Goal: Communication & Community: Share content

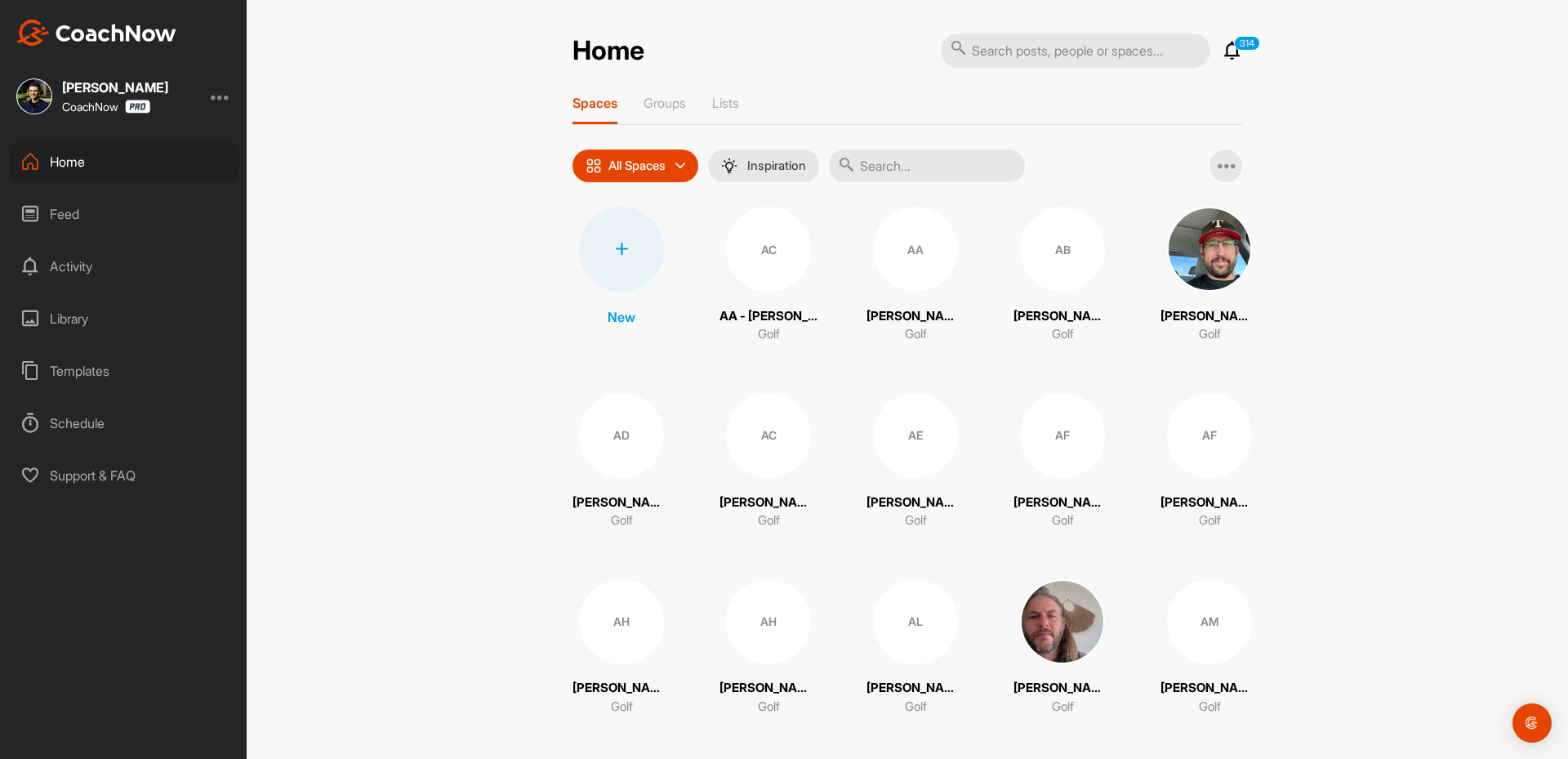
click at [1038, 37] on div "Home 314 Notifications Invitations [DATE] [PERSON_NAME] posted a video : " Here…" at bounding box center [908, 379] width 1322 height 759
click at [1031, 48] on input "text" at bounding box center [1076, 50] width 269 height 34
click at [984, 50] on input "text" at bounding box center [1076, 50] width 269 height 34
click at [994, 44] on input "text" at bounding box center [1076, 50] width 269 height 34
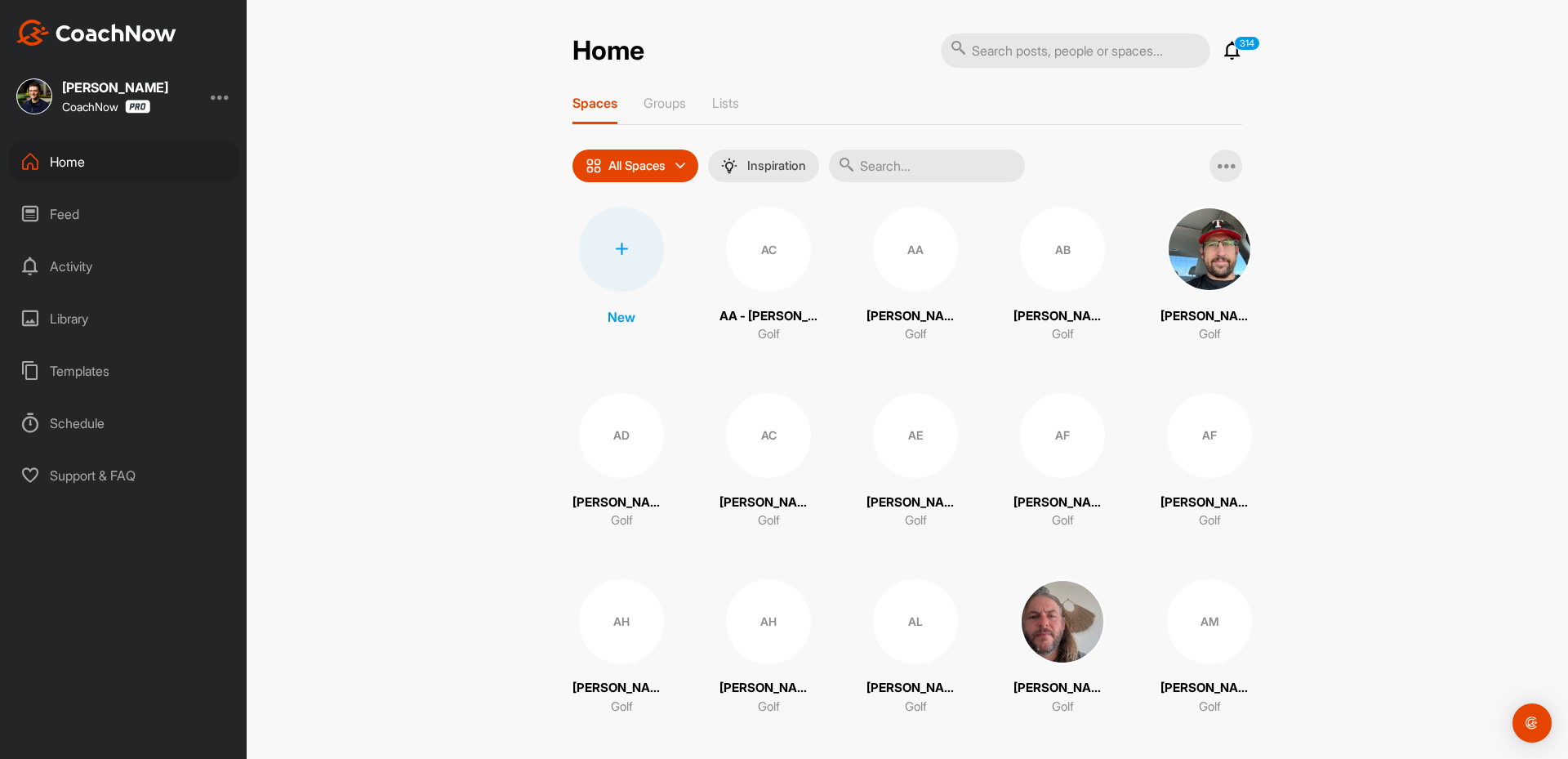
click at [994, 44] on input "text" at bounding box center [1076, 50] width 269 height 34
paste input "[PERSON_NAME]"
type input "[PERSON_NAME]"
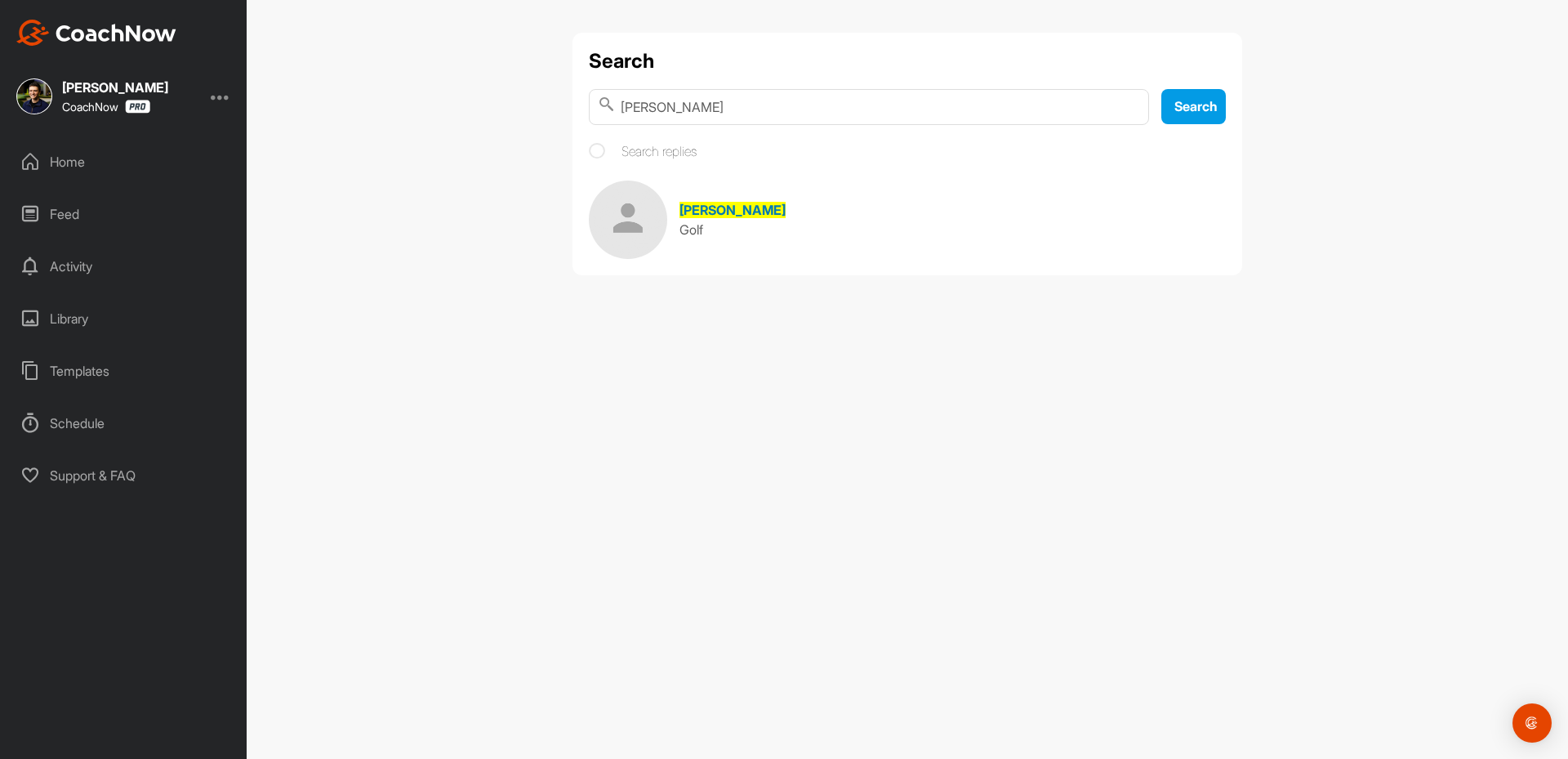
click at [739, 210] on span "[PERSON_NAME]" at bounding box center [733, 210] width 106 height 17
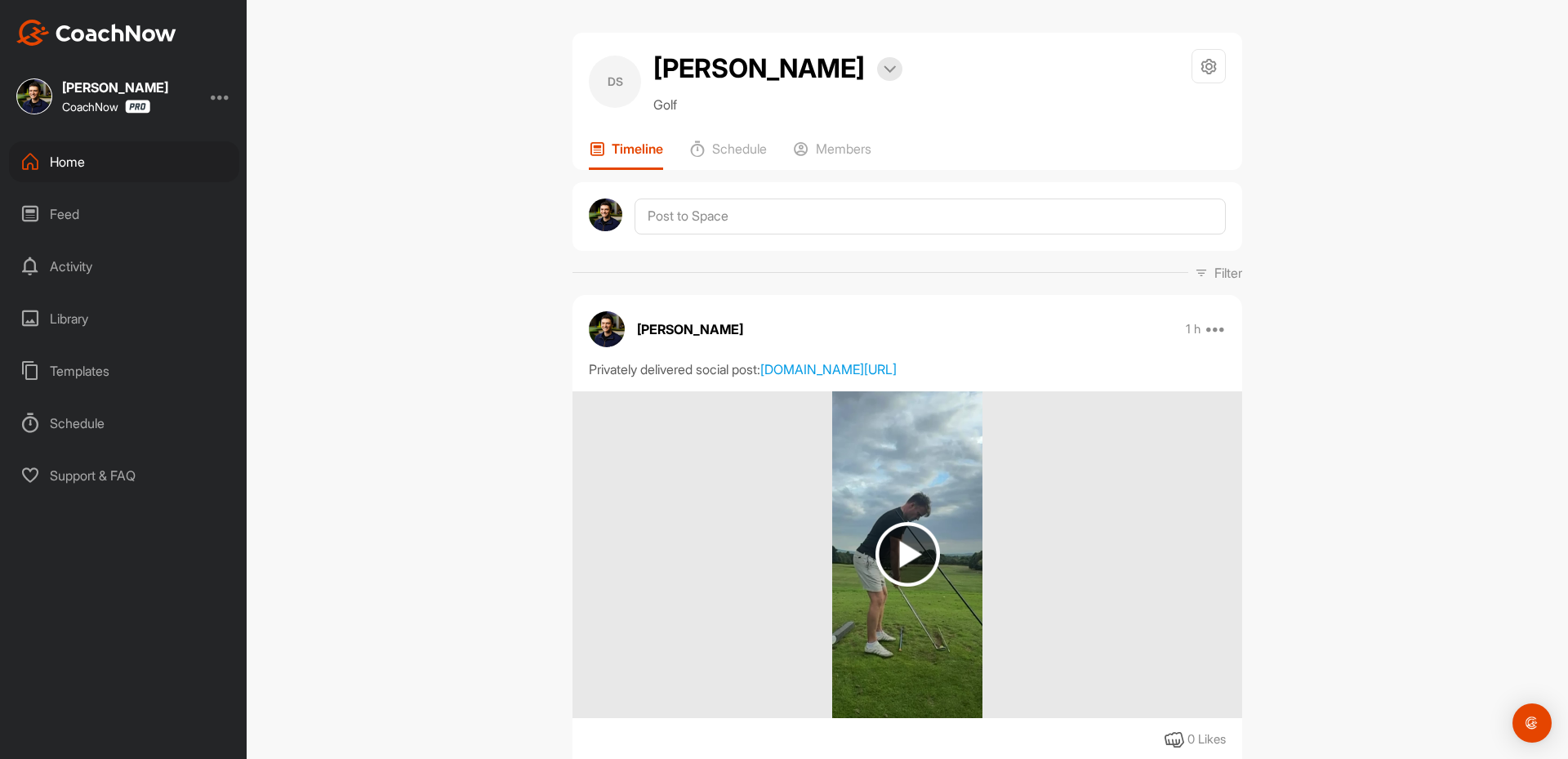
click at [94, 173] on div "Home" at bounding box center [124, 162] width 230 height 41
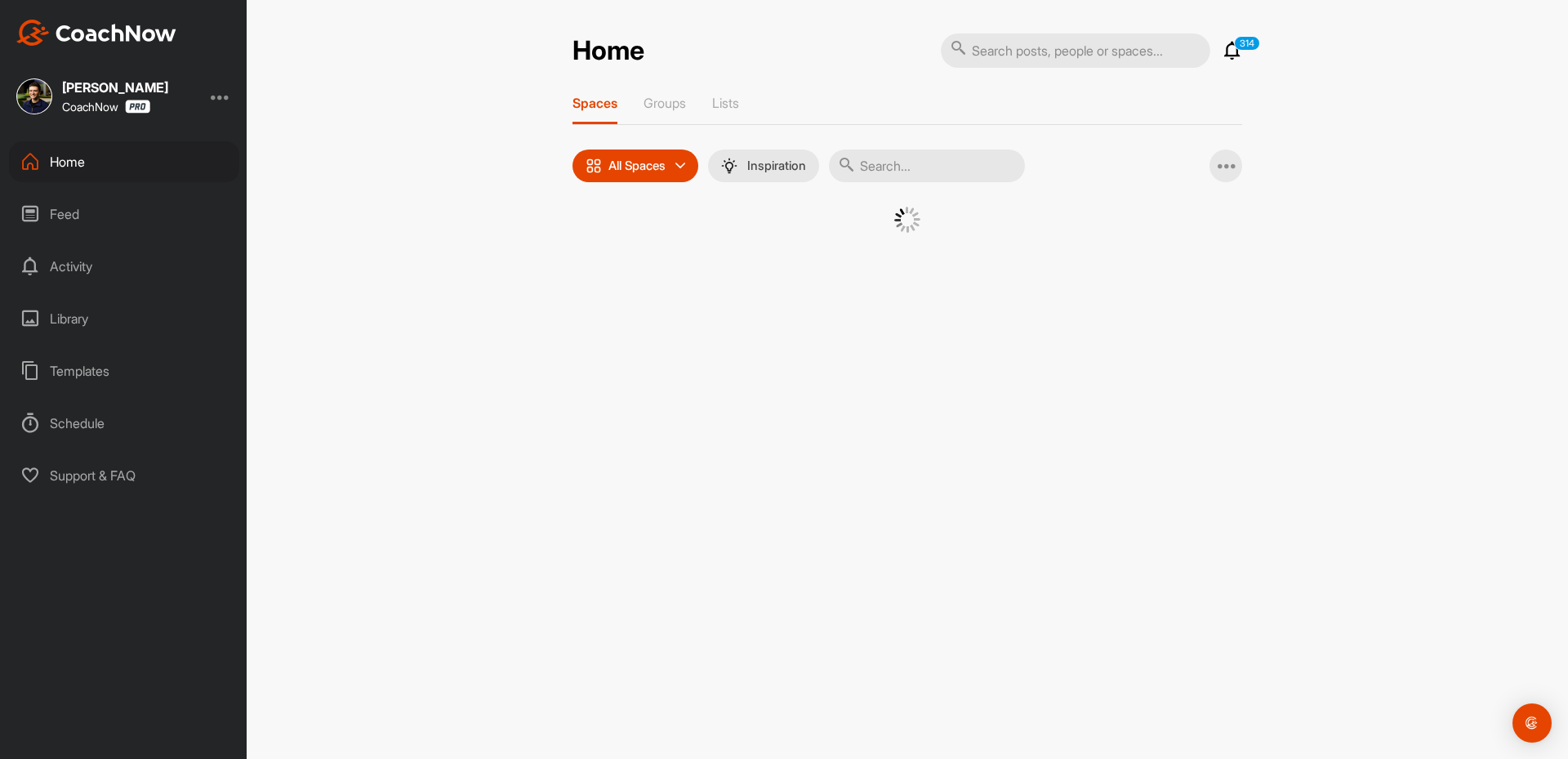
click at [977, 159] on input "text" at bounding box center [926, 165] width 196 height 33
paste input "[PERSON_NAME]"
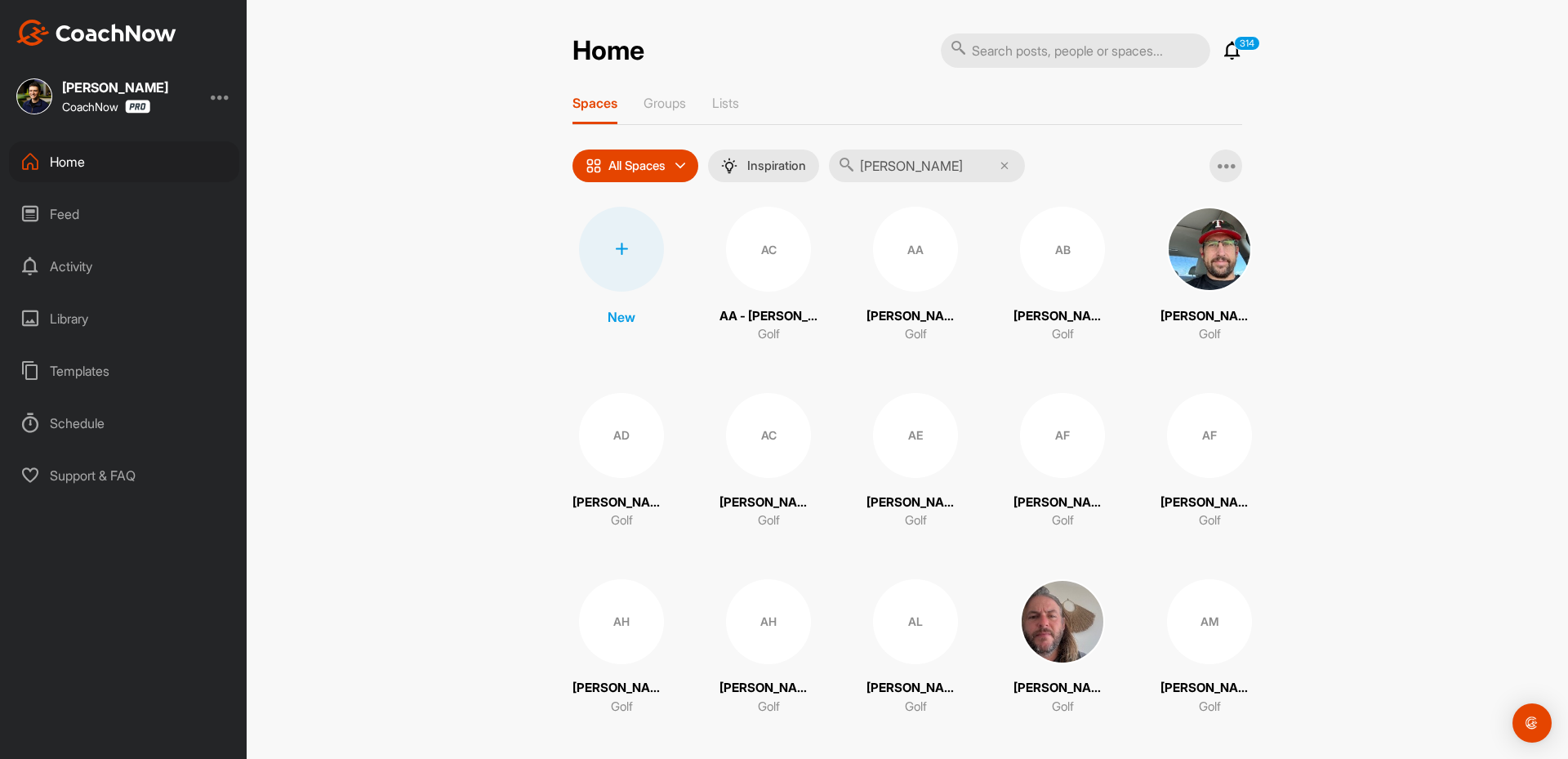
type input "[PERSON_NAME]"
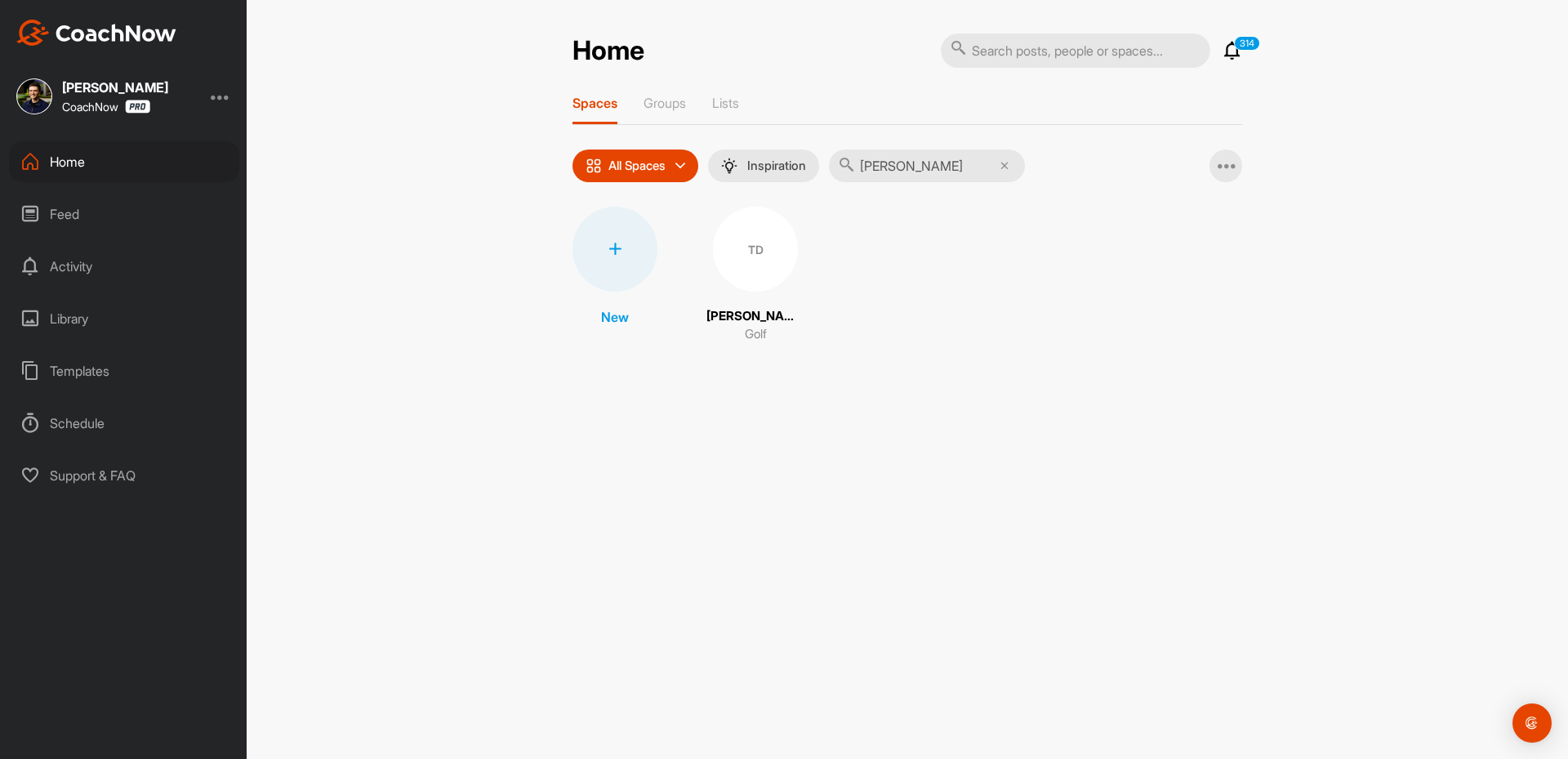
click at [748, 242] on div "TD" at bounding box center [755, 248] width 85 height 85
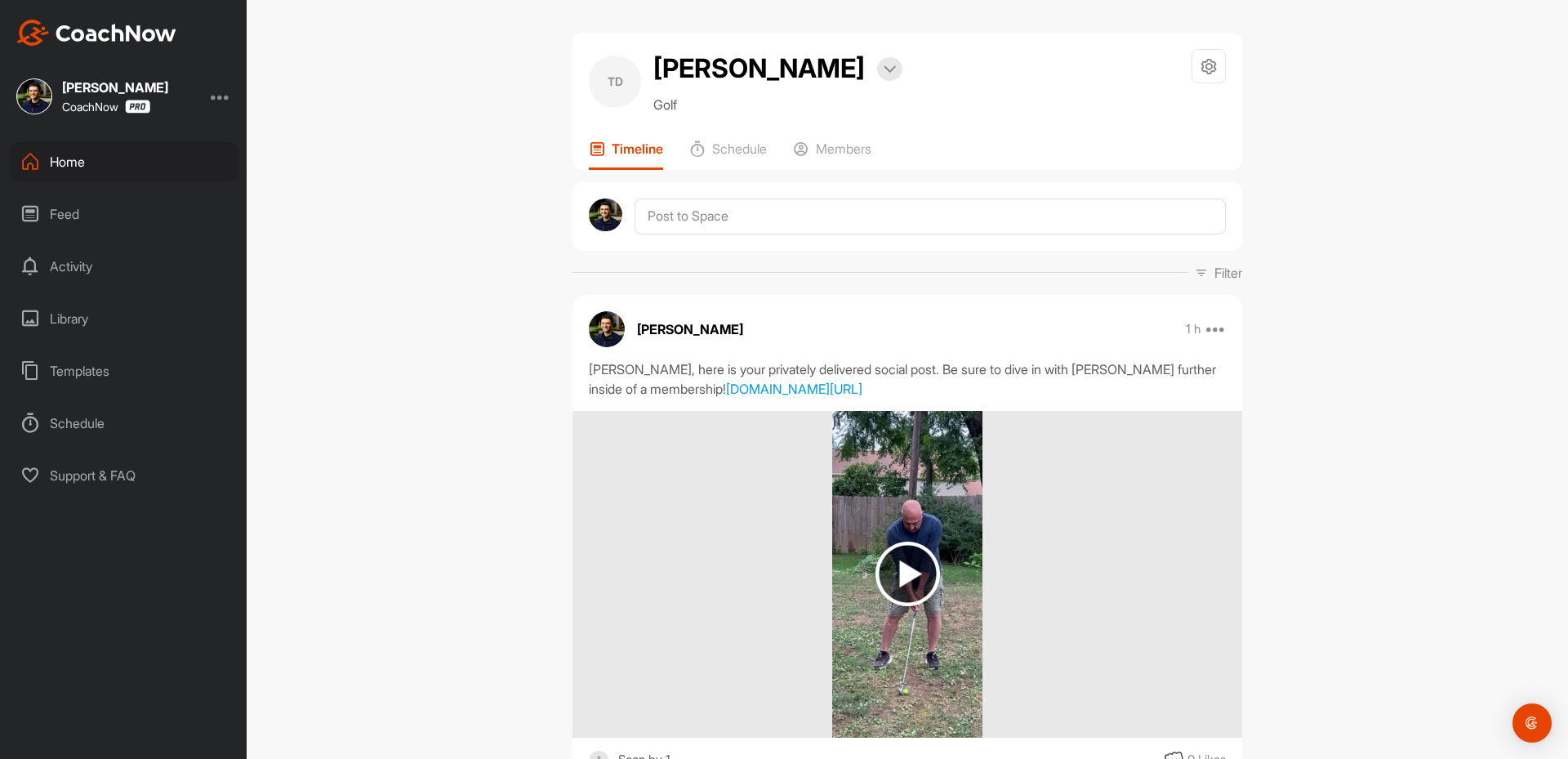
drag, startPoint x: 114, startPoint y: 164, endPoint x: 125, endPoint y: 164, distance: 11.0
click at [125, 164] on div "Home" at bounding box center [124, 162] width 230 height 41
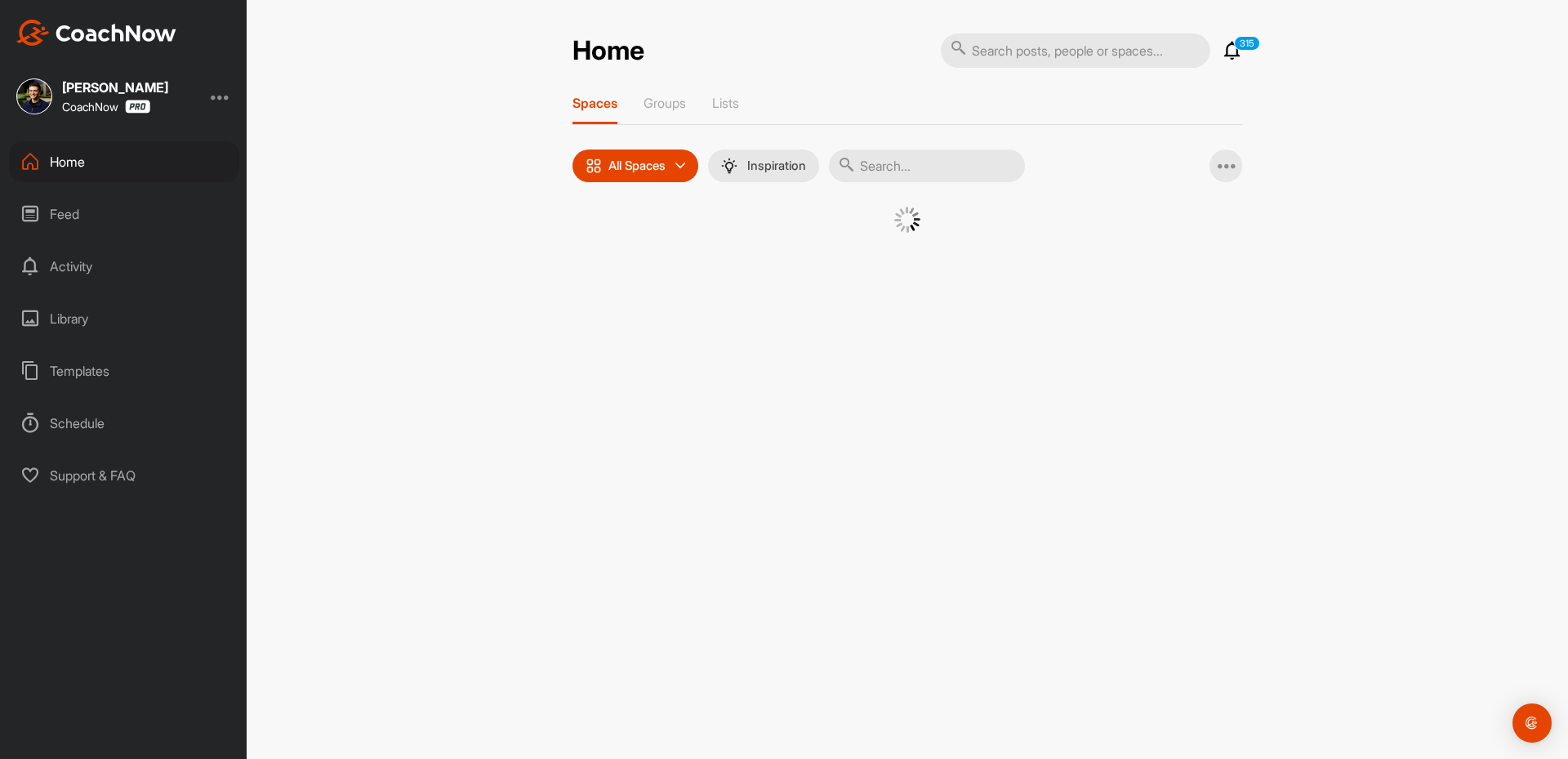
click at [948, 171] on input "text" at bounding box center [926, 165] width 196 height 33
paste input "[PERSON_NAME]"
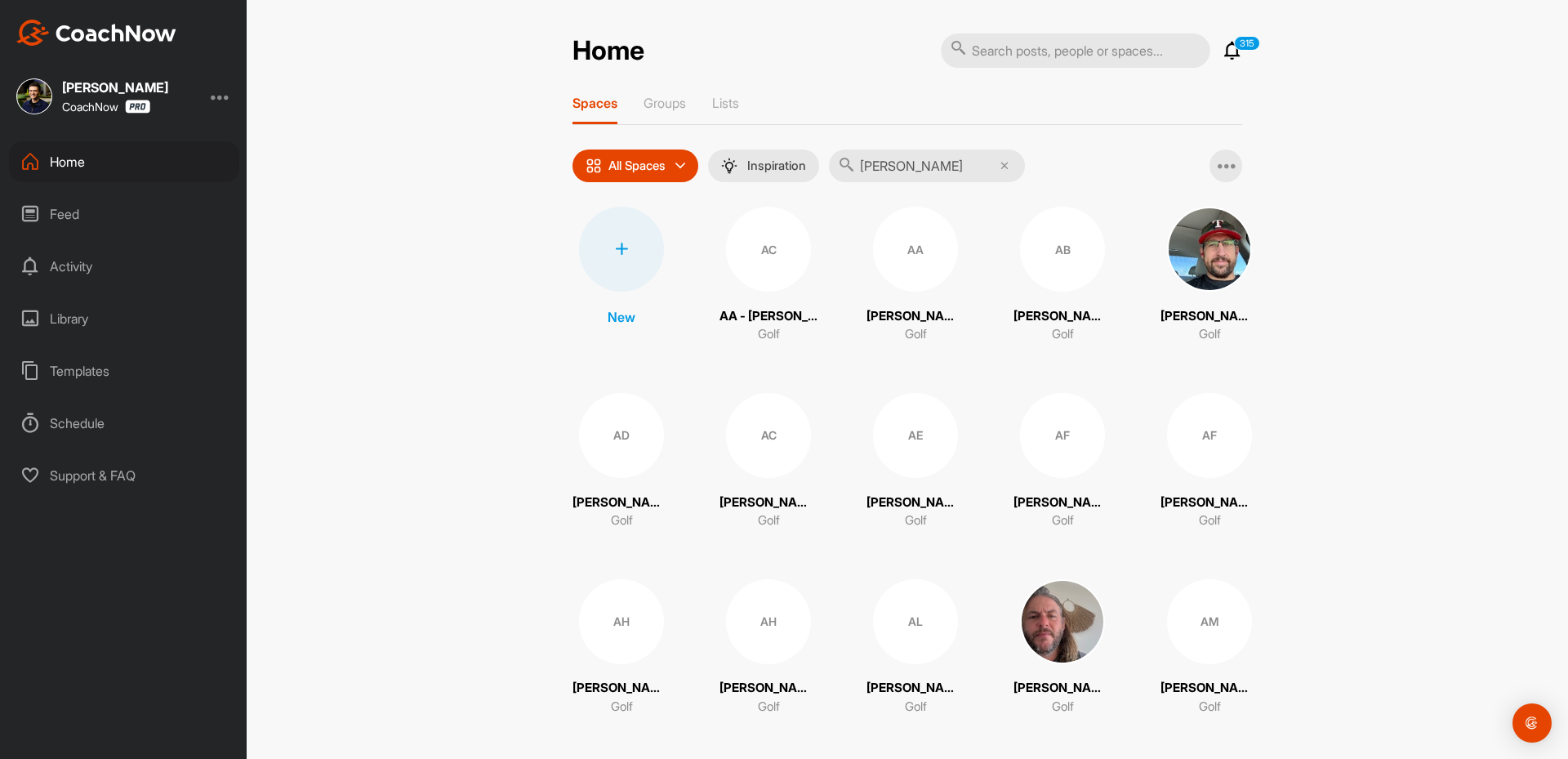
type input "[PERSON_NAME]"
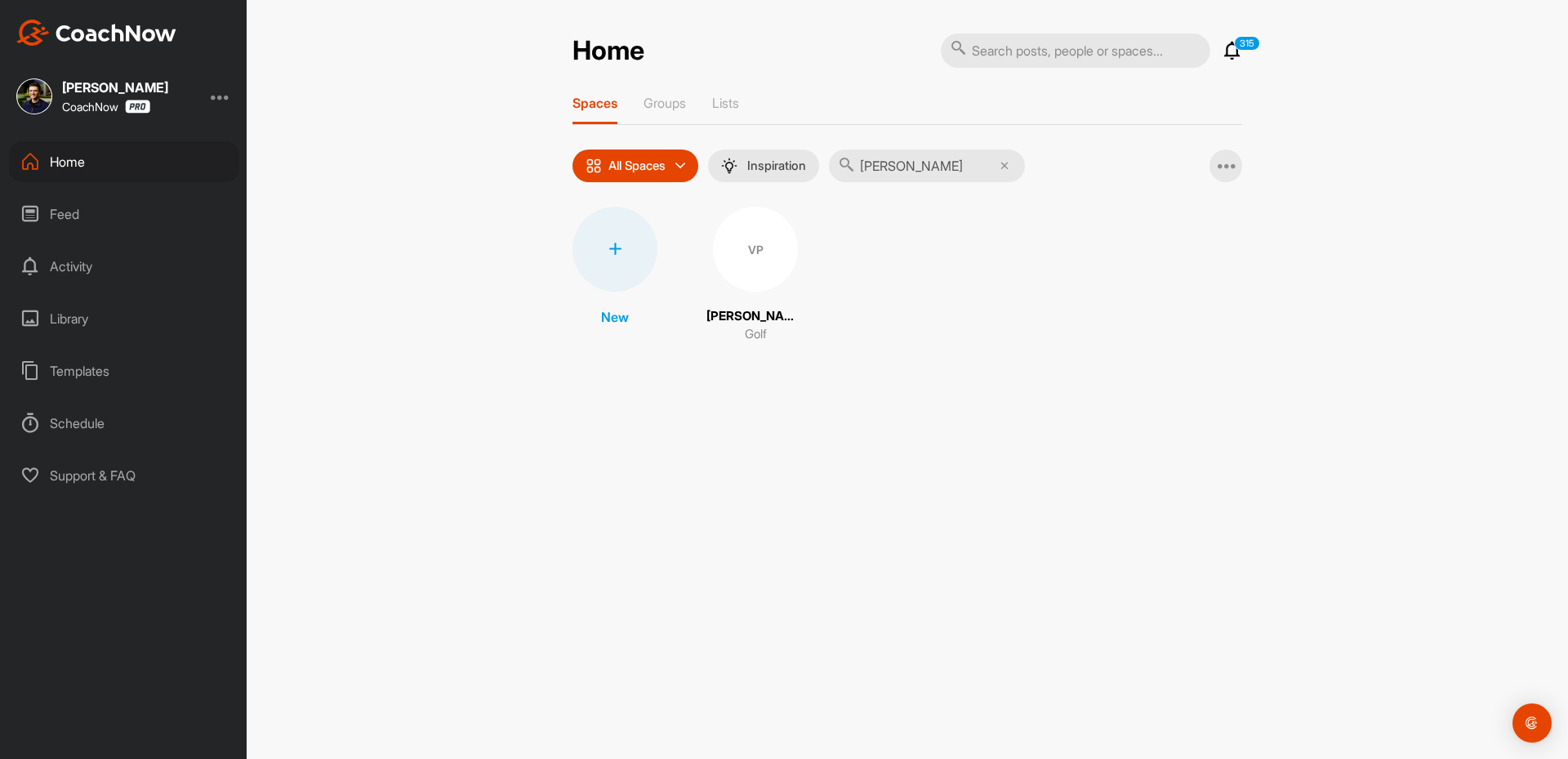
click at [751, 272] on div "VP" at bounding box center [755, 248] width 85 height 85
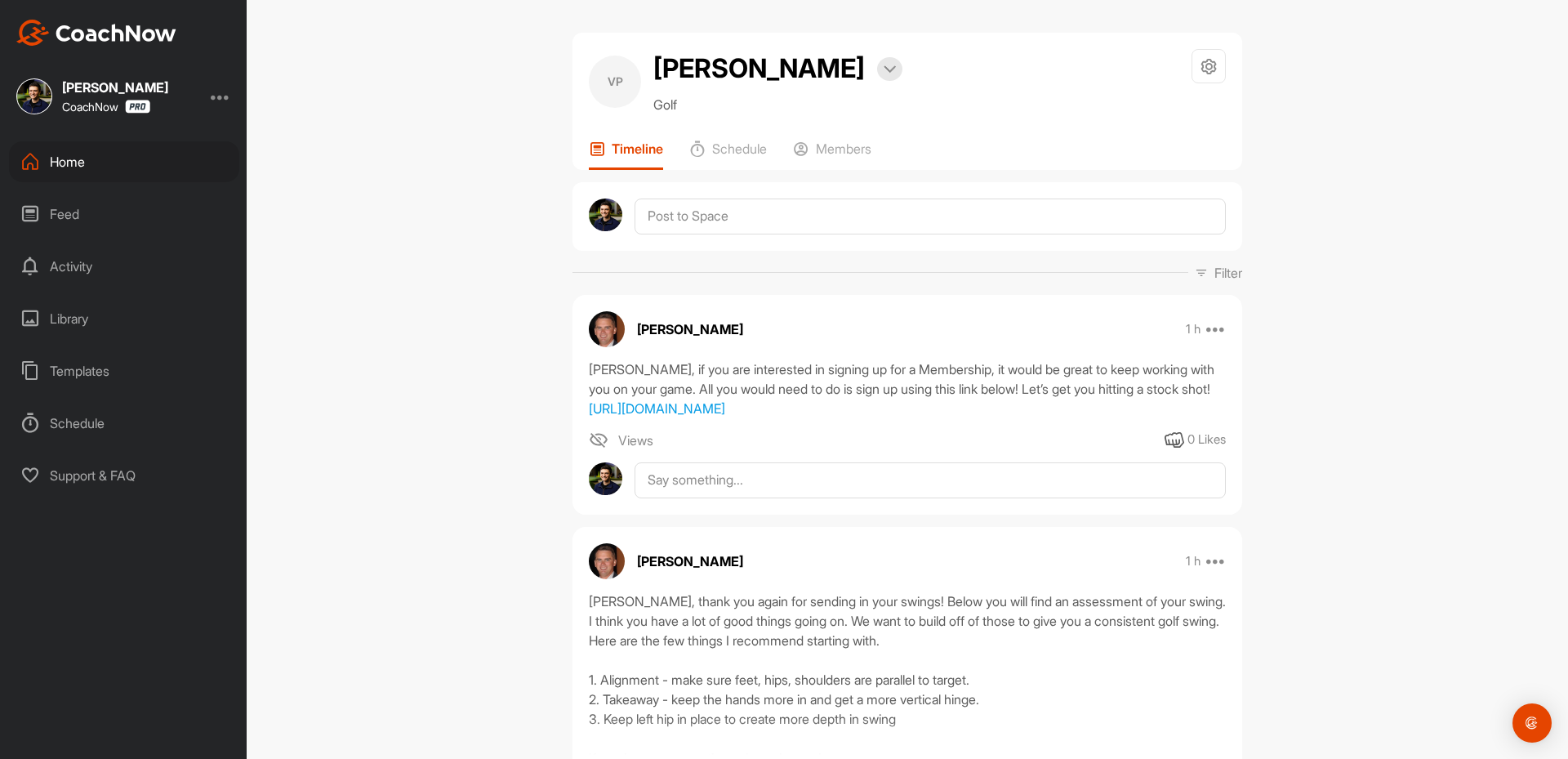
click at [78, 162] on div "Home" at bounding box center [124, 162] width 230 height 41
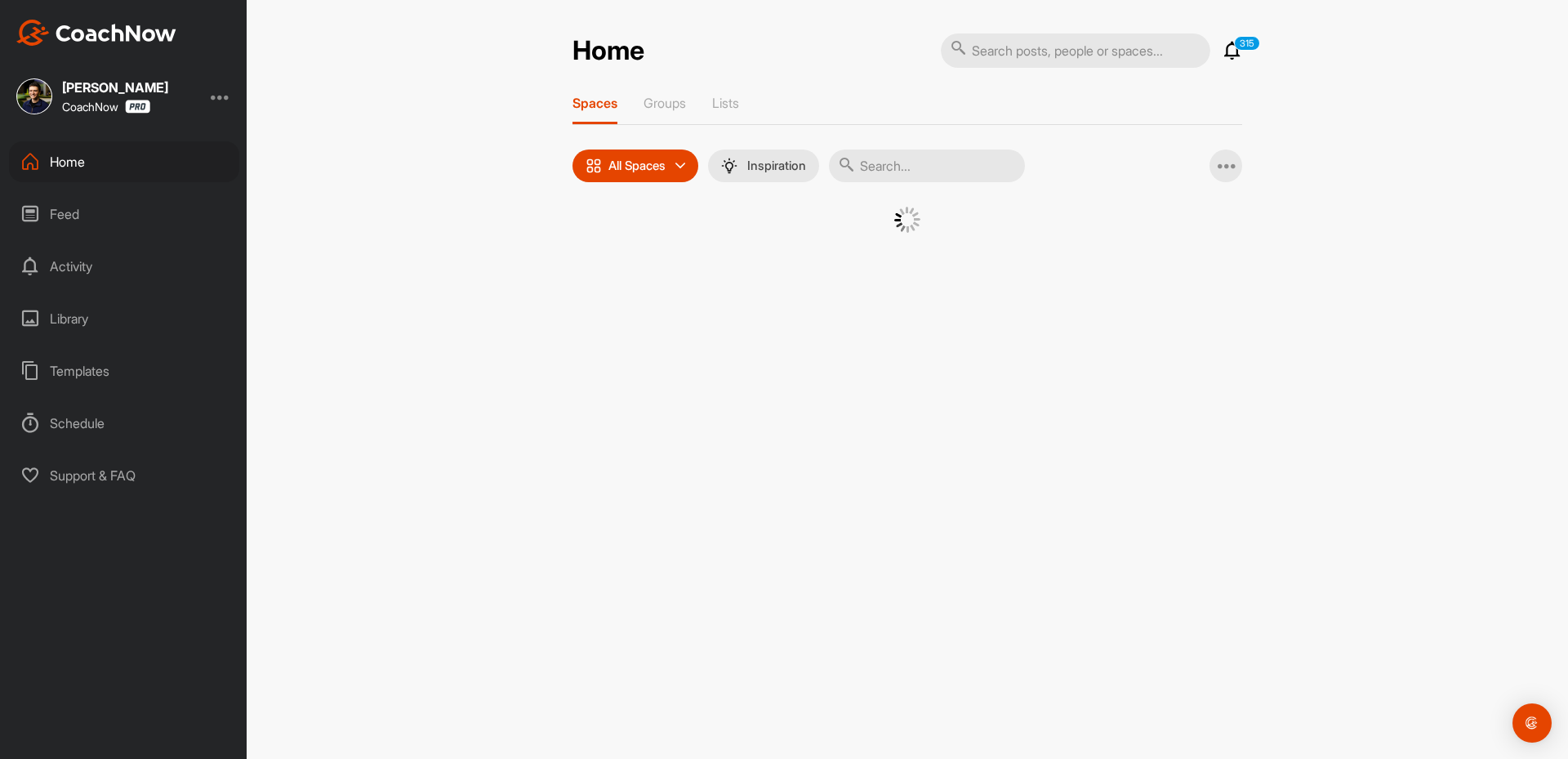
drag, startPoint x: 877, startPoint y: 165, endPoint x: 877, endPoint y: 180, distance: 15.0
click at [877, 170] on input "text" at bounding box center [926, 165] width 196 height 33
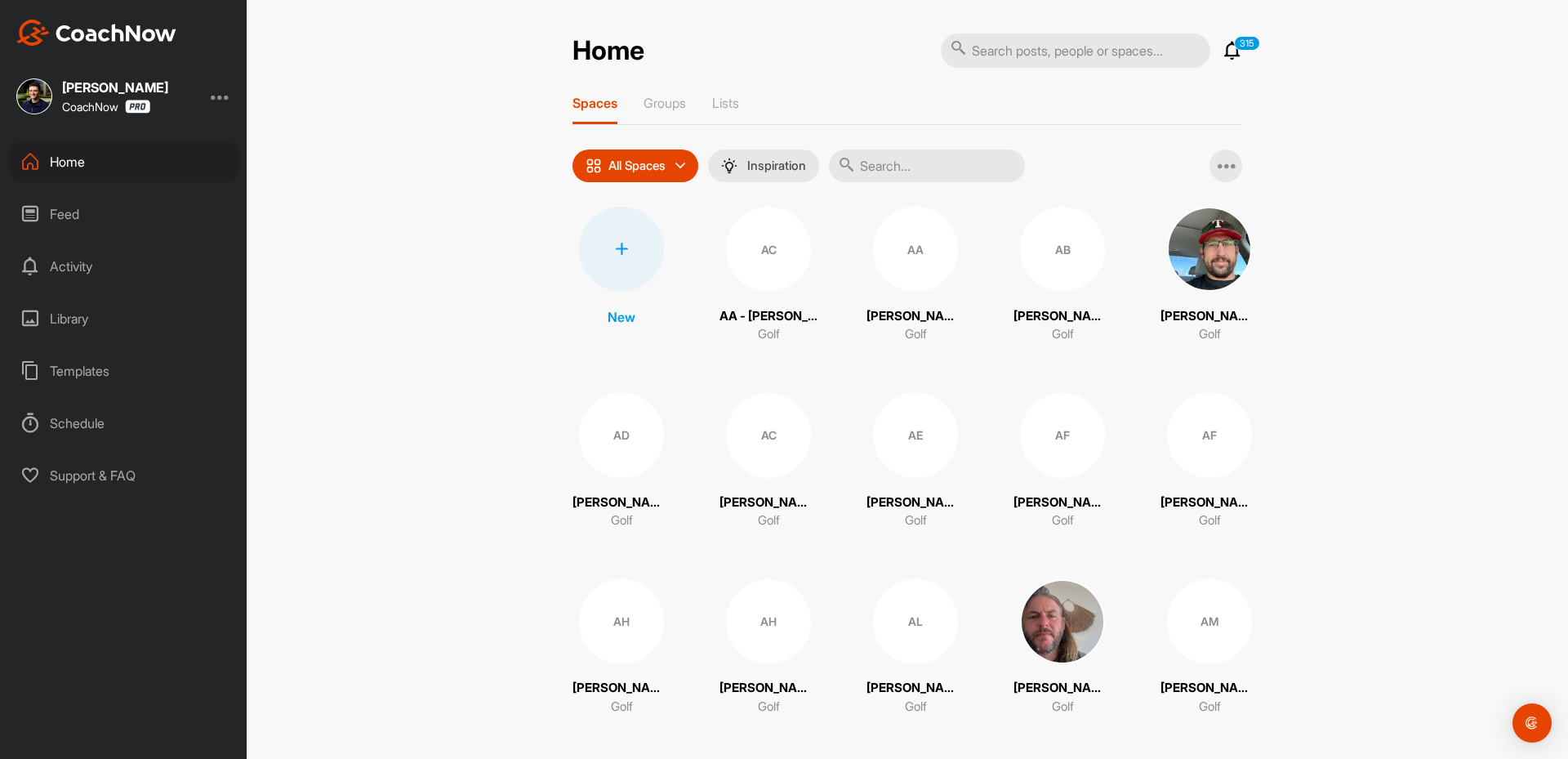
paste input "[PERSON_NAME]"
type input "[PERSON_NAME]"
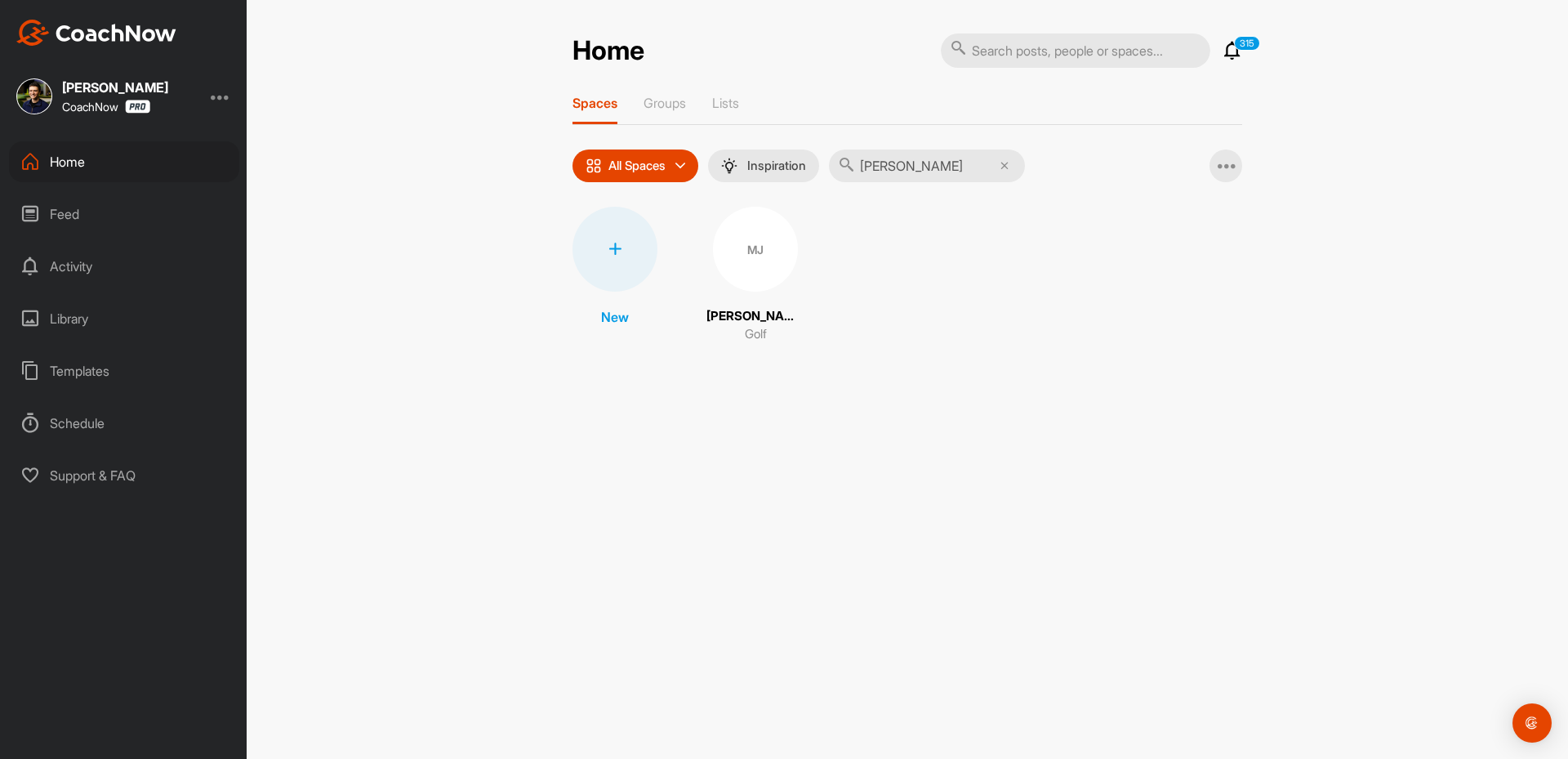
click at [737, 259] on div "MJ" at bounding box center [755, 248] width 85 height 85
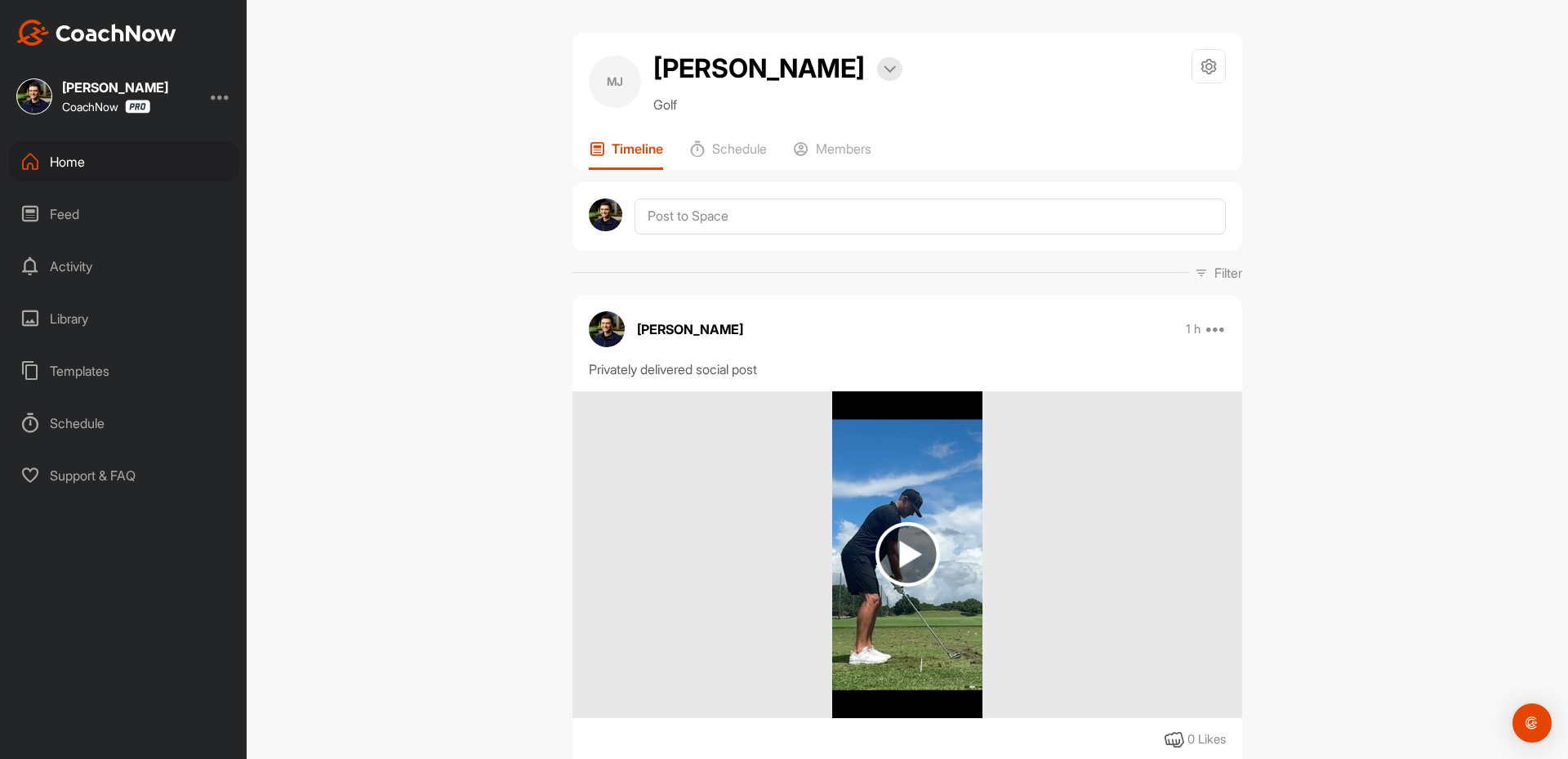
click at [91, 179] on div "Home" at bounding box center [124, 162] width 230 height 41
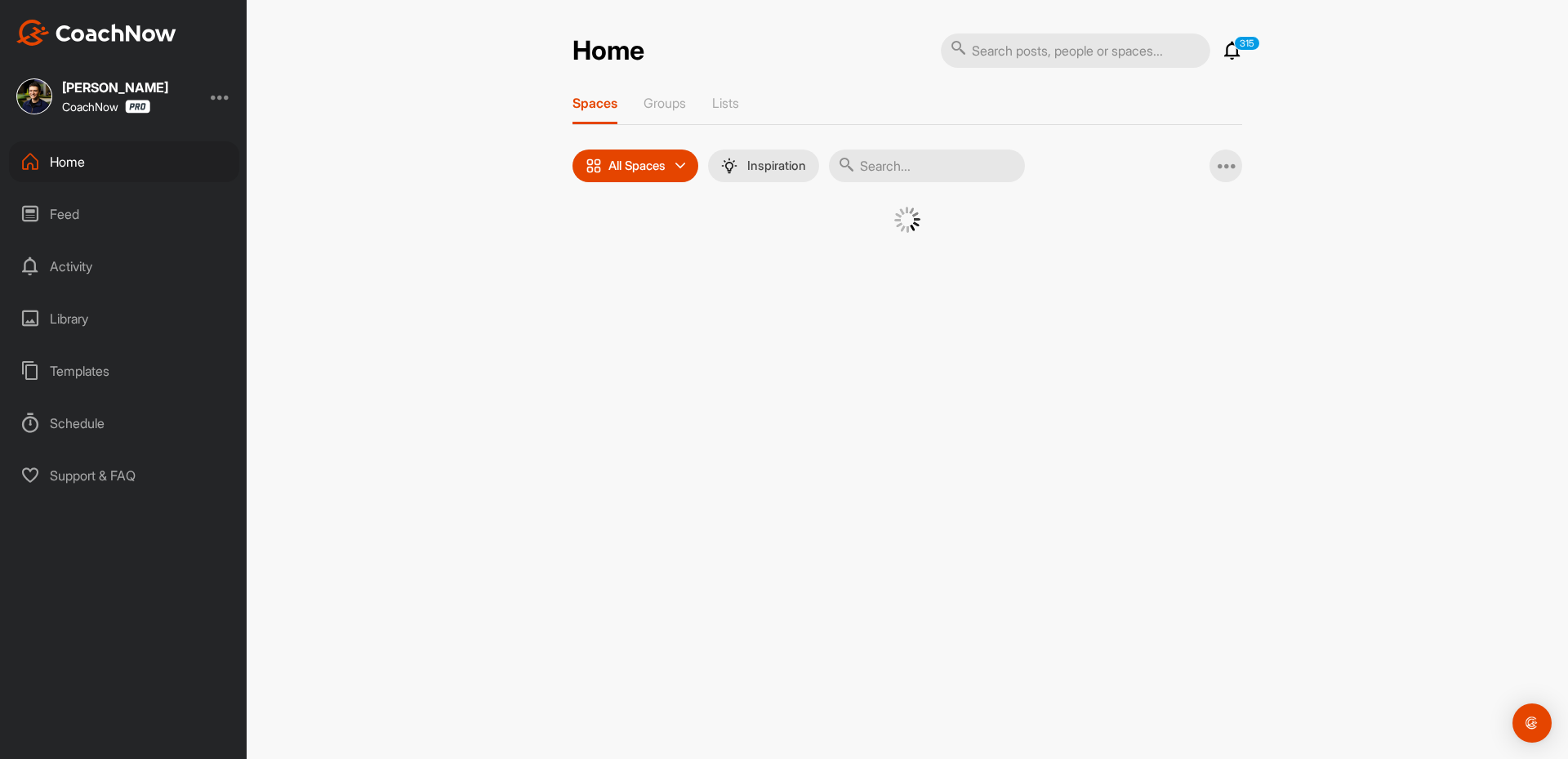
drag, startPoint x: 949, startPoint y: 173, endPoint x: 937, endPoint y: 182, distance: 15.0
click at [937, 177] on input "text" at bounding box center [926, 165] width 196 height 33
paste input "[PERSON_NAME]"
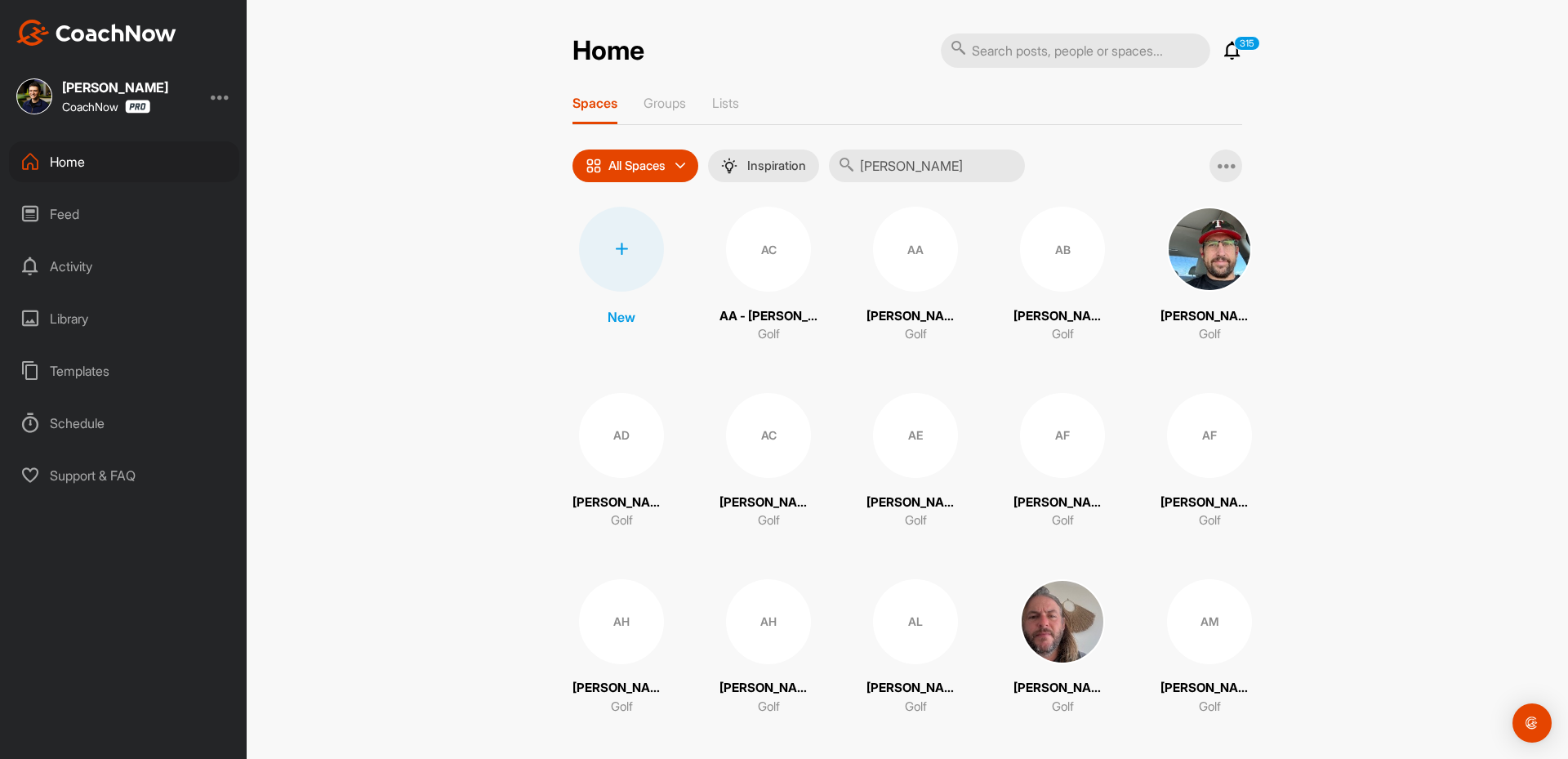
type input "[PERSON_NAME]"
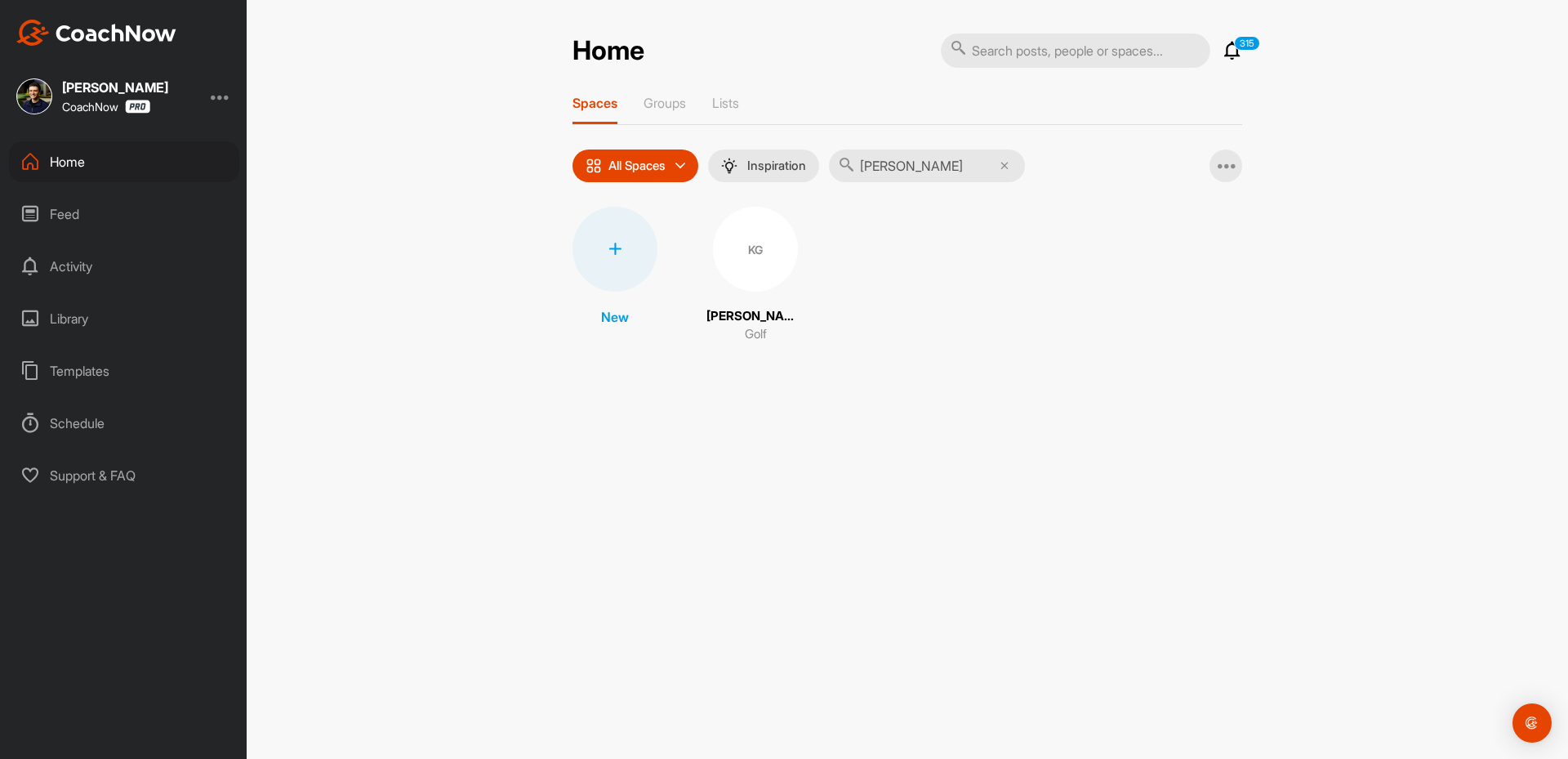
click at [736, 253] on div "KG" at bounding box center [755, 248] width 85 height 85
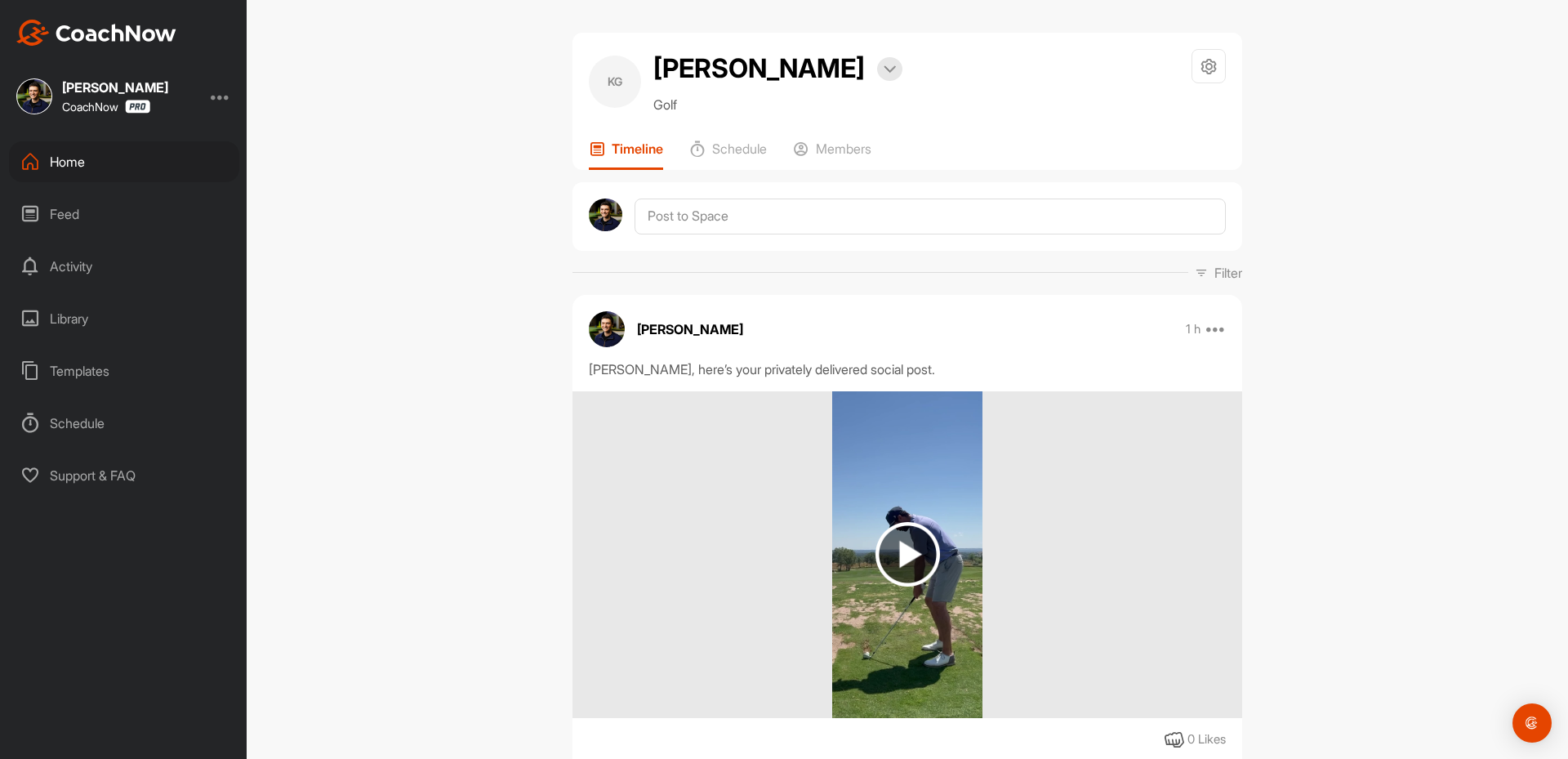
click at [95, 154] on div "Home" at bounding box center [124, 162] width 230 height 41
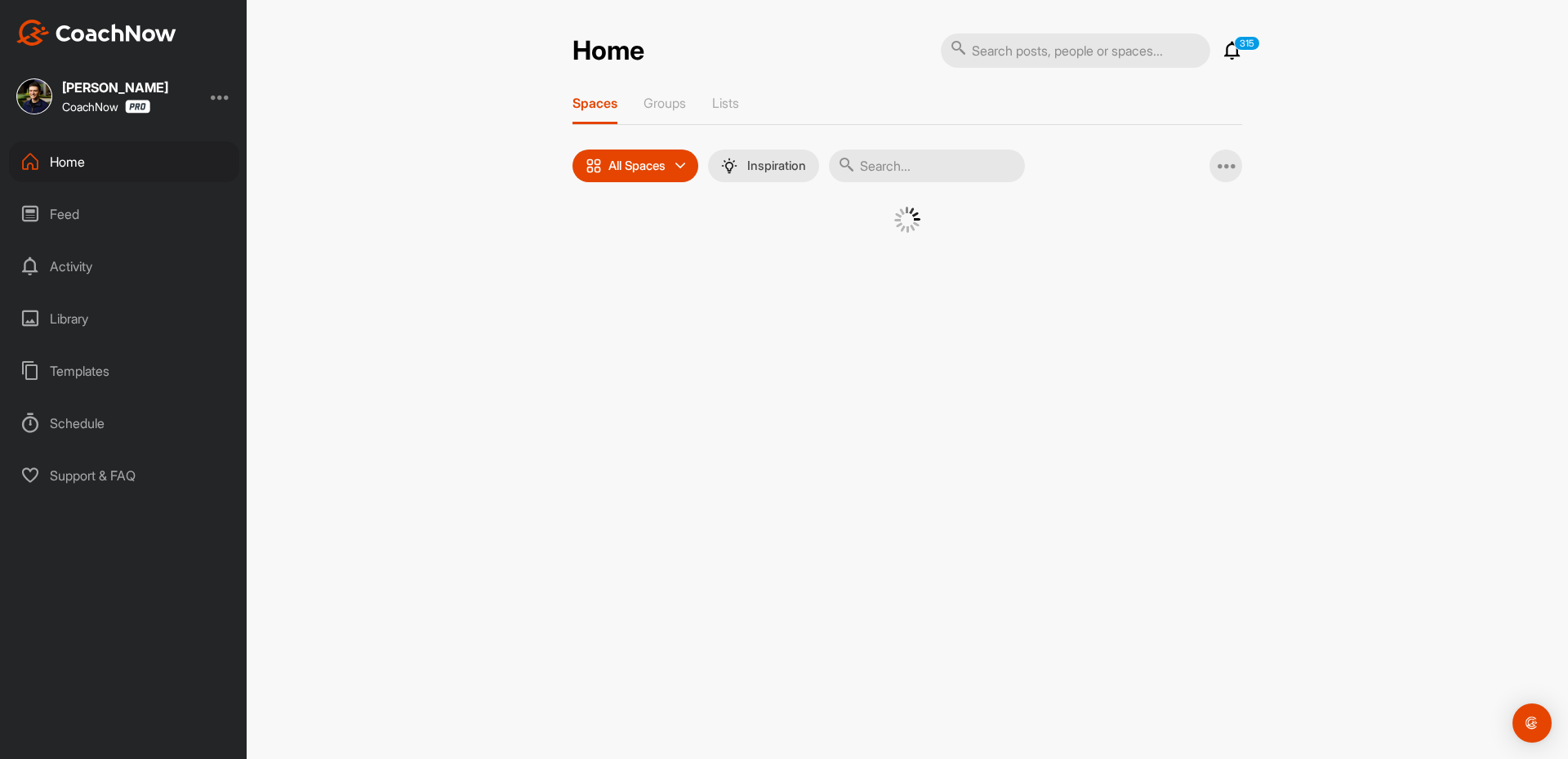
click at [923, 179] on input "text" at bounding box center [926, 165] width 196 height 33
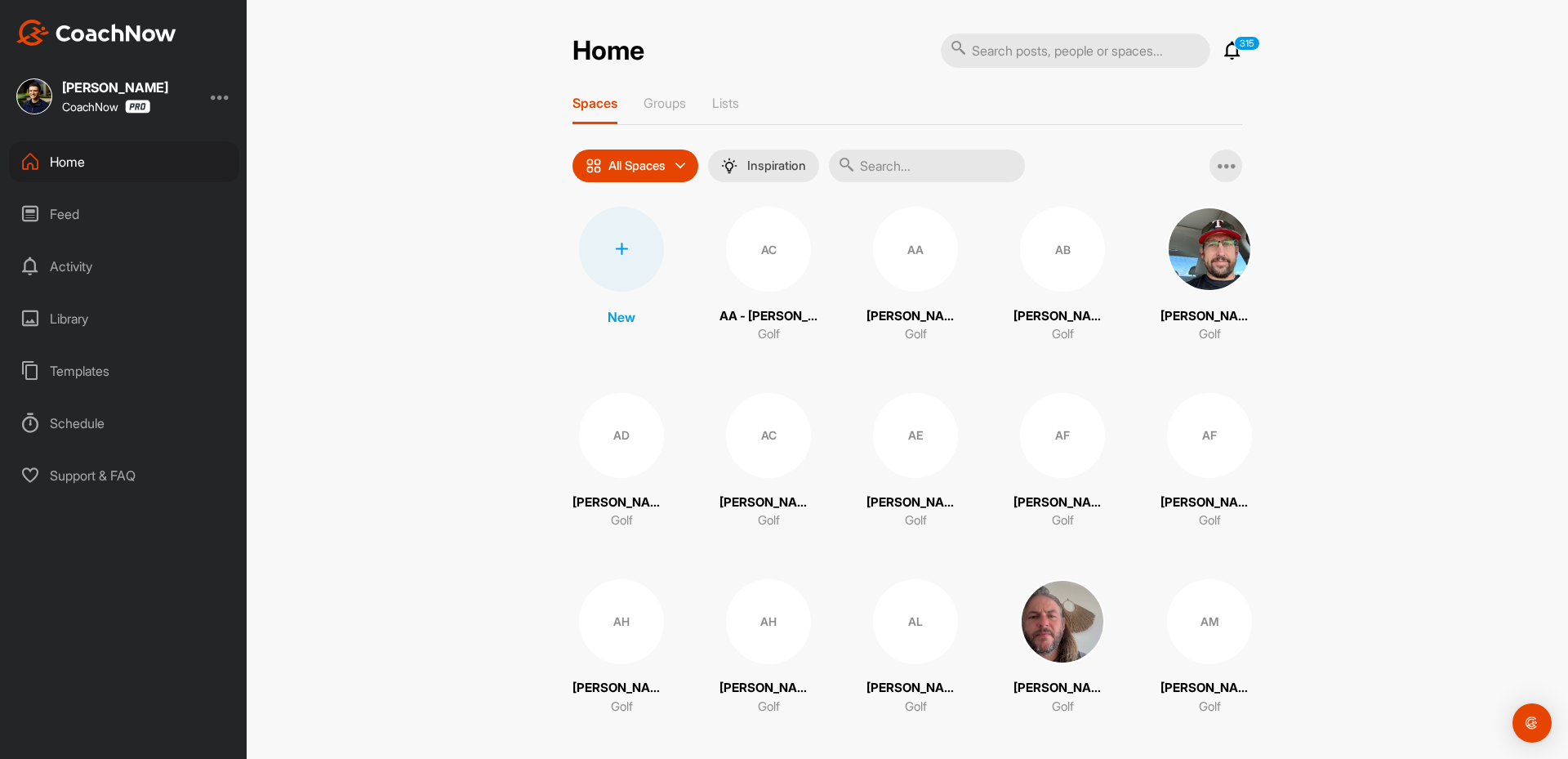
paste input "[PERSON_NAME]"
type input "[PERSON_NAME]"
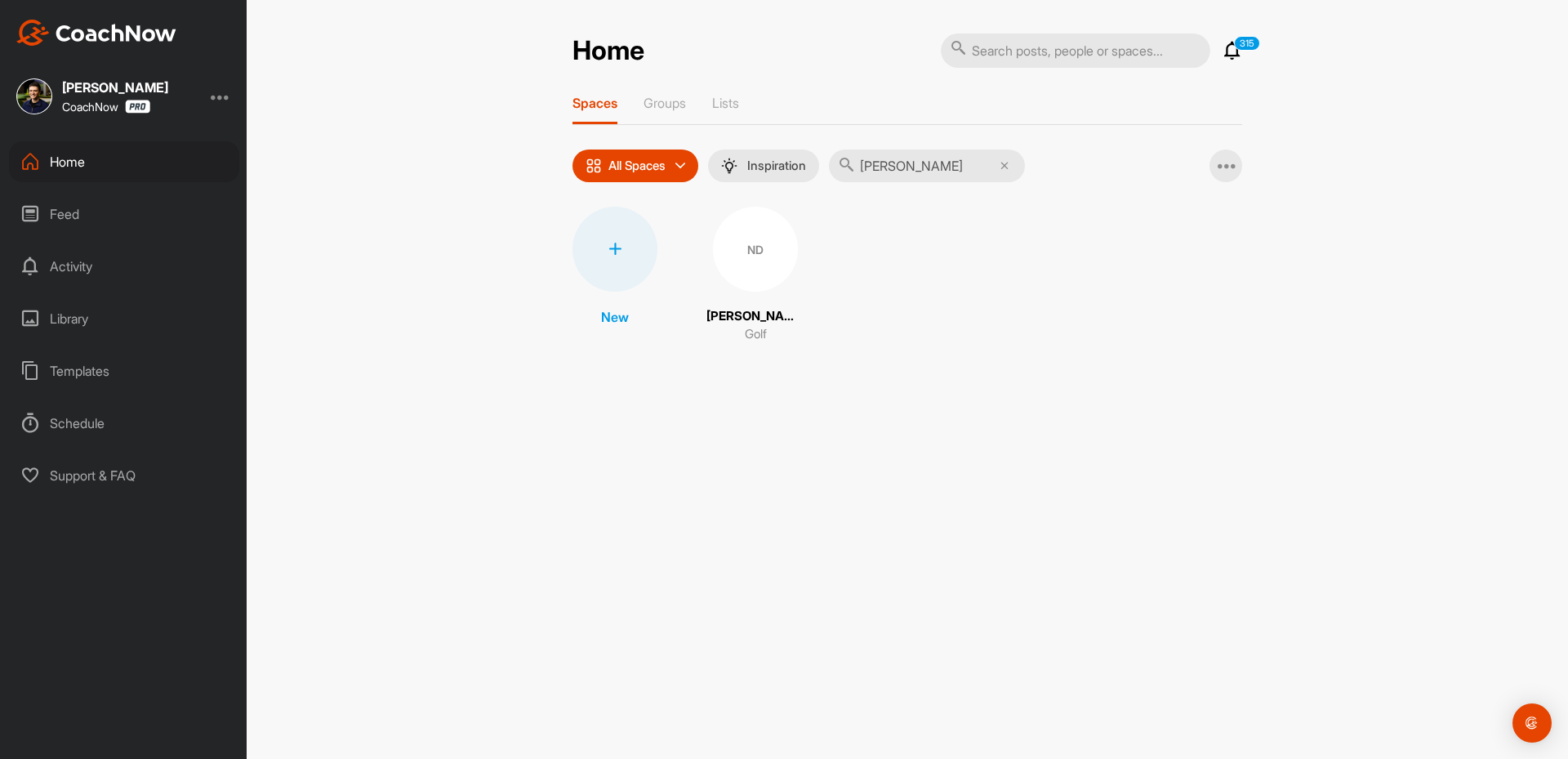
click at [739, 248] on div "ND" at bounding box center [755, 248] width 85 height 85
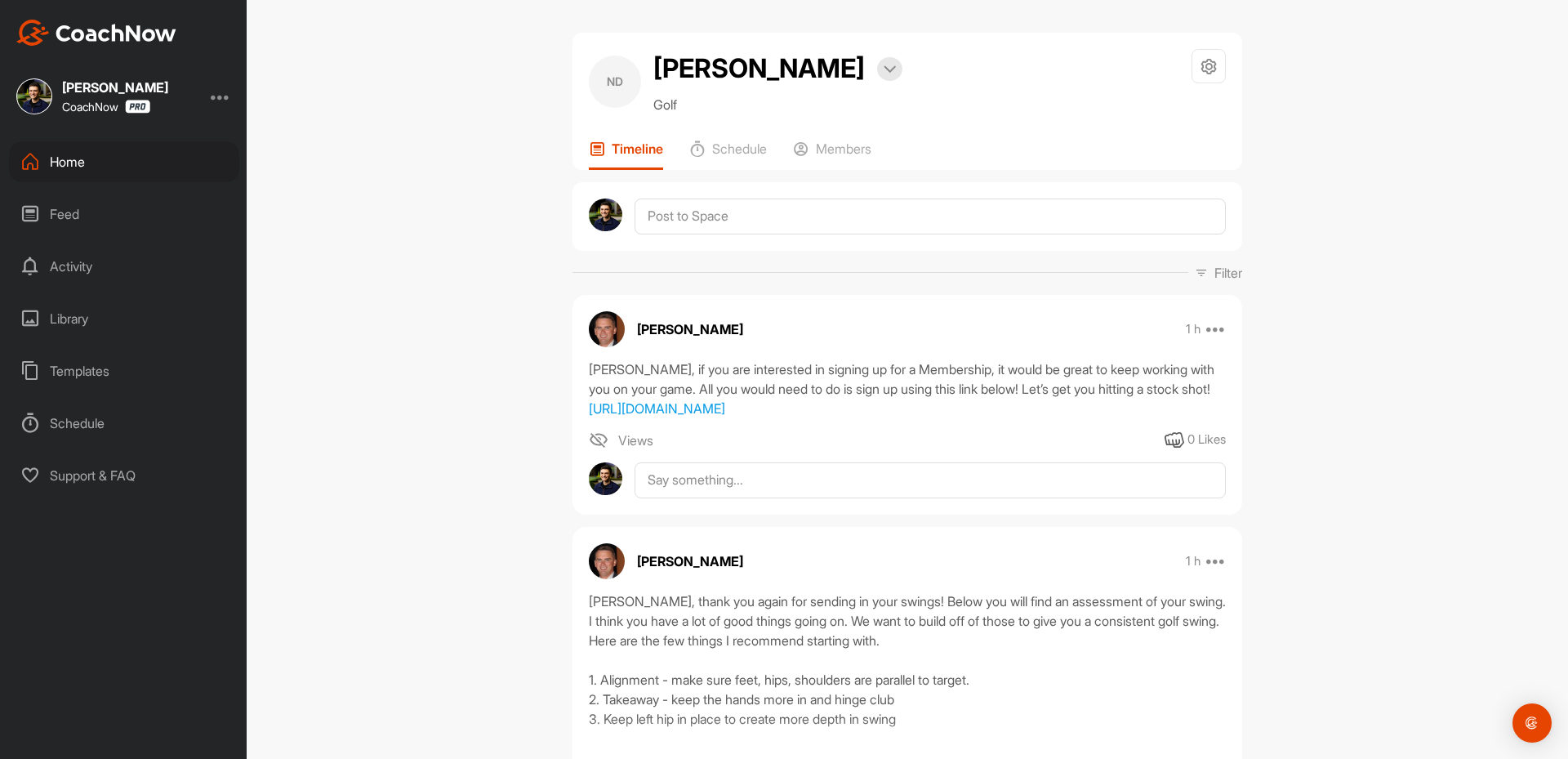
click at [81, 161] on div "Home" at bounding box center [124, 162] width 230 height 41
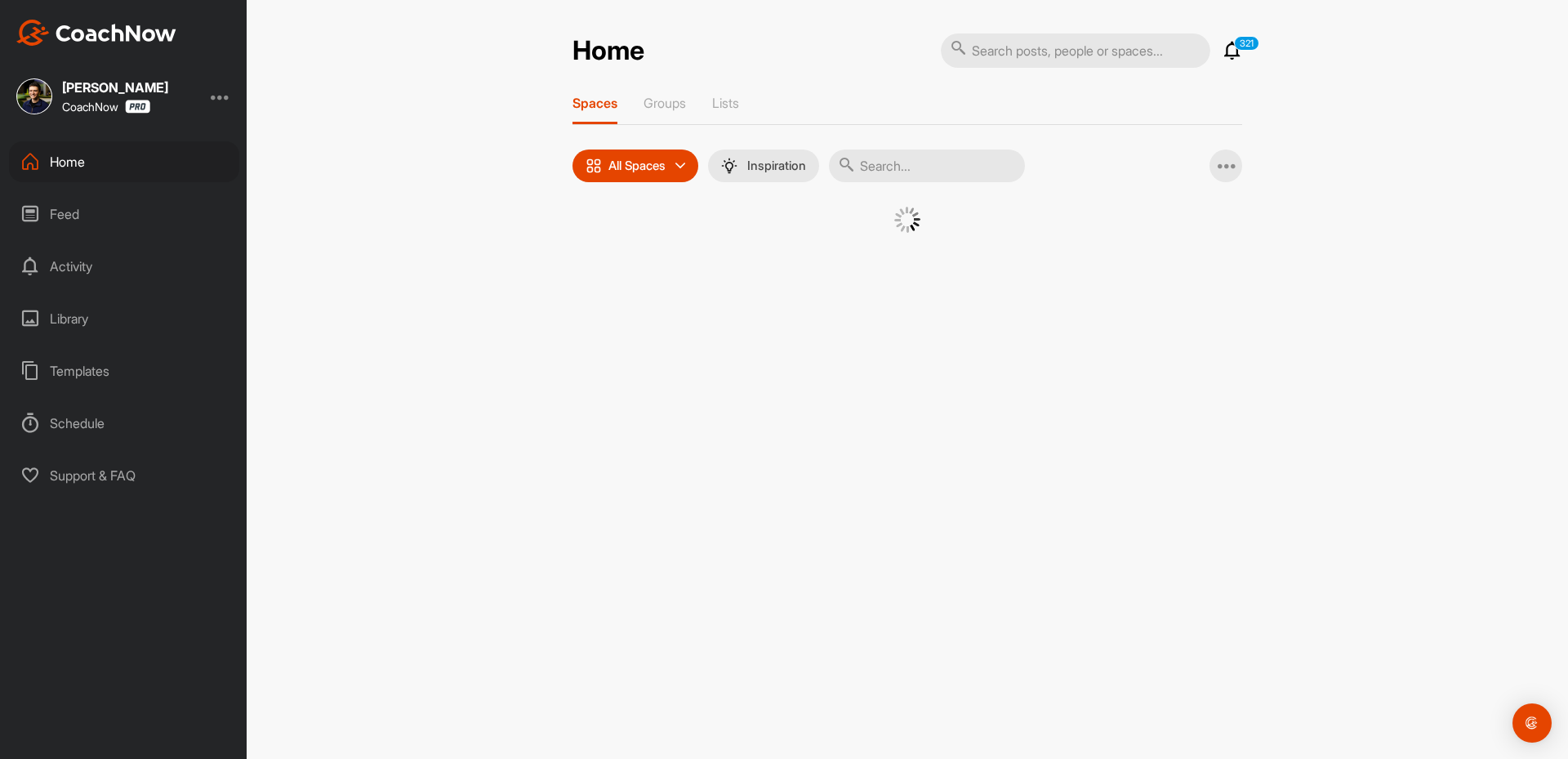
click at [883, 174] on input "text" at bounding box center [926, 165] width 196 height 33
paste input "[EMAIL_ADDRESS][DOMAIN_NAME]"
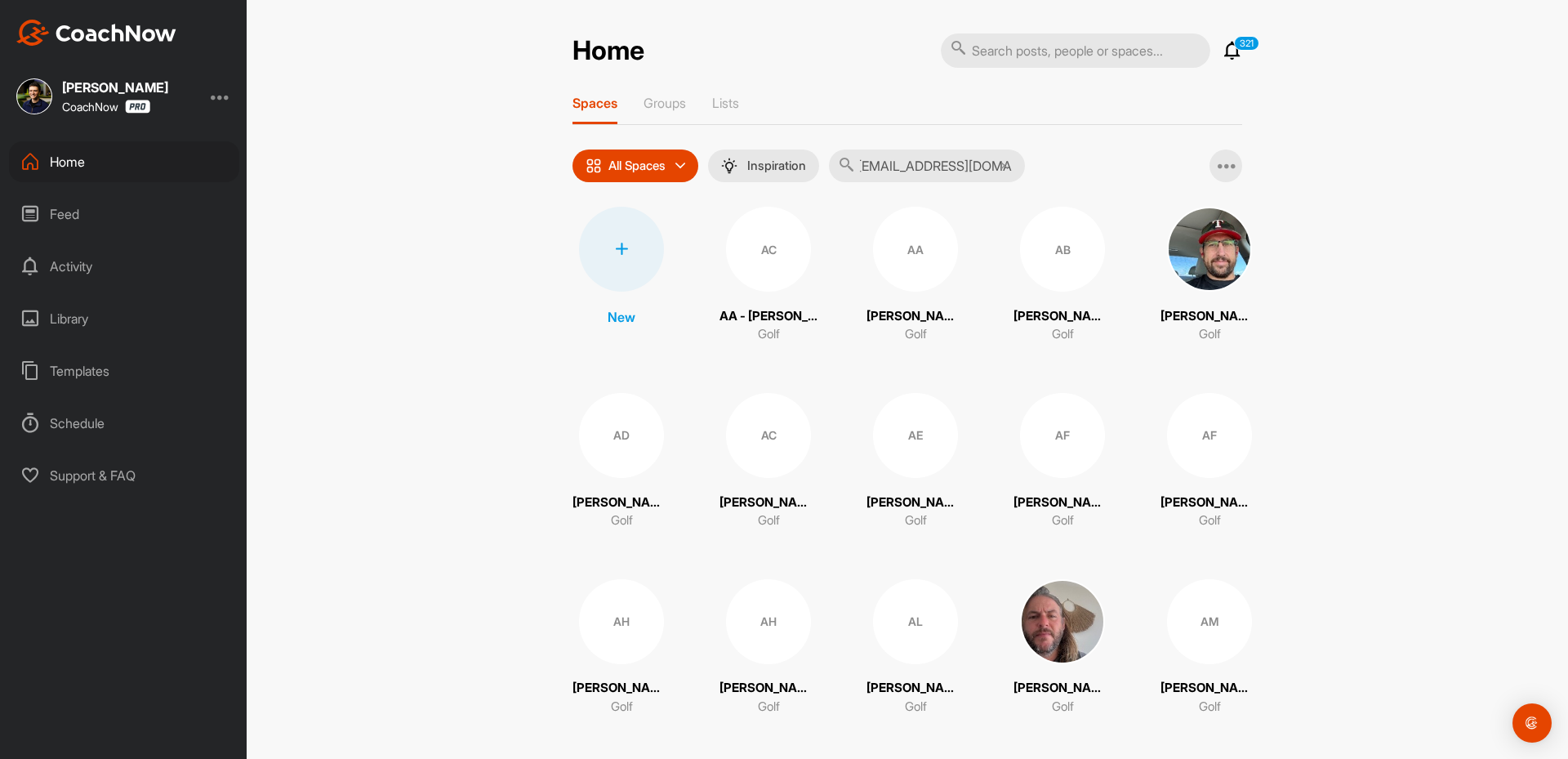
type input "[EMAIL_ADDRESS][DOMAIN_NAME]"
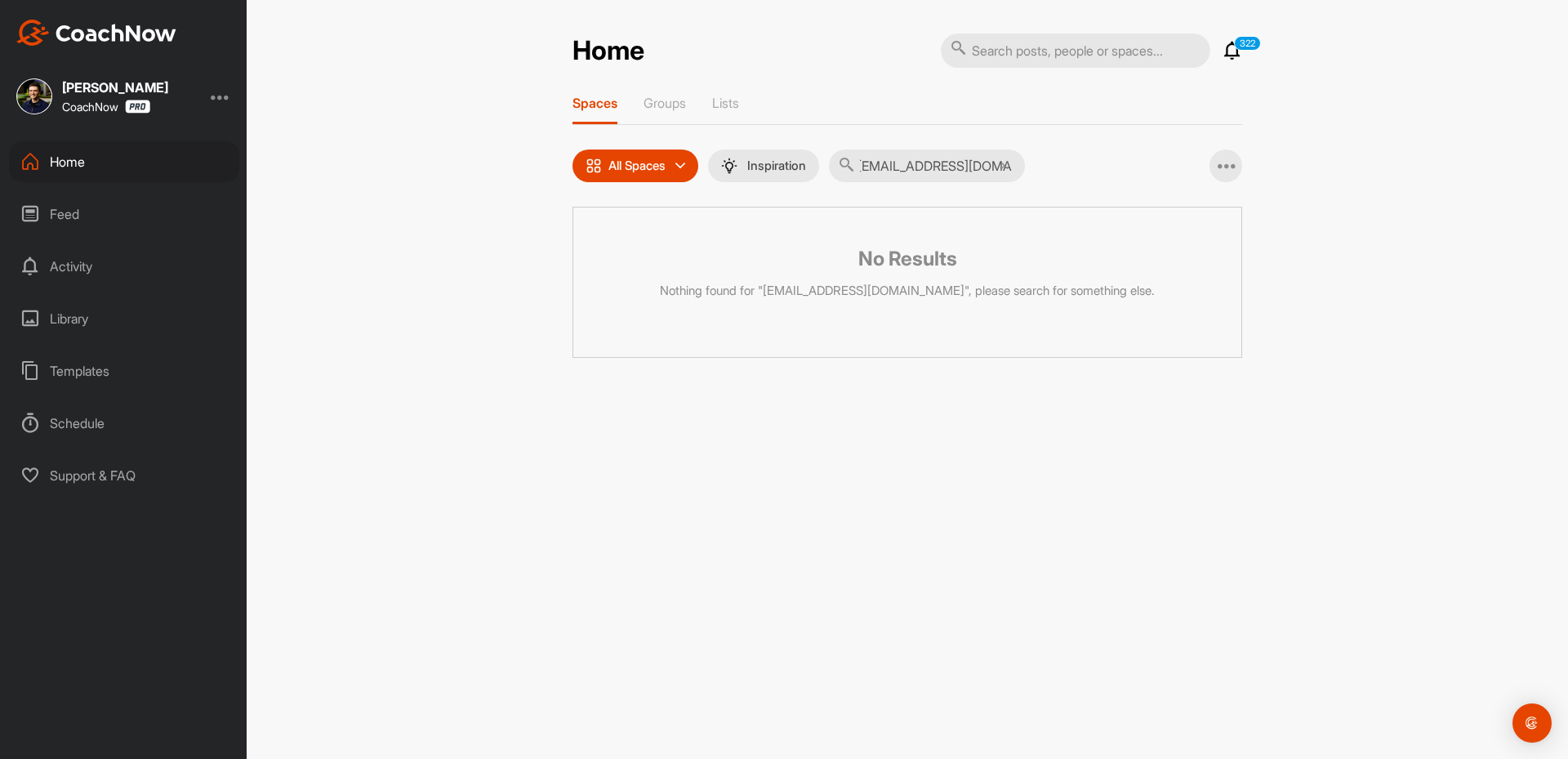
scroll to position [0, 0]
click at [1029, 68] on div at bounding box center [1076, 50] width 269 height 36
click at [1019, 53] on input "text" at bounding box center [1076, 50] width 269 height 34
paste input "[PERSON_NAME]"
type input "[PERSON_NAME]"
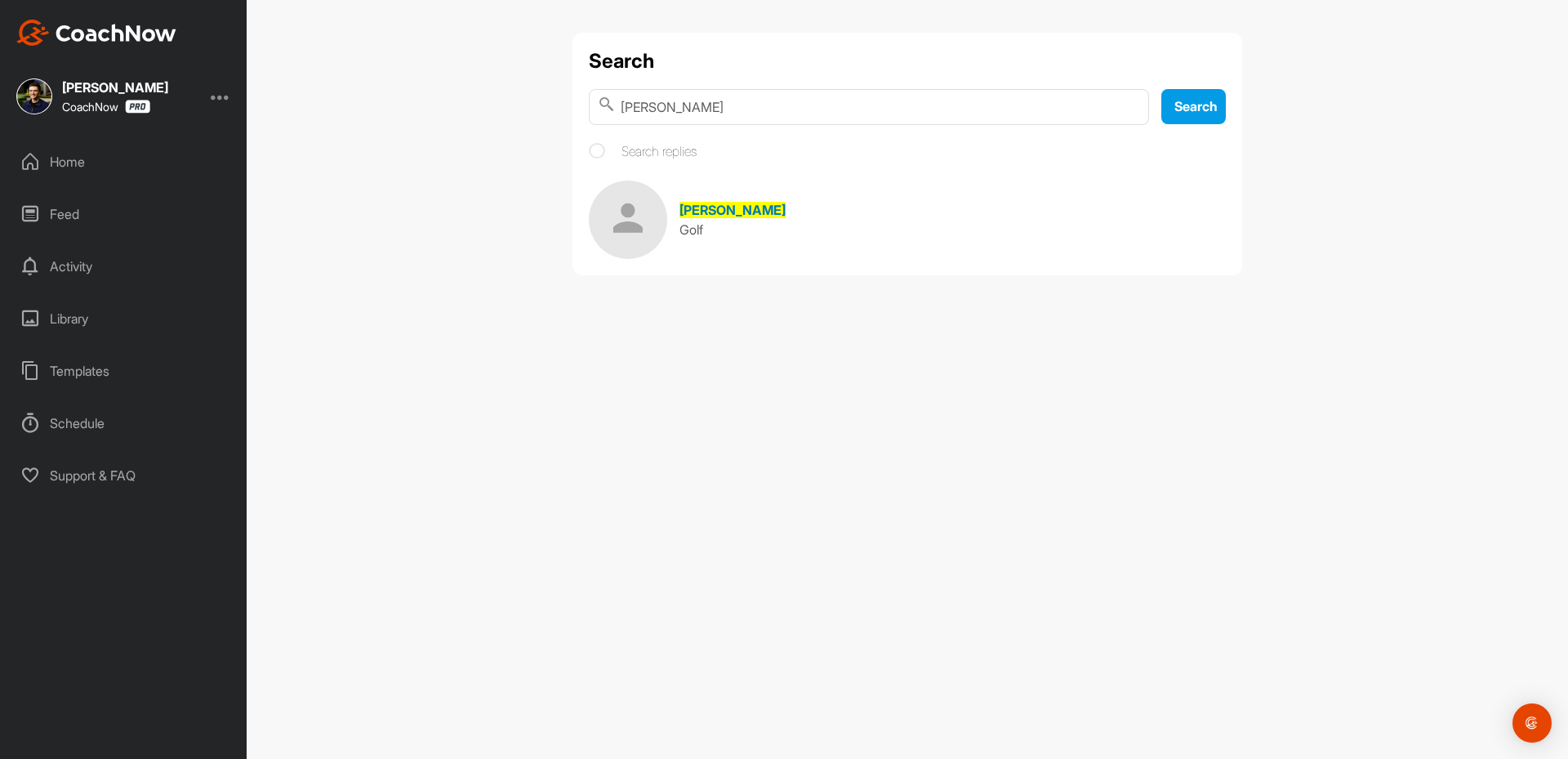
click at [690, 225] on span "Golf" at bounding box center [691, 229] width 23 height 17
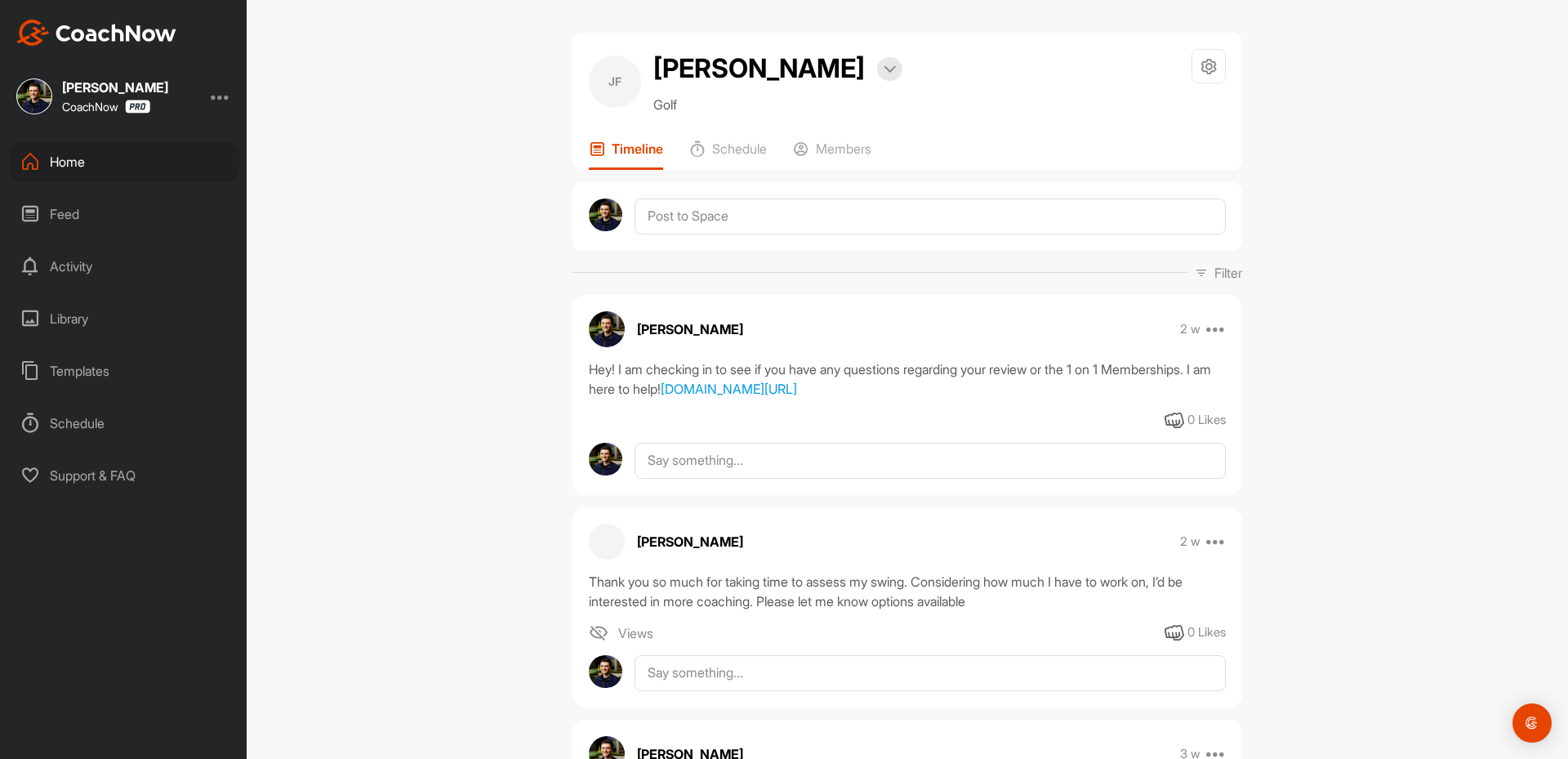
click at [126, 171] on div "Home" at bounding box center [124, 162] width 230 height 41
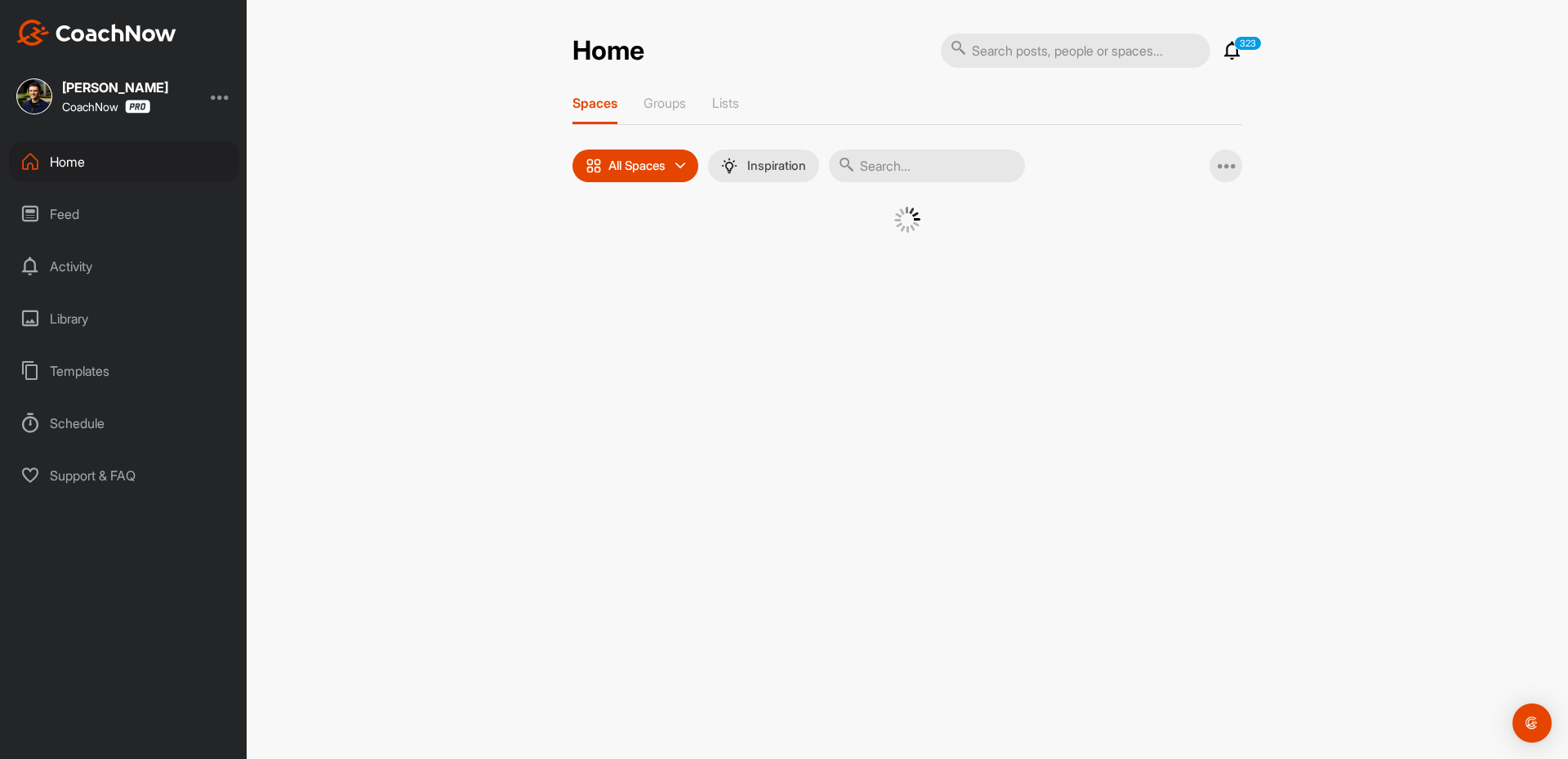
click at [890, 191] on div "Spaces Groups Lists All Spaces All spaces SMART LISTS Unanswered by me 15 days …" at bounding box center [907, 184] width 670 height 179
click at [890, 175] on input "text" at bounding box center [926, 165] width 196 height 33
paste input "[PERSON_NAME]"
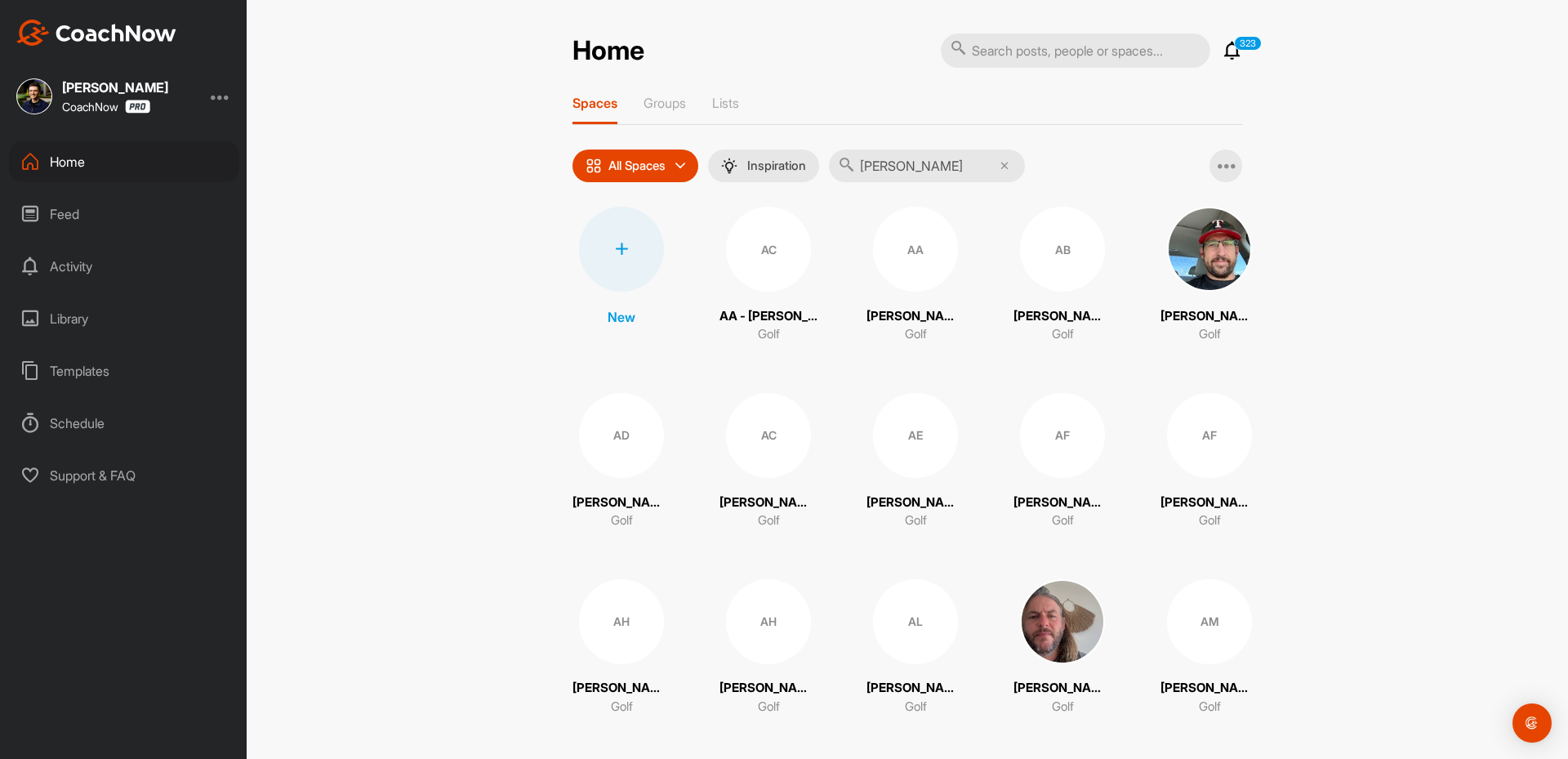
type input "[PERSON_NAME]"
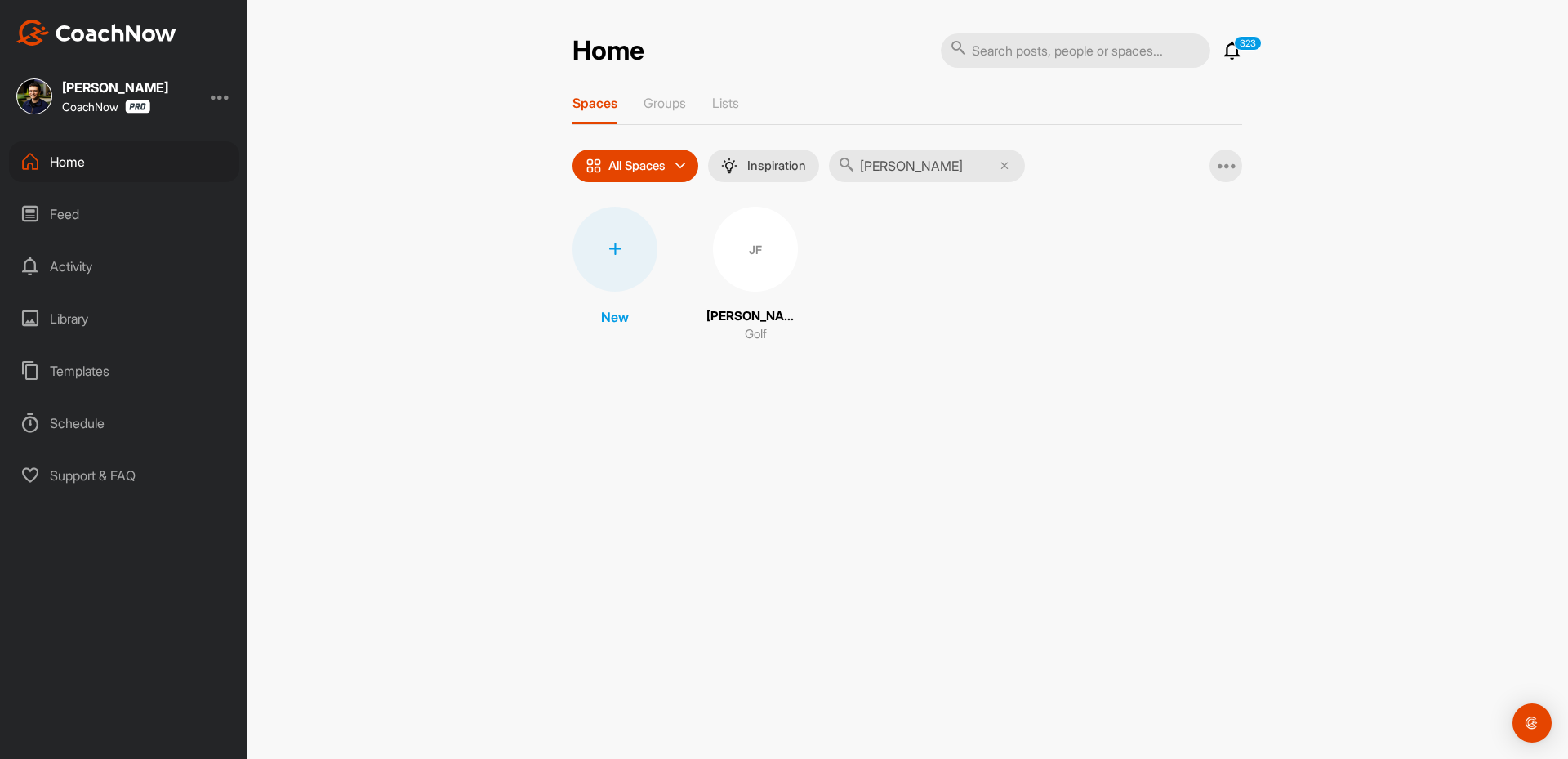
click at [742, 267] on div "JF" at bounding box center [755, 248] width 85 height 85
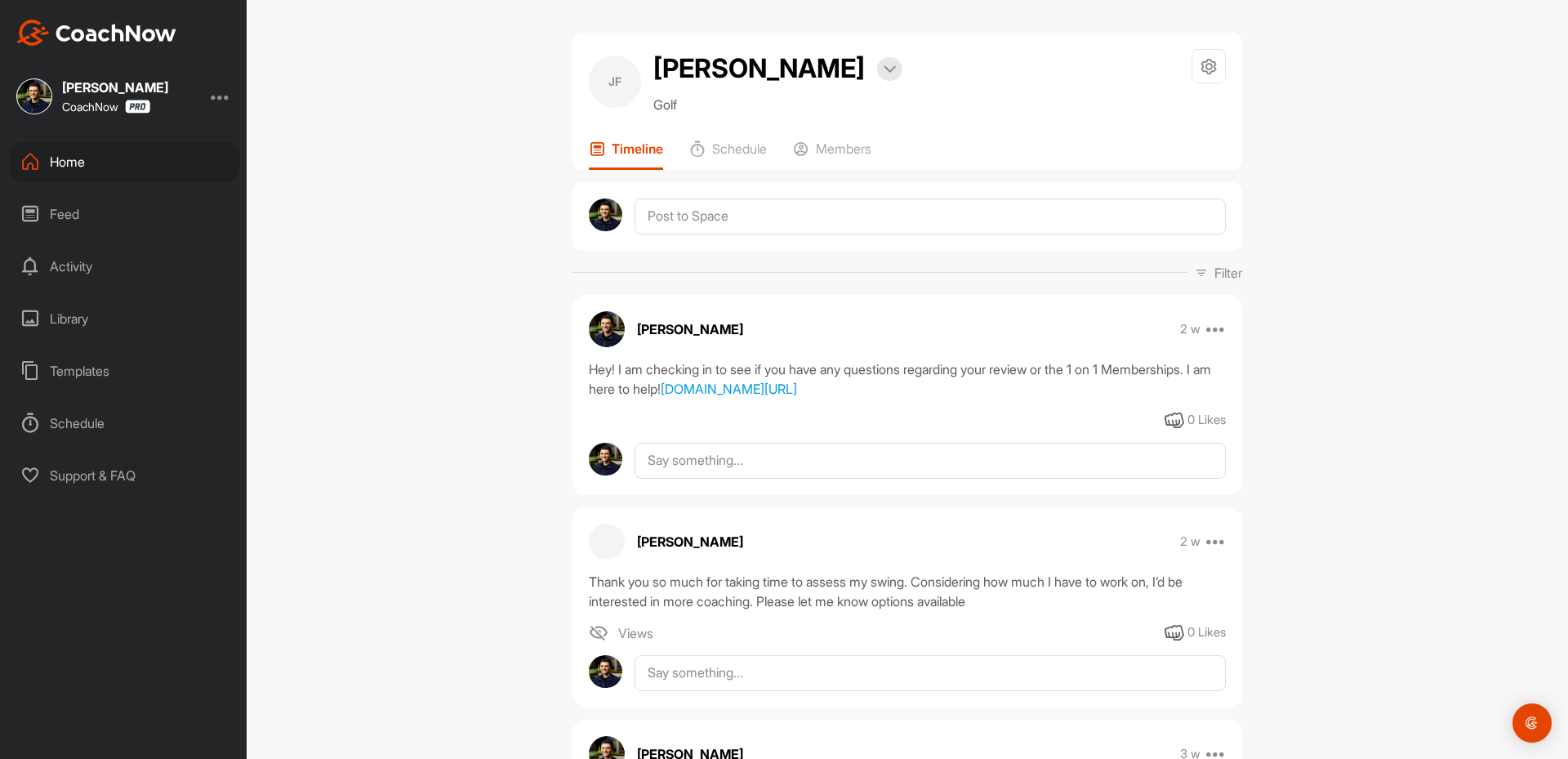
click at [548, 369] on div "[PERSON_NAME] Bookings Golf Space Settings Your Notifications Timeline Schedule…" at bounding box center [908, 379] width 1322 height 759
click at [116, 168] on div "Home" at bounding box center [124, 162] width 230 height 41
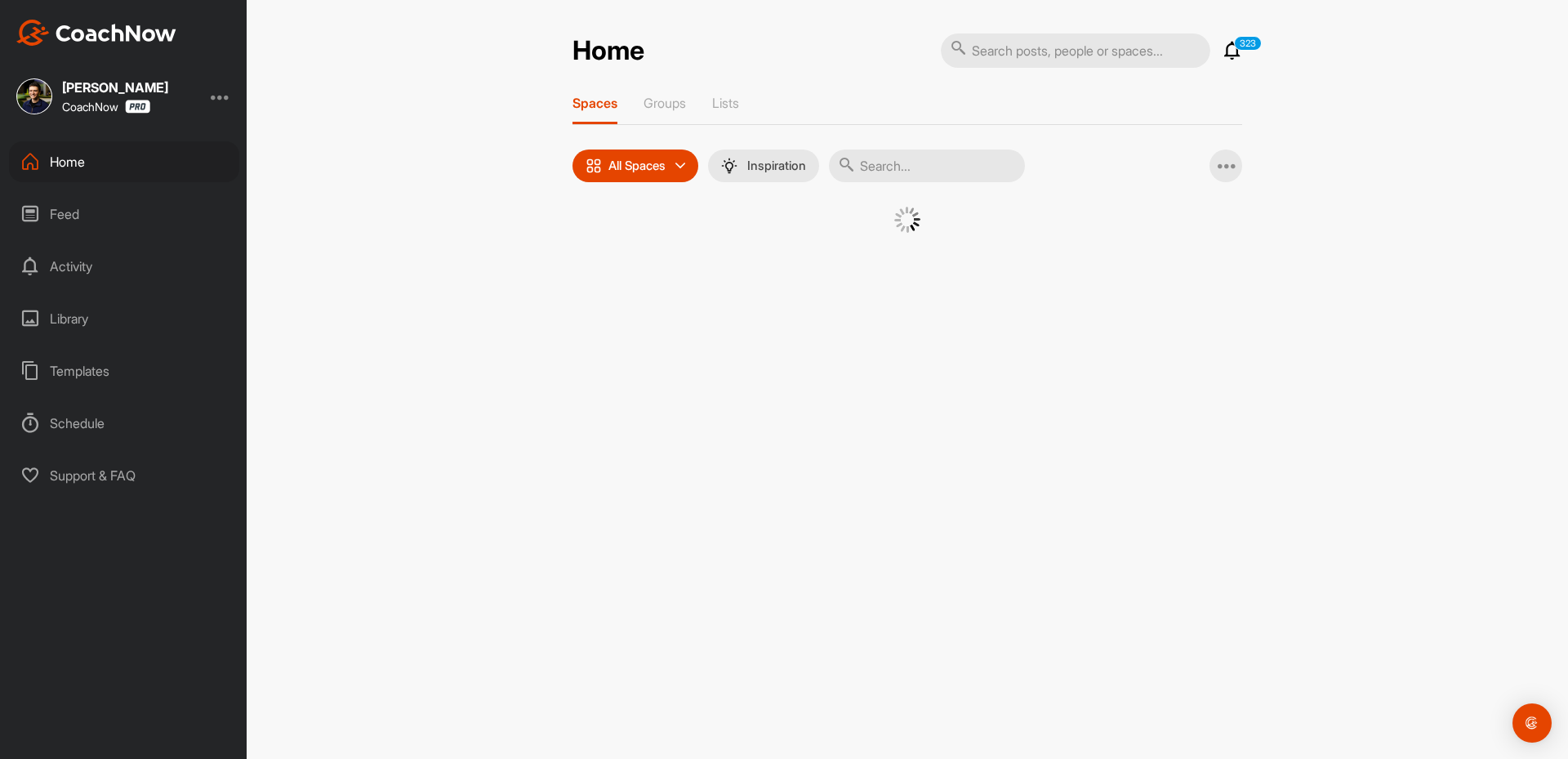
click at [116, 168] on div "Home" at bounding box center [124, 162] width 230 height 41
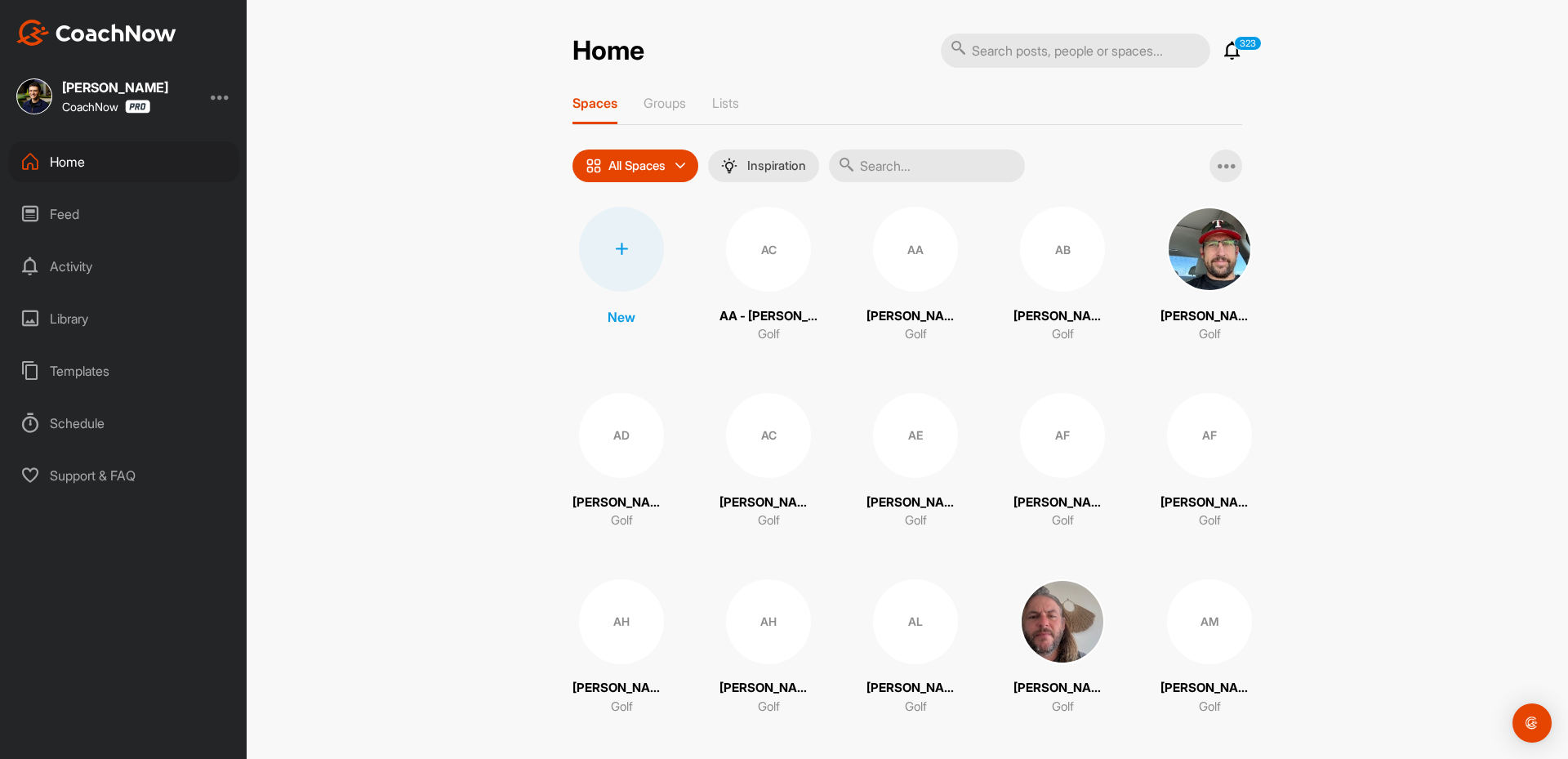
click at [638, 255] on div at bounding box center [621, 248] width 85 height 85
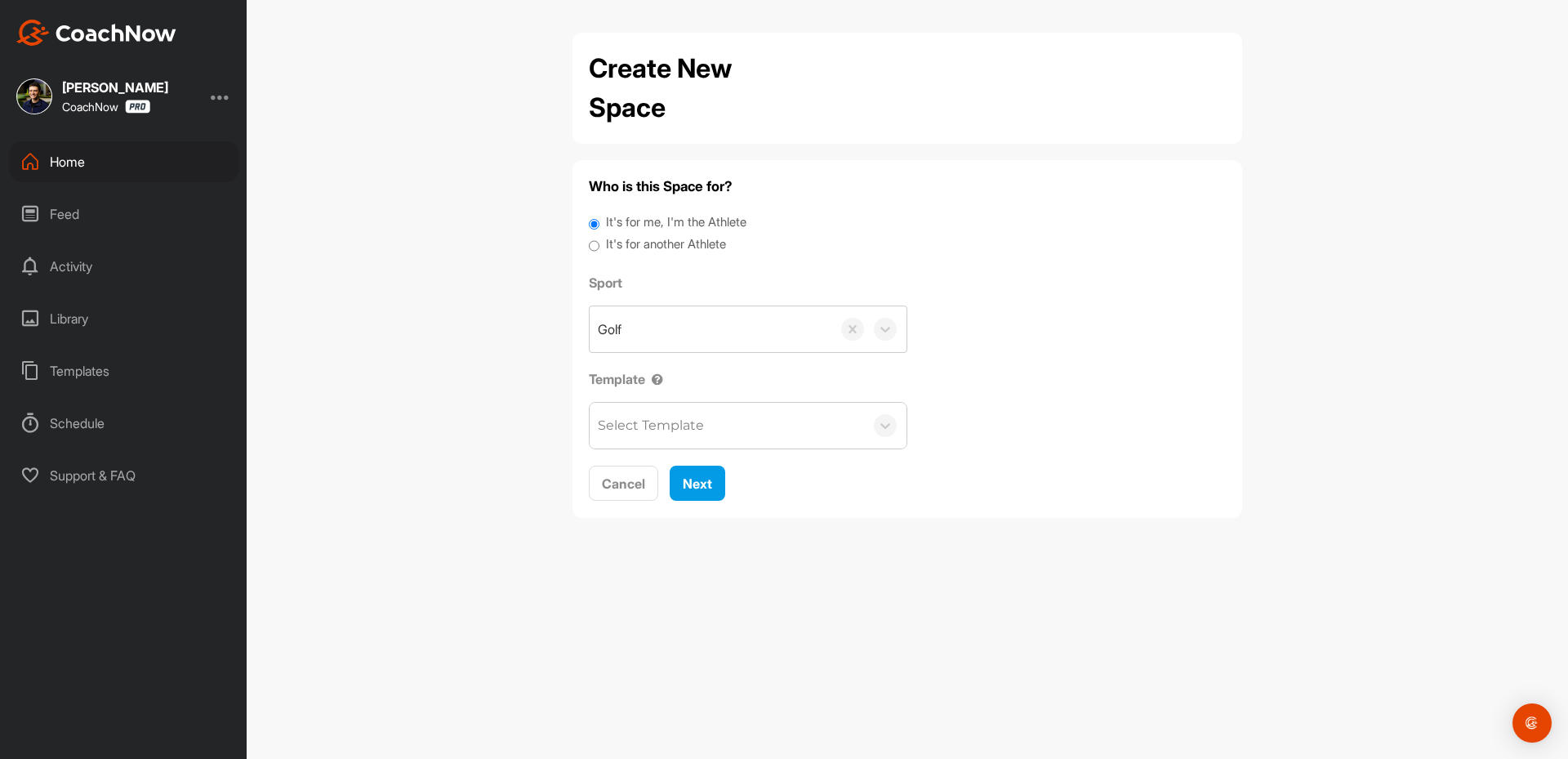
click at [681, 242] on label "It's for another Athlete" at bounding box center [665, 244] width 120 height 19
click at [599, 242] on input "It's for another Athlete" at bounding box center [594, 246] width 10 height 22
radio input "true"
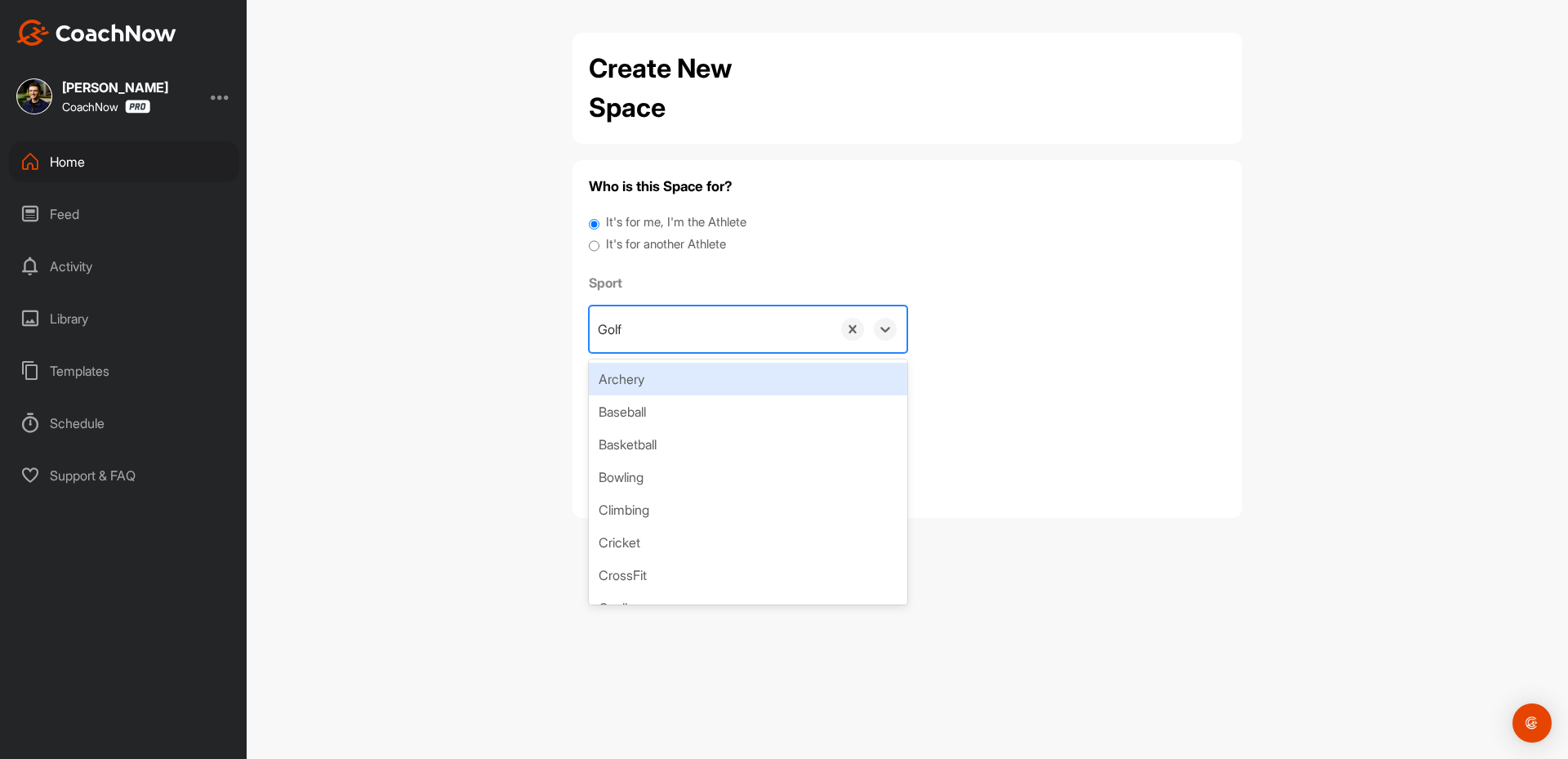
click at [673, 335] on div "Golf" at bounding box center [711, 329] width 242 height 46
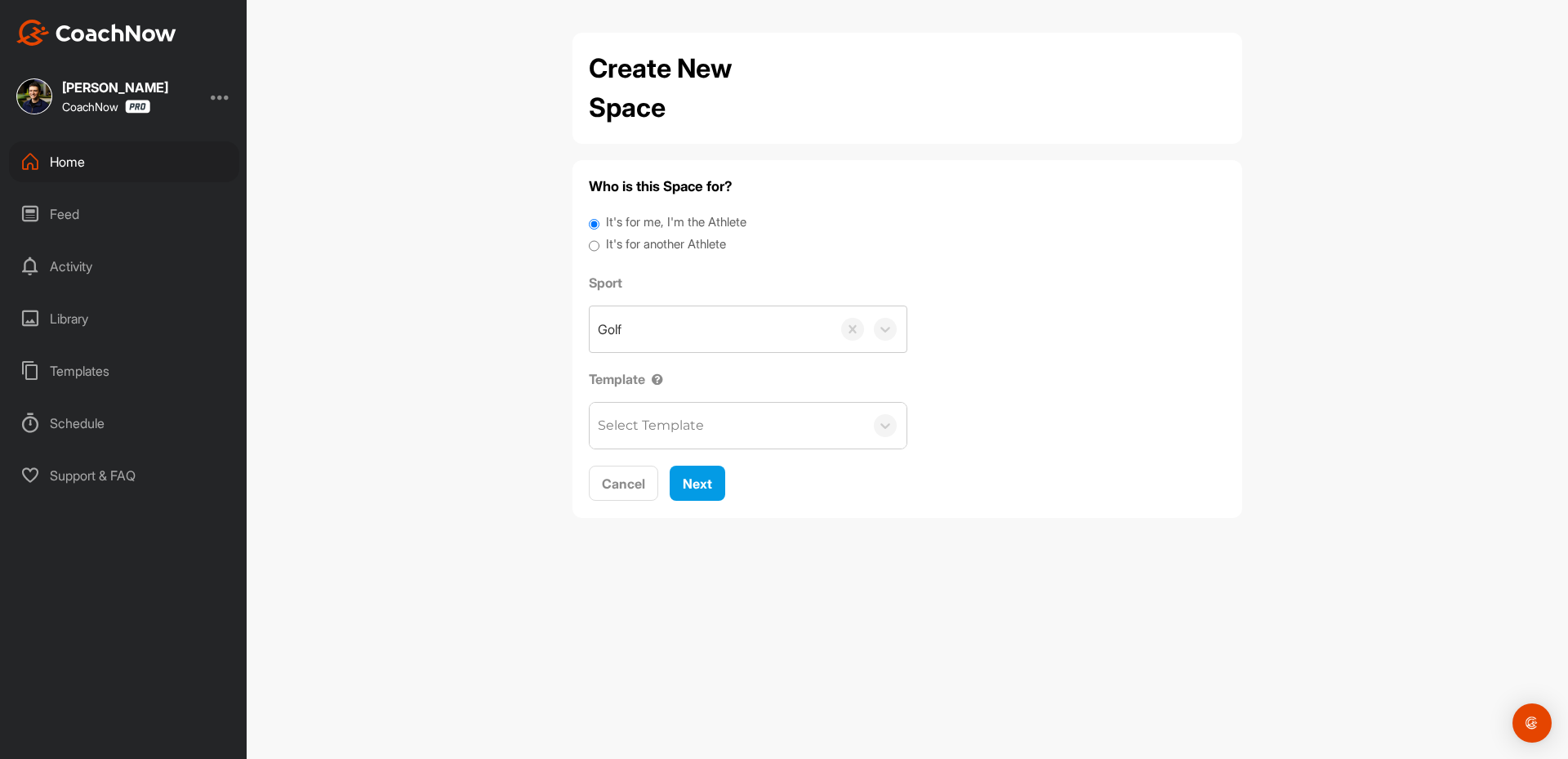
click at [686, 240] on label "It's for another Athlete" at bounding box center [665, 244] width 120 height 19
click at [599, 240] on input "It's for another Athlete" at bounding box center [594, 246] width 10 height 22
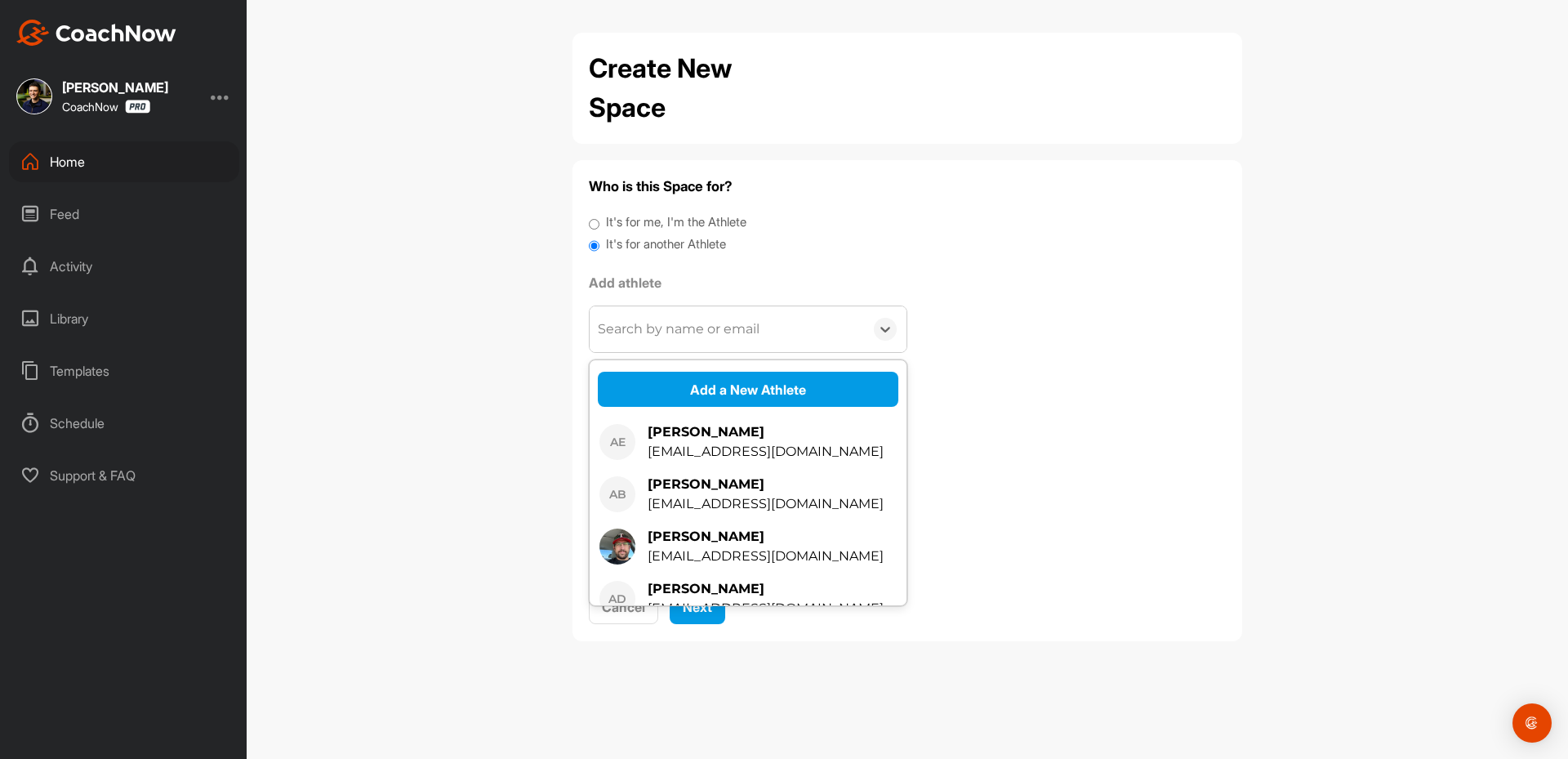
click at [324, 579] on div "Create New Space Who is this Space for? It's for me, I'm the Athlete It's for a…" at bounding box center [908, 379] width 1322 height 759
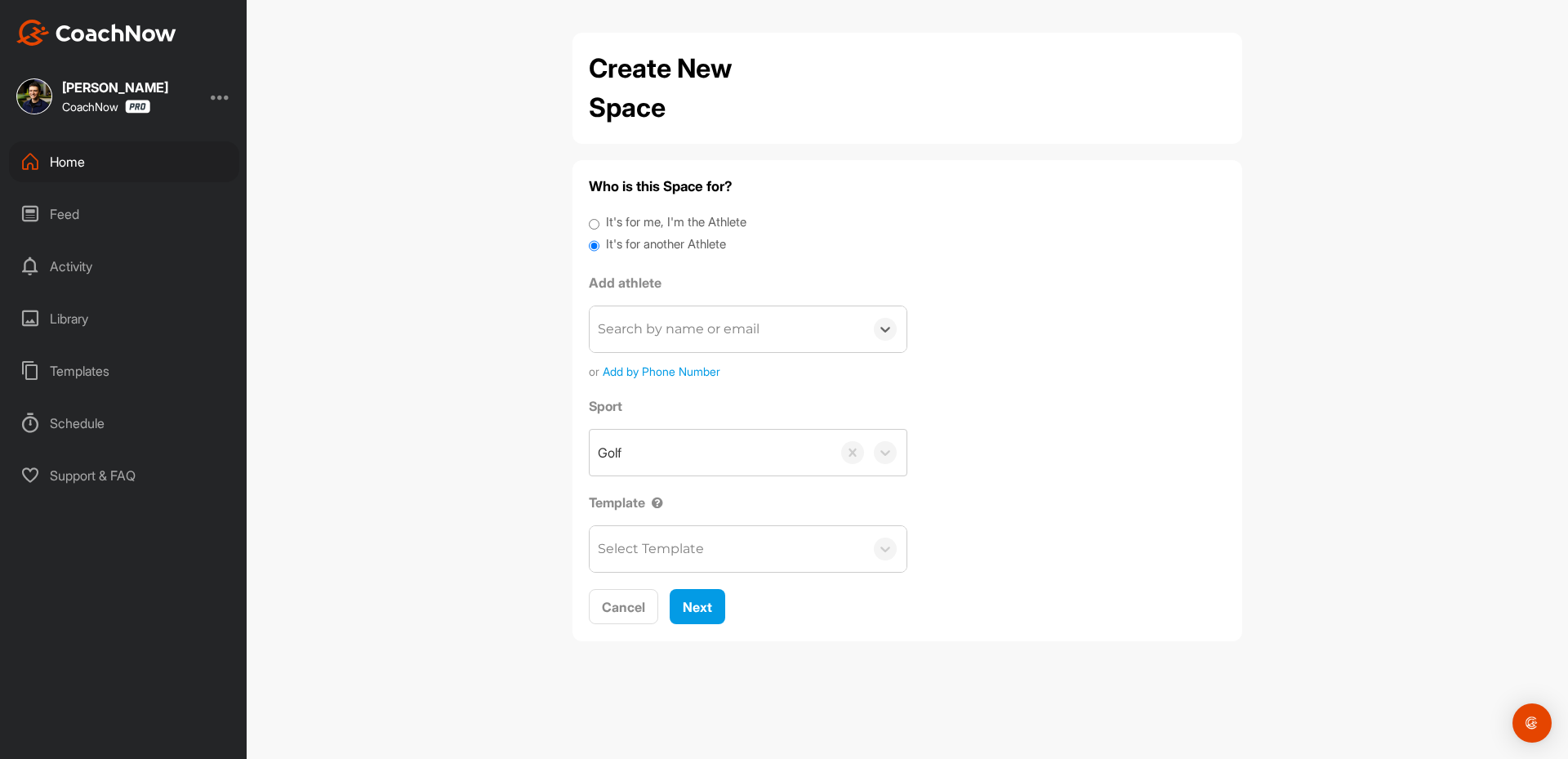
click at [670, 329] on div "Search by name or email" at bounding box center [679, 329] width 162 height 20
paste input "[EMAIL_ADDRESS][DOMAIN_NAME]"
type input "[EMAIL_ADDRESS][DOMAIN_NAME]"
click at [663, 342] on div "Search by name or email" at bounding box center [726, 329] width 274 height 46
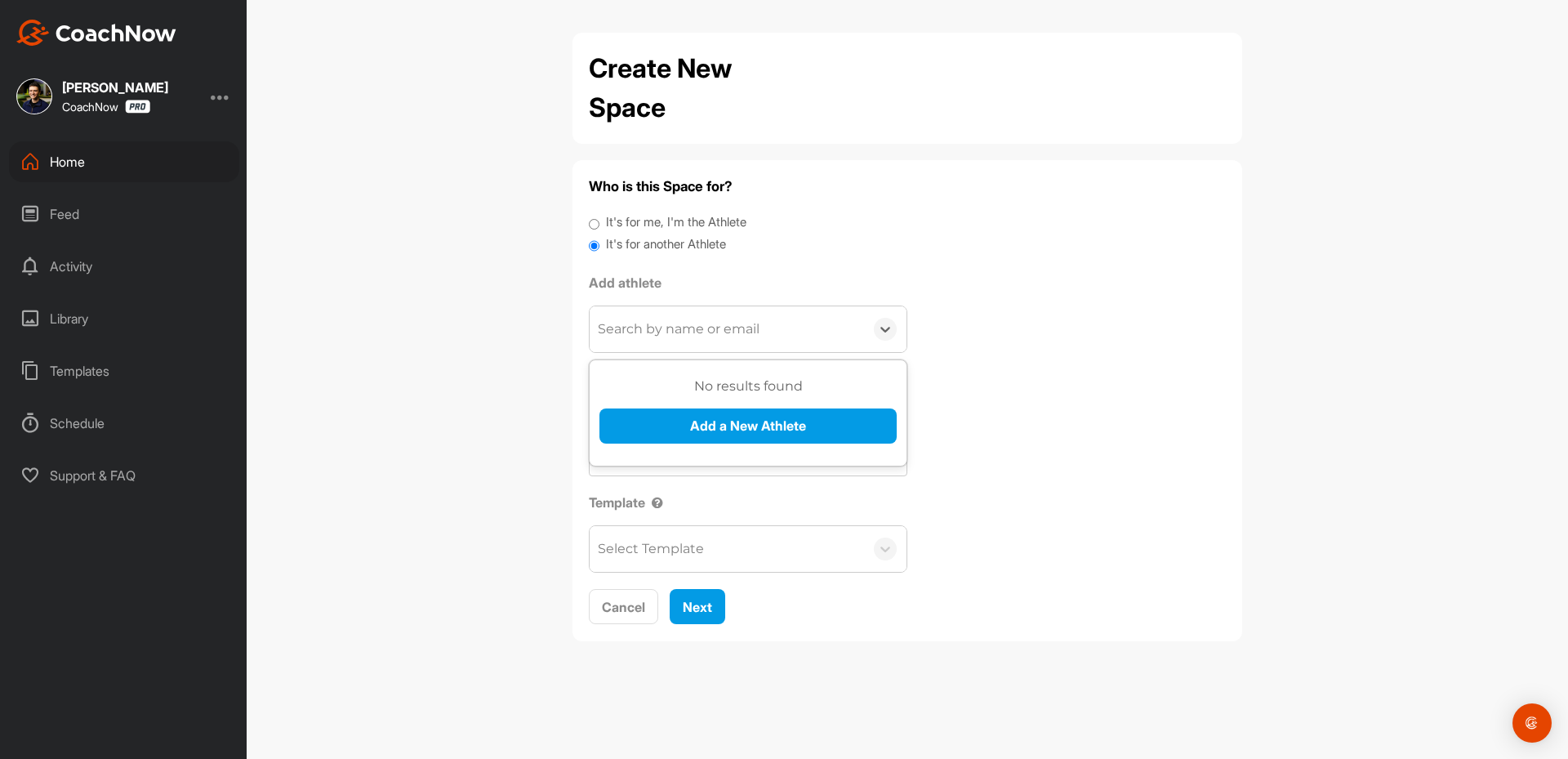
paste input "[EMAIL_ADDRESS][DOMAIN_NAME]"
type input "[EMAIL_ADDRESS][DOMAIN_NAME]"
click at [668, 435] on button "Add a New Athlete" at bounding box center [748, 426] width 297 height 35
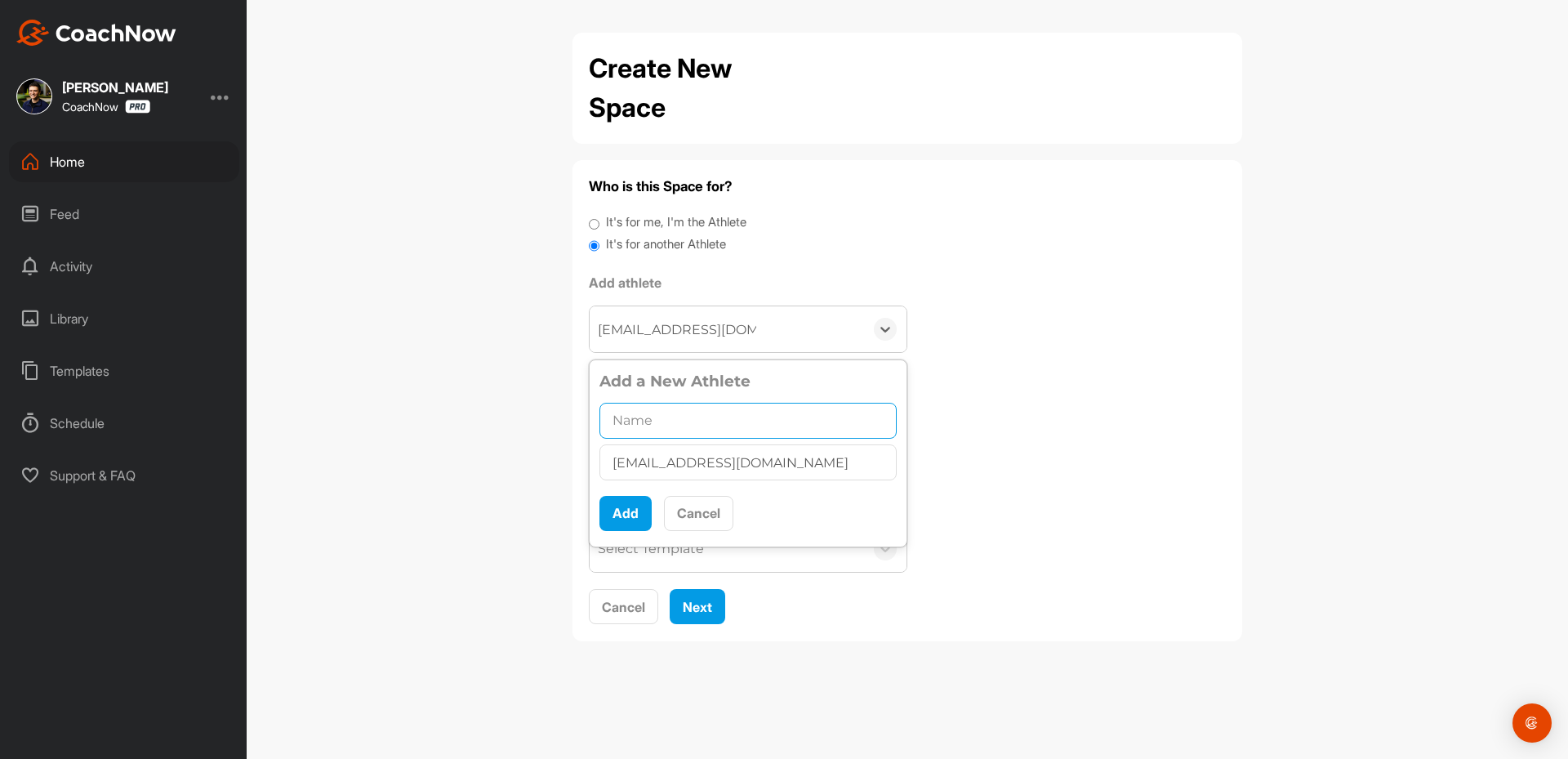
paste input "[PERSON_NAME]"
click at [694, 425] on input "text" at bounding box center [748, 420] width 297 height 36
type input "[PERSON_NAME]"
click at [621, 515] on button "Add" at bounding box center [625, 514] width 52 height 35
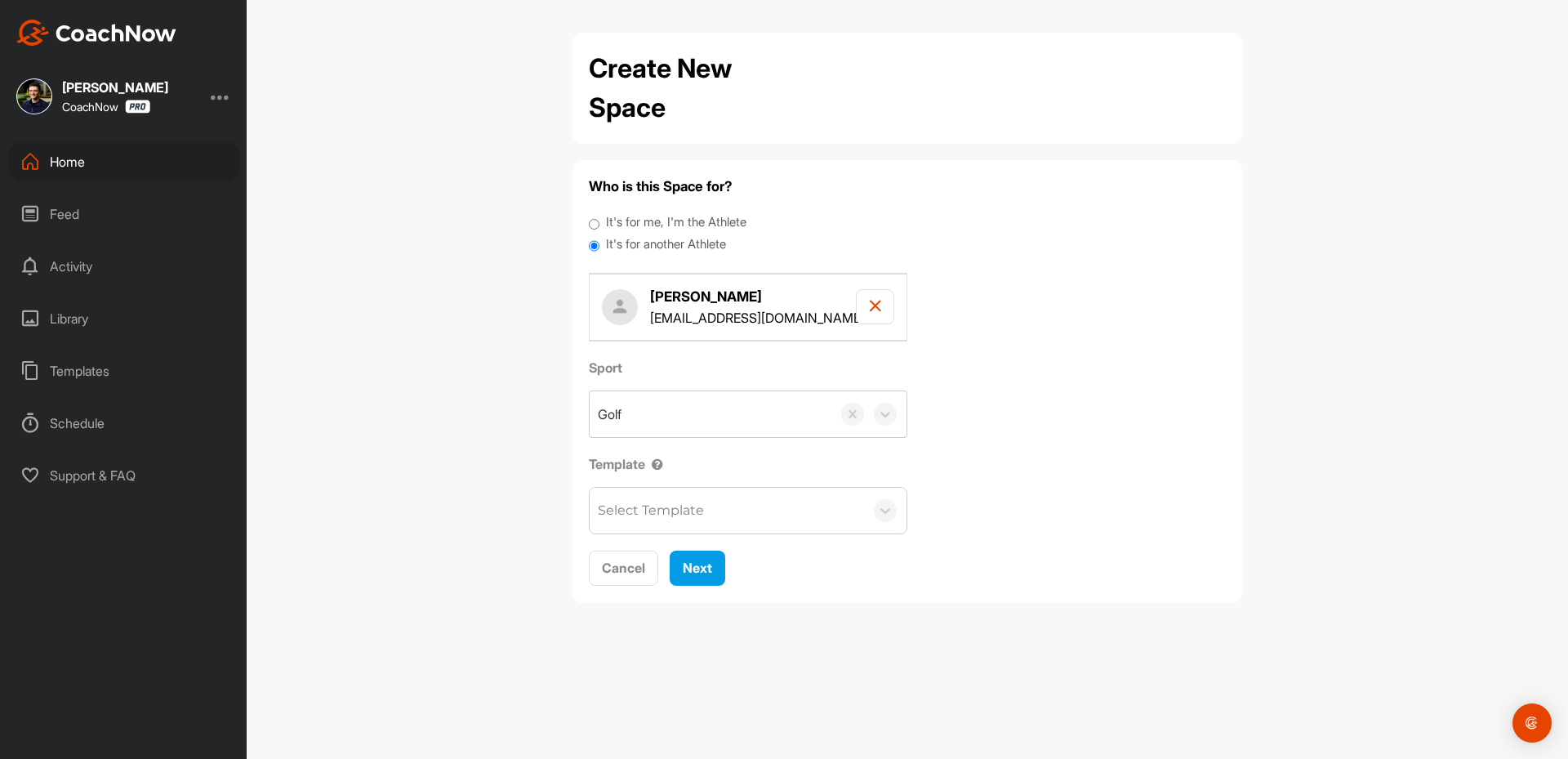
drag, startPoint x: 283, startPoint y: 375, endPoint x: 324, endPoint y: 388, distance: 43.0
click at [284, 375] on div "Create New Space Who is this Space for? It's for me, I'm the Athlete It's for a…" at bounding box center [908, 379] width 1322 height 759
click at [694, 582] on button "Next" at bounding box center [698, 569] width 56 height 35
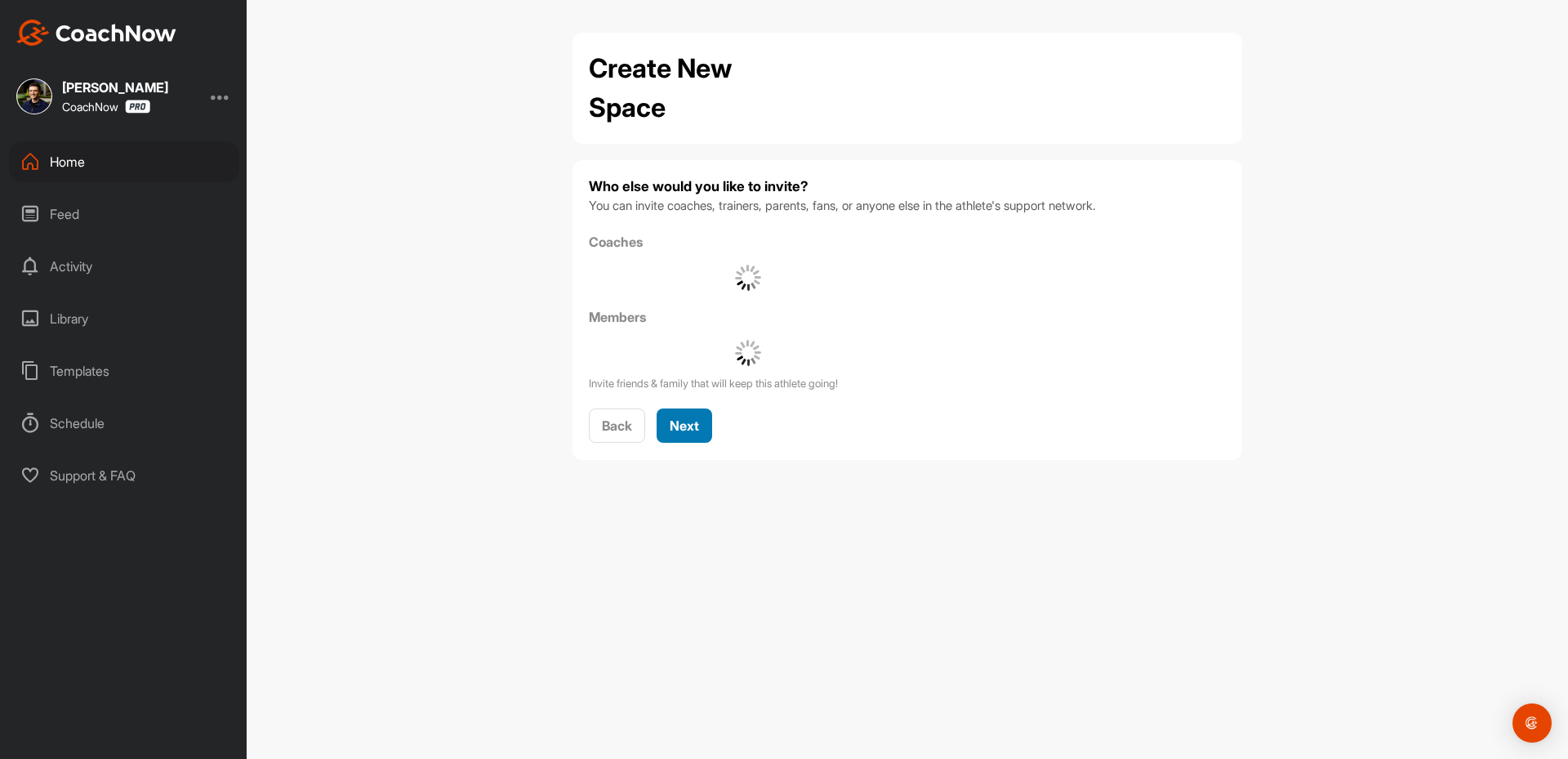
click at [690, 433] on span "Next" at bounding box center [685, 425] width 30 height 17
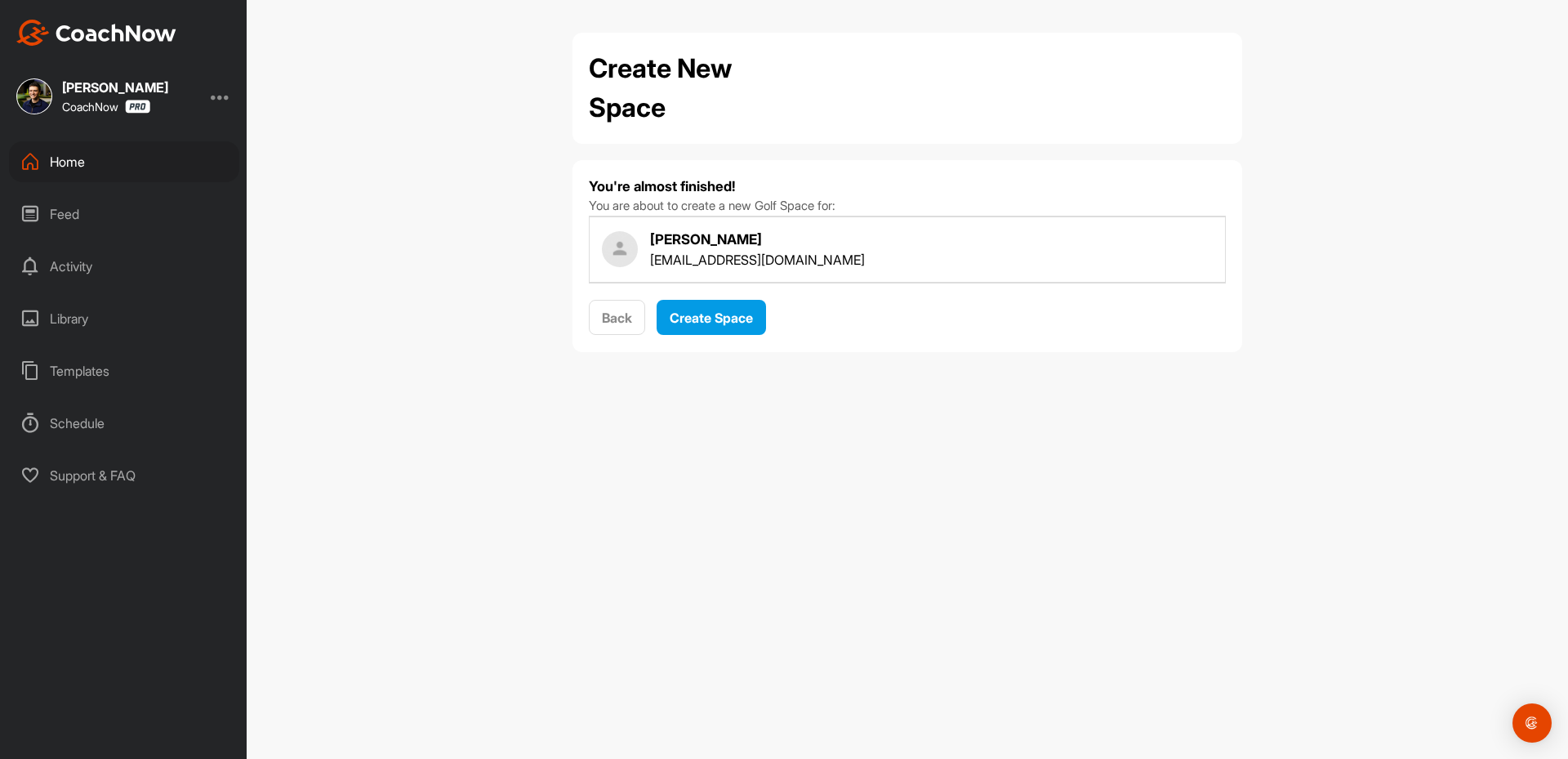
click at [724, 335] on div "Back Create Space" at bounding box center [908, 318] width 637 height 36
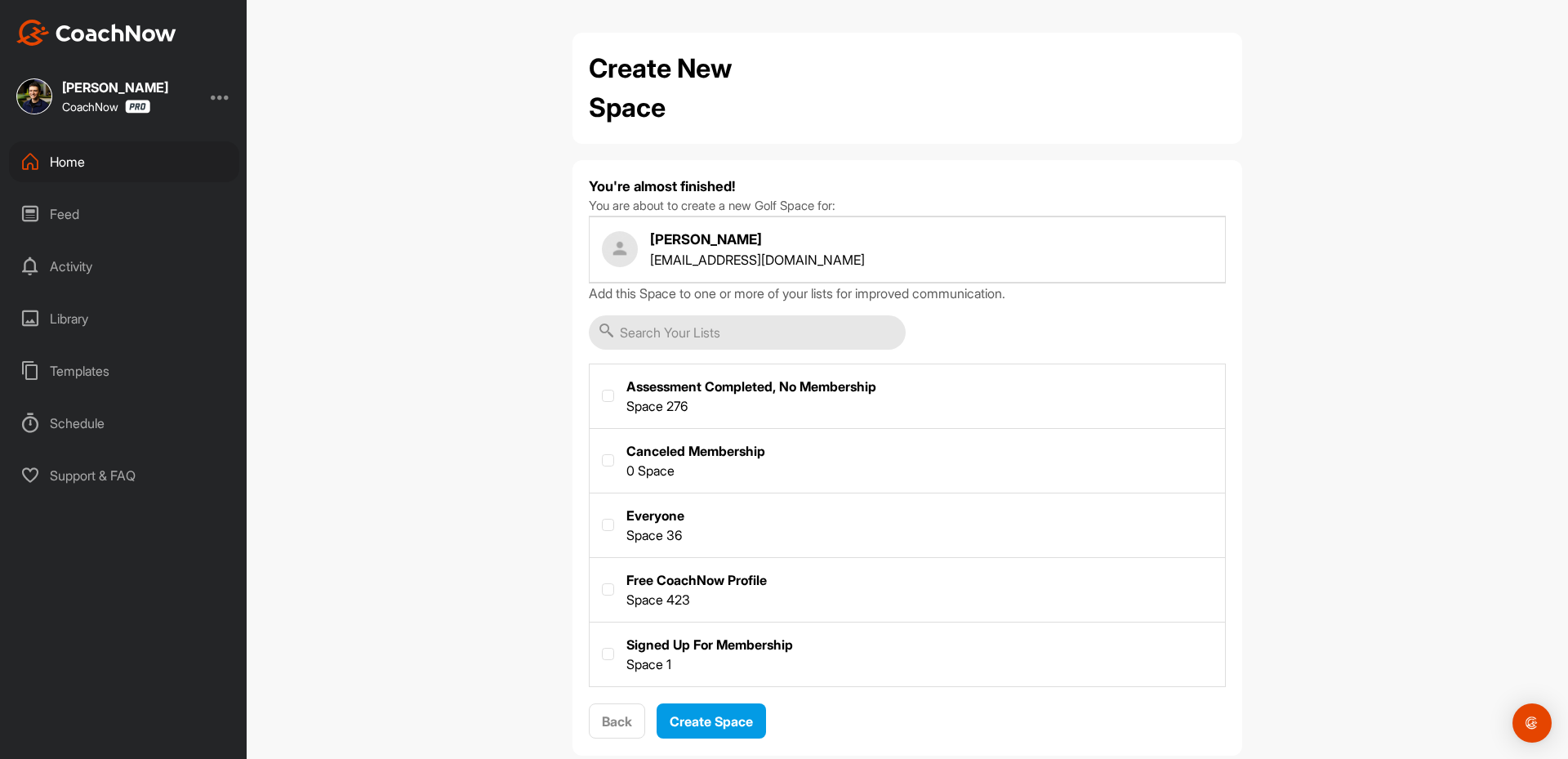
click at [748, 318] on input "text" at bounding box center [747, 332] width 317 height 34
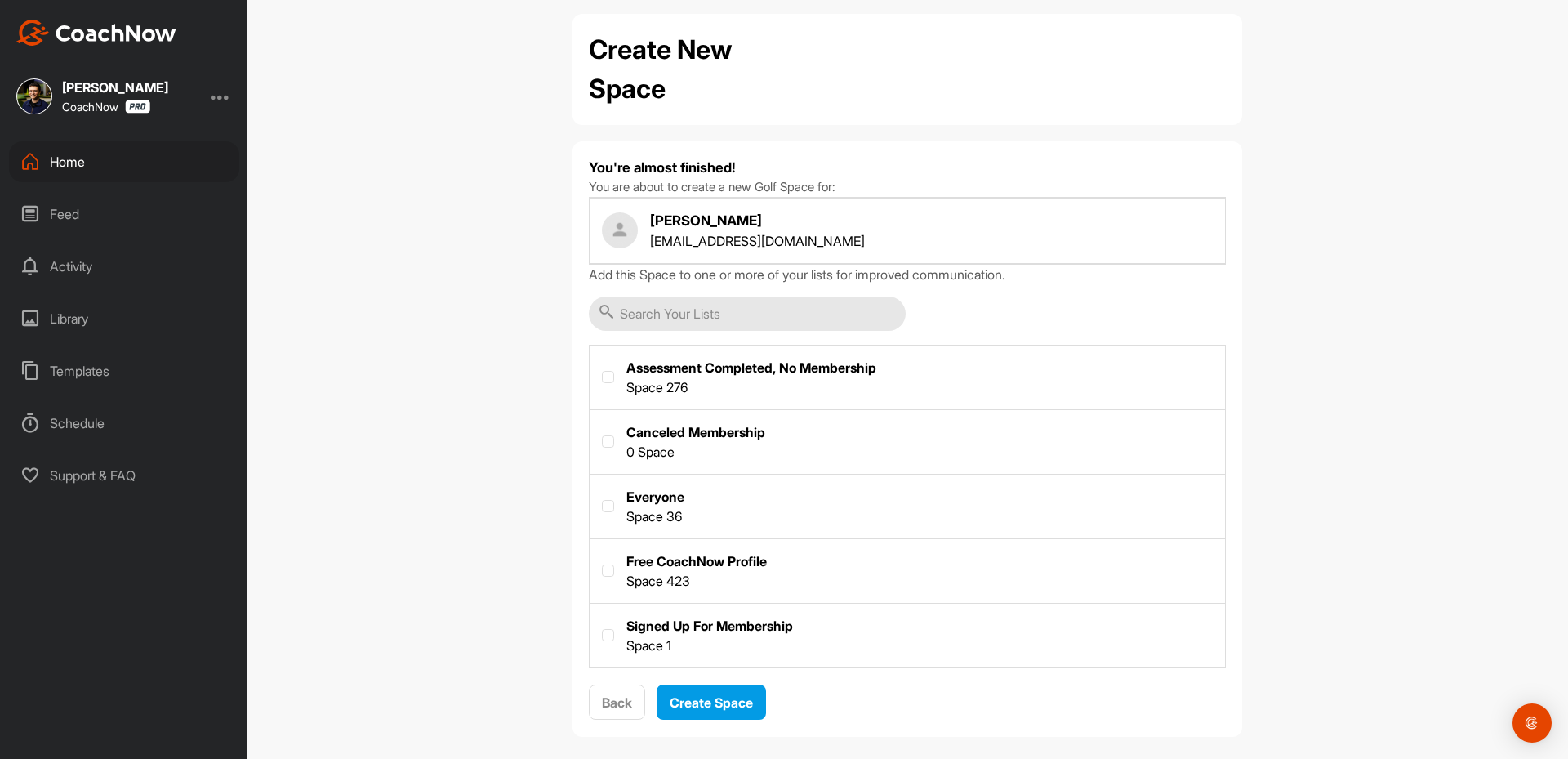
scroll to position [34, 0]
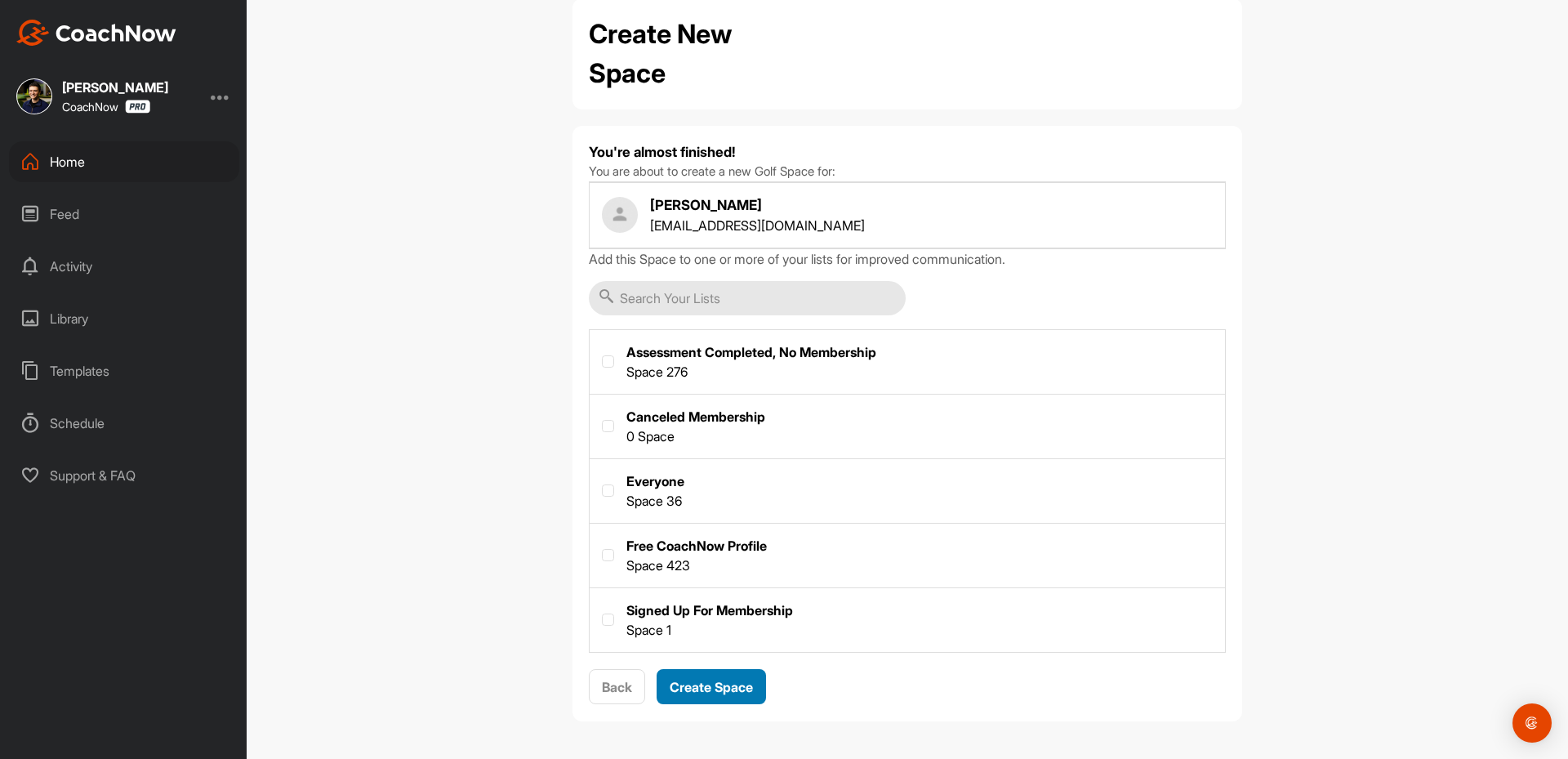
drag, startPoint x: 690, startPoint y: 689, endPoint x: 700, endPoint y: 690, distance: 10.0
click at [690, 689] on span "Create Space" at bounding box center [712, 687] width 84 height 17
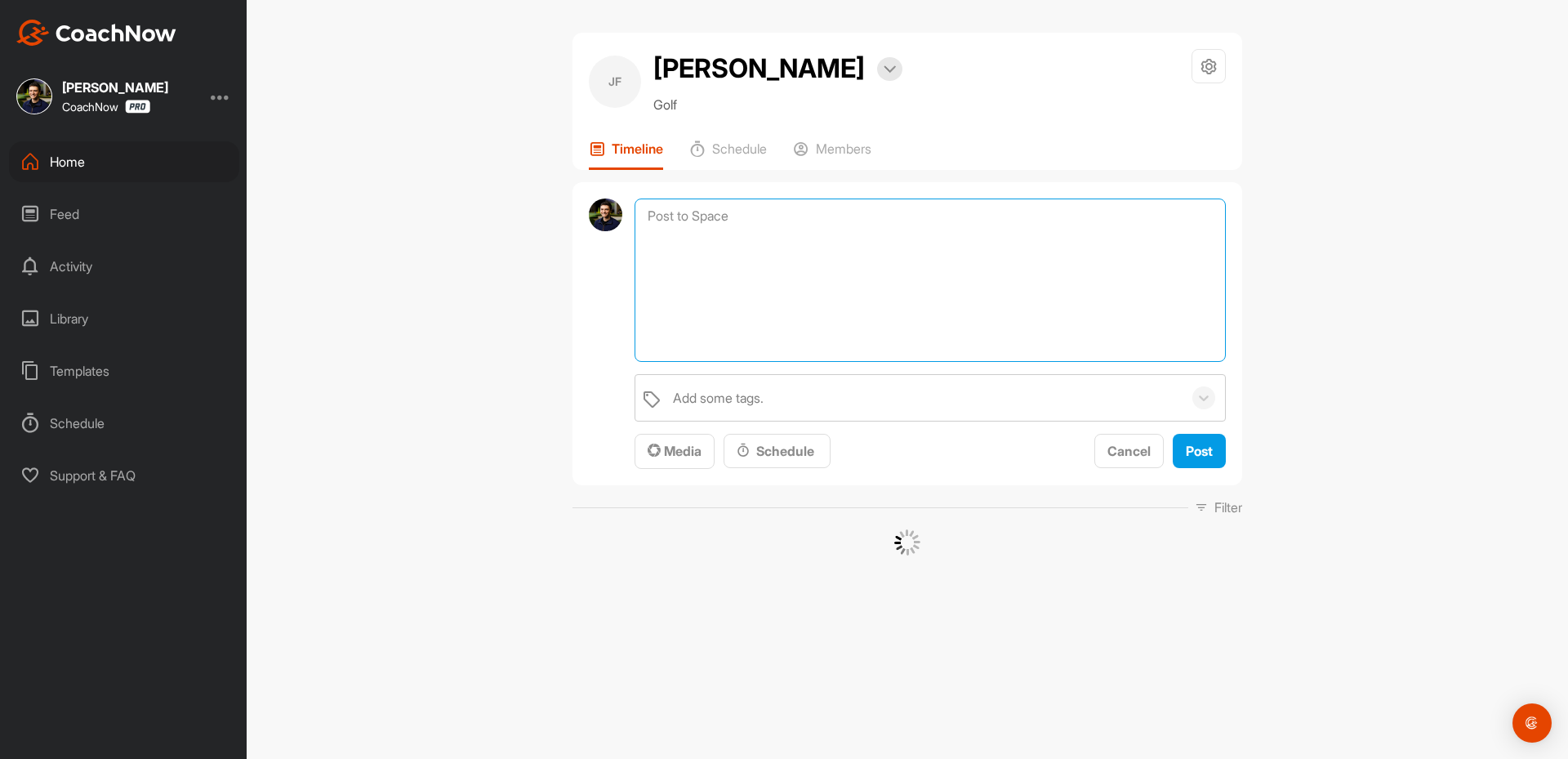
click at [702, 221] on textarea at bounding box center [930, 281] width 592 height 164
click at [696, 464] on button "Media" at bounding box center [674, 451] width 80 height 35
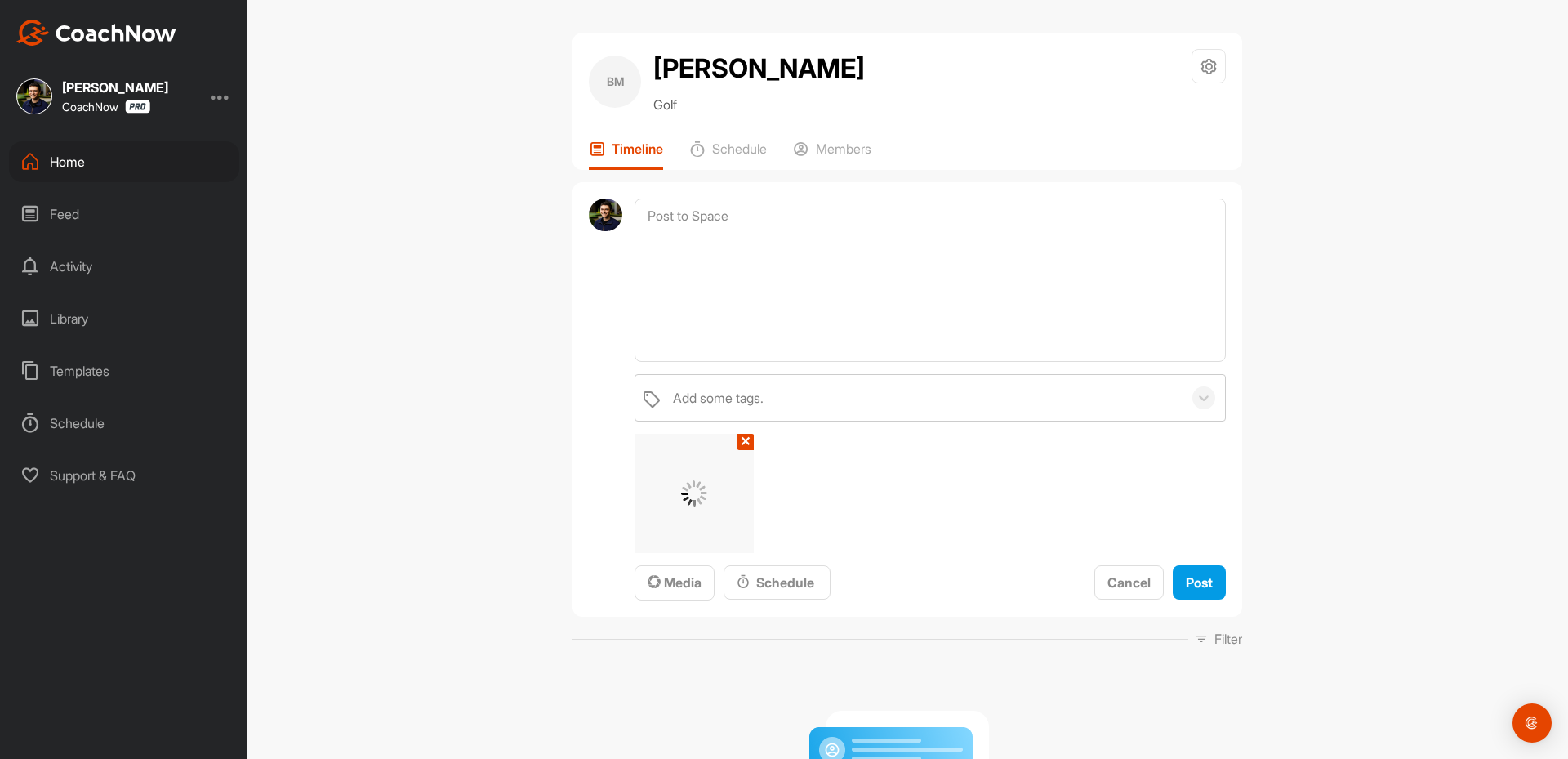
drag, startPoint x: 1416, startPoint y: 412, endPoint x: 1405, endPoint y: 416, distance: 11.7
click at [1408, 416] on div "[PERSON_NAME] Golf Space Settings Your Notifications Timeline Schedule Members …" at bounding box center [908, 379] width 1322 height 759
click at [1217, 596] on button "Post" at bounding box center [1199, 582] width 53 height 35
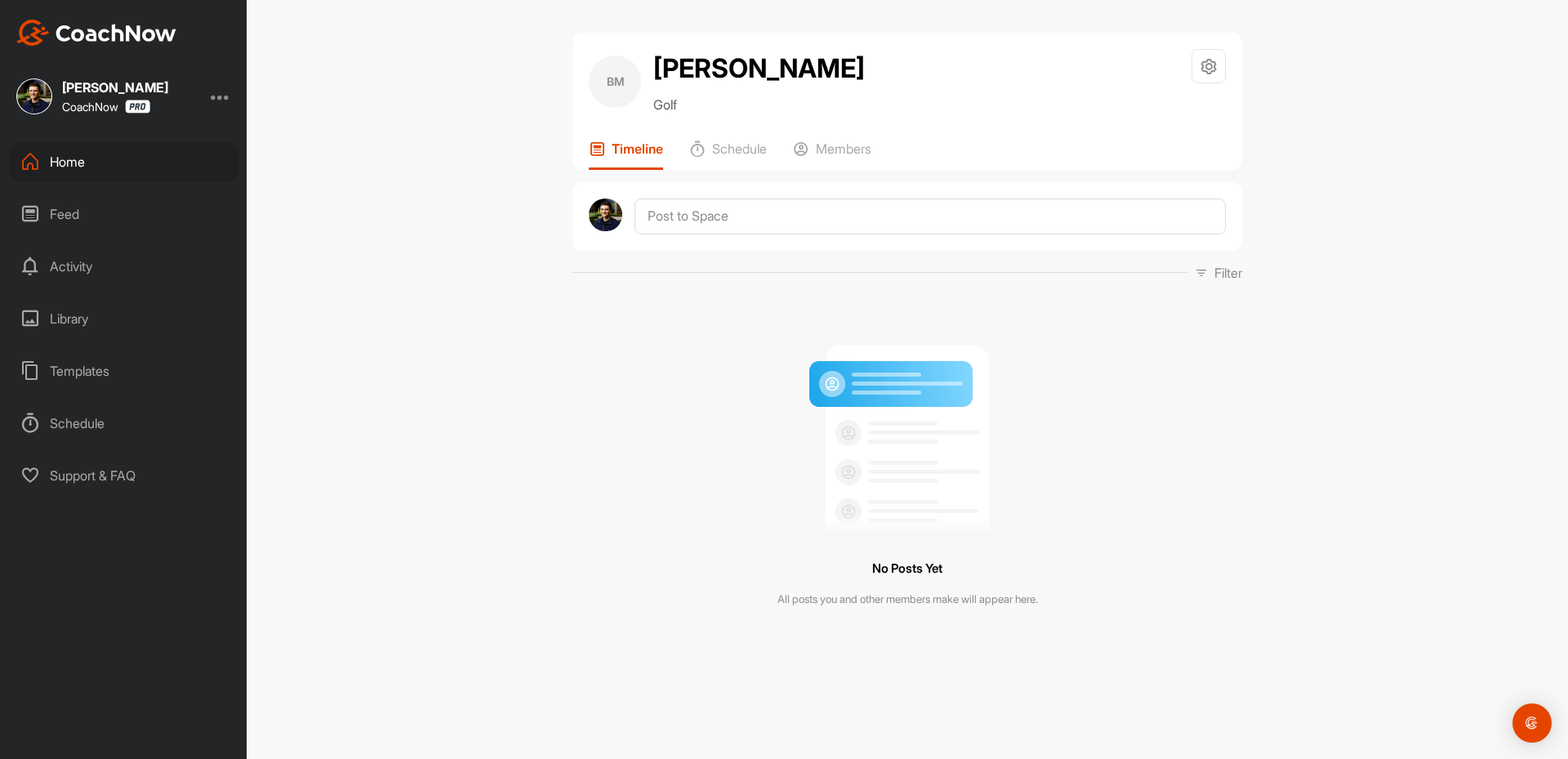
drag, startPoint x: 638, startPoint y: 183, endPoint x: 681, endPoint y: 216, distance: 54.2
click at [681, 216] on div at bounding box center [907, 216] width 670 height 69
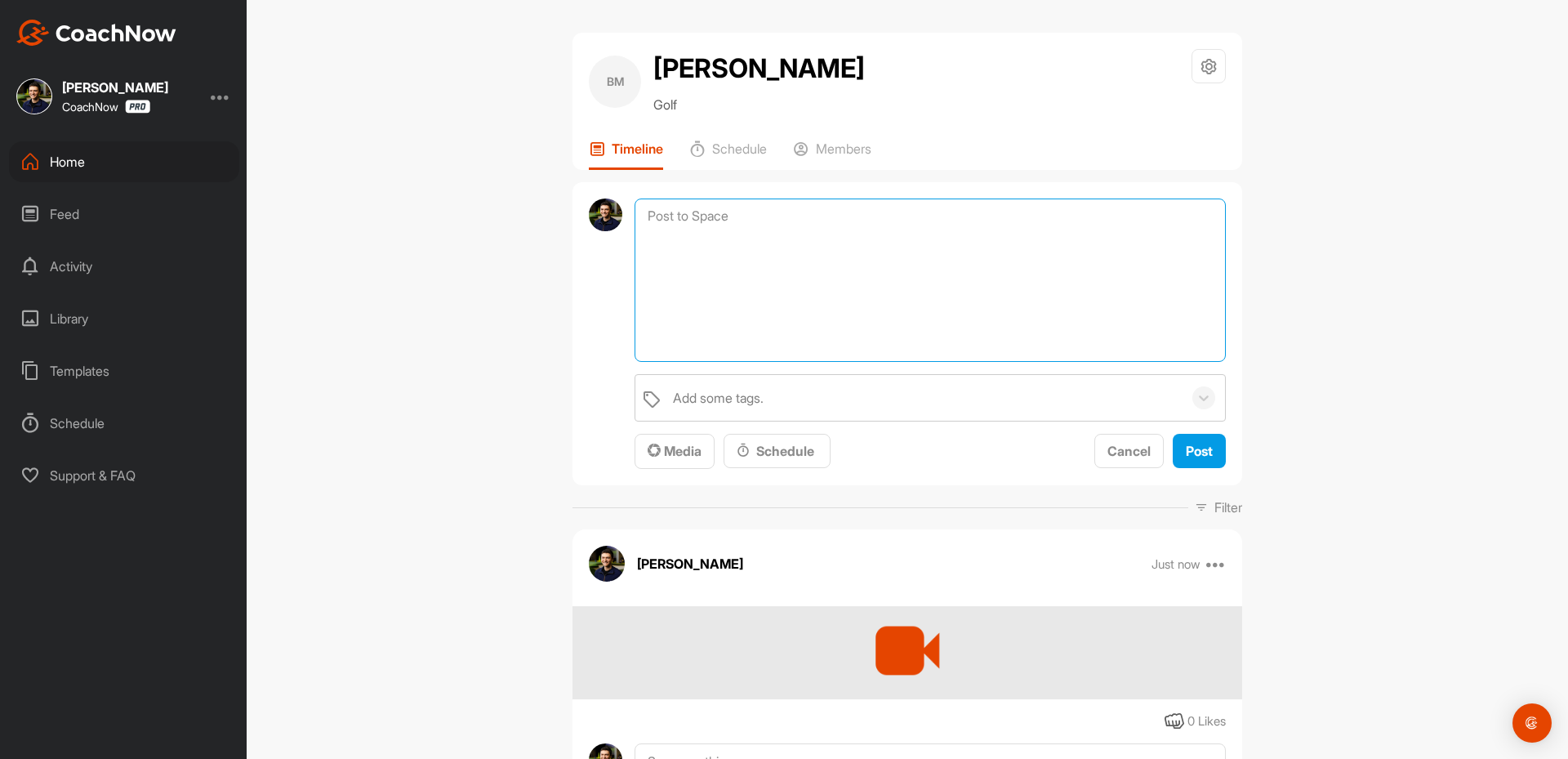
click at [704, 240] on textarea at bounding box center [930, 281] width 592 height 164
drag, startPoint x: 681, startPoint y: 224, endPoint x: 673, endPoint y: 269, distance: 45.7
click at [680, 224] on textarea at bounding box center [930, 281] width 592 height 164
paste textarea "[PERSON_NAME]"
type textarea "[PERSON_NAME]"
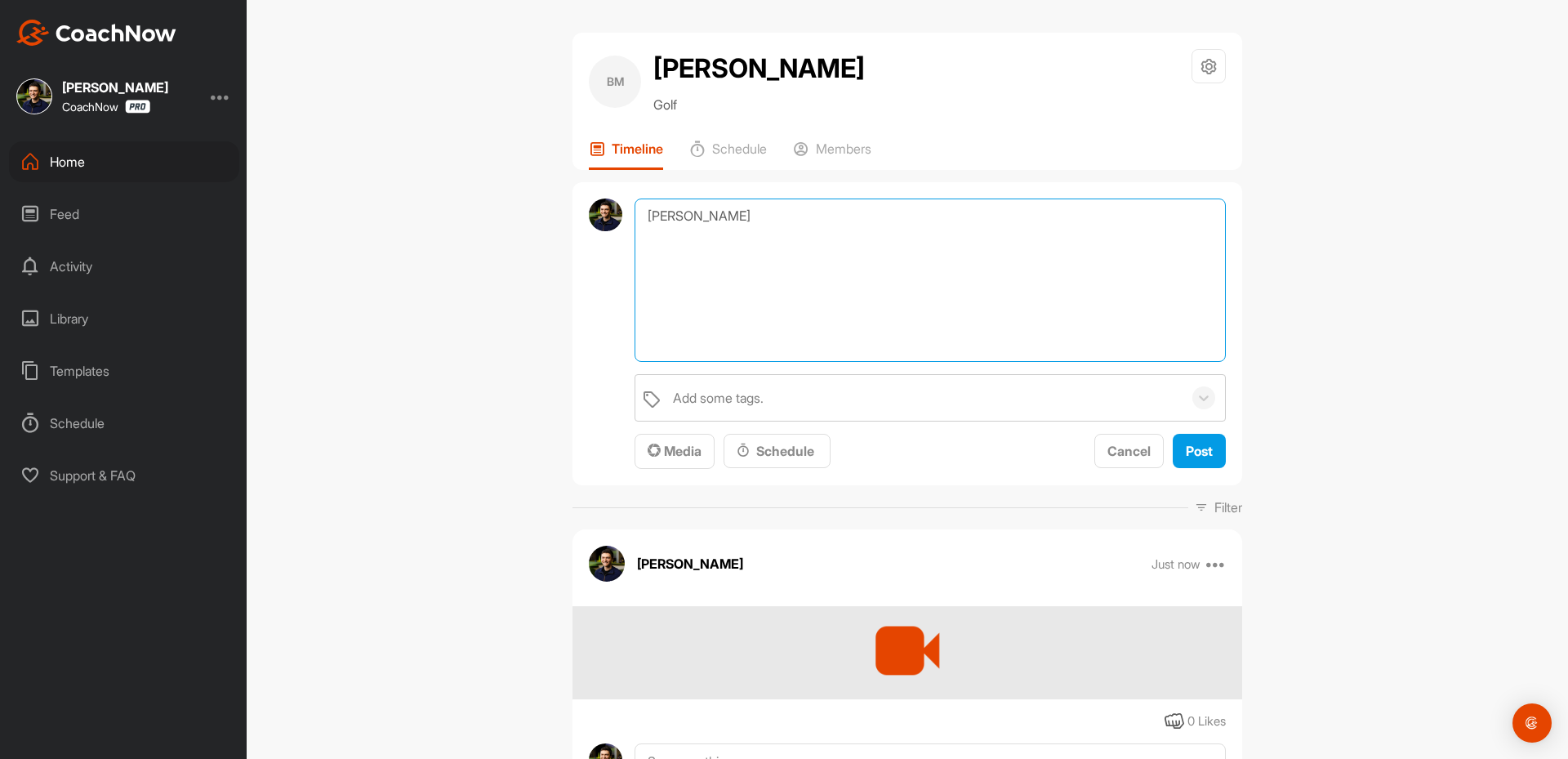
drag, startPoint x: 739, startPoint y: 229, endPoint x: 515, endPoint y: 254, distance: 225.4
click at [517, 248] on div "[PERSON_NAME] Golf Space Settings Your Notifications Timeline Schedule Members …" at bounding box center [908, 379] width 1322 height 759
click at [748, 237] on textarea at bounding box center [930, 281] width 592 height 164
paste textarea "Hey [their name], Thanks for sending in your video and signing up for a SKIP TH…"
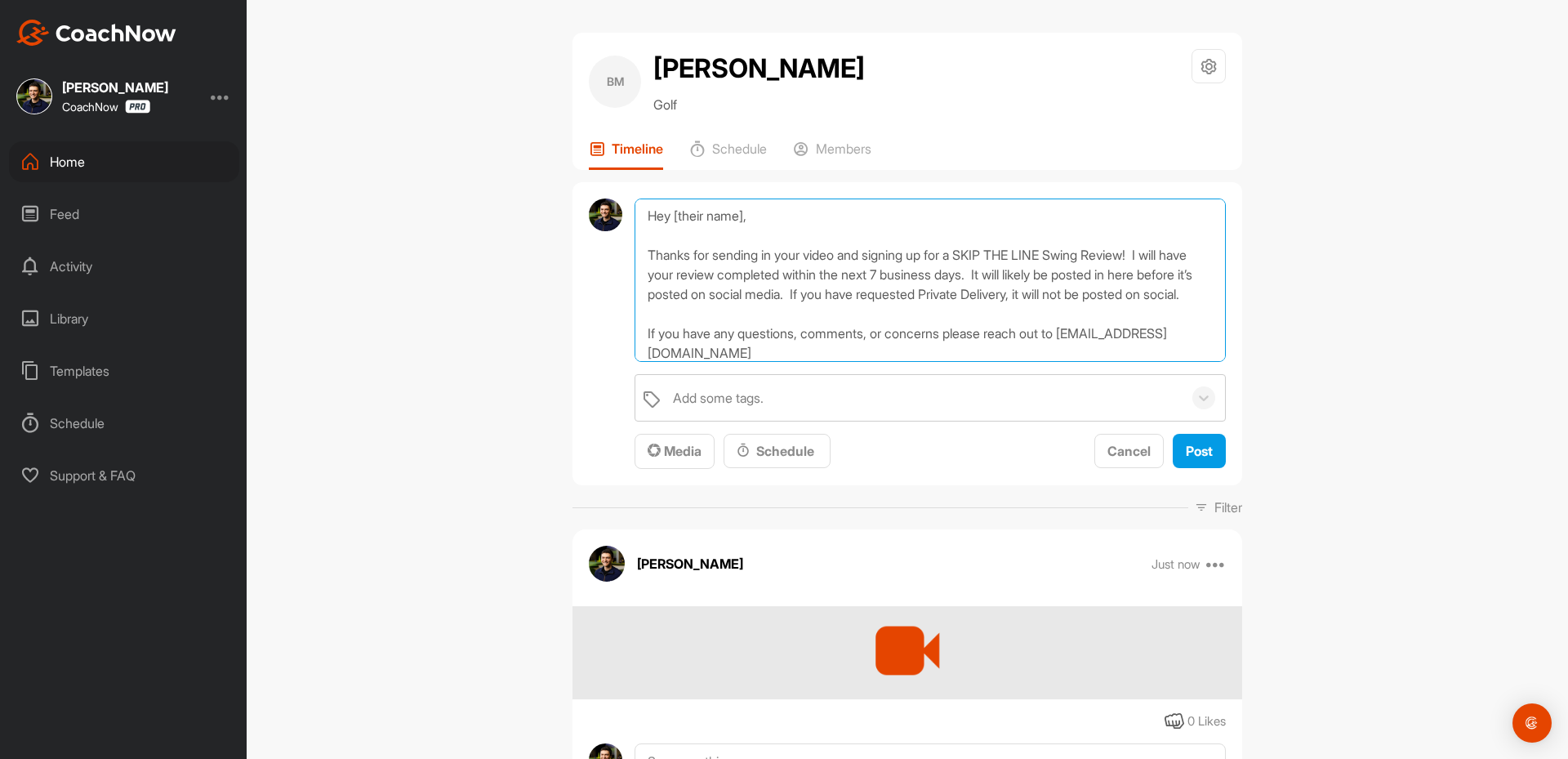
drag, startPoint x: 761, startPoint y: 215, endPoint x: 676, endPoint y: 206, distance: 85.5
click at [675, 206] on textarea "Hey [their name], Thanks for sending in your video and signing up for a SKIP TH…" at bounding box center [930, 281] width 592 height 164
type textarea "Hey [PERSON_NAME], Thanks for sending in your video and signing up for a SKIP T…"
click at [1202, 456] on span "Post" at bounding box center [1199, 451] width 27 height 17
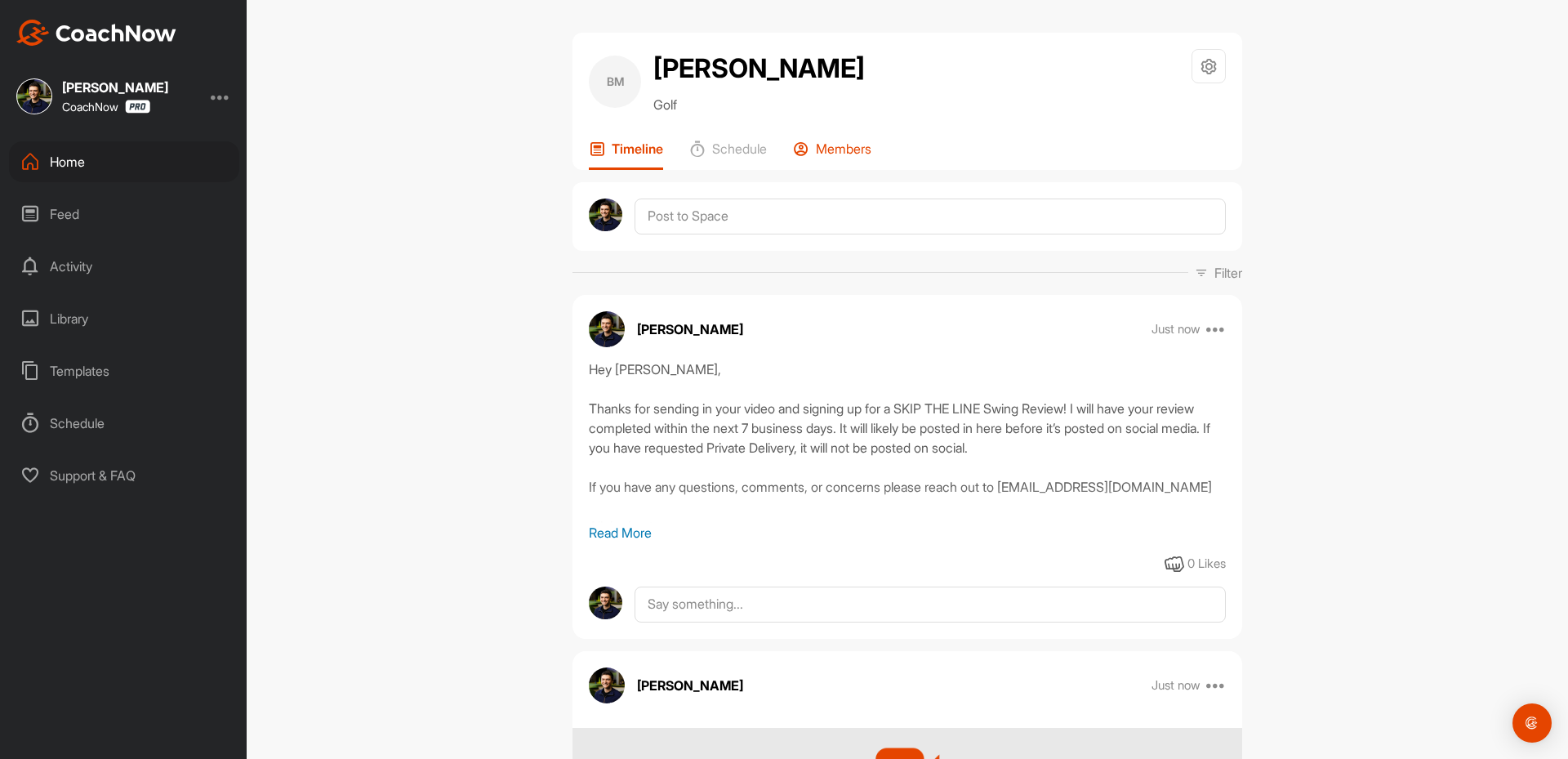
click at [842, 149] on p "Members" at bounding box center [843, 149] width 56 height 17
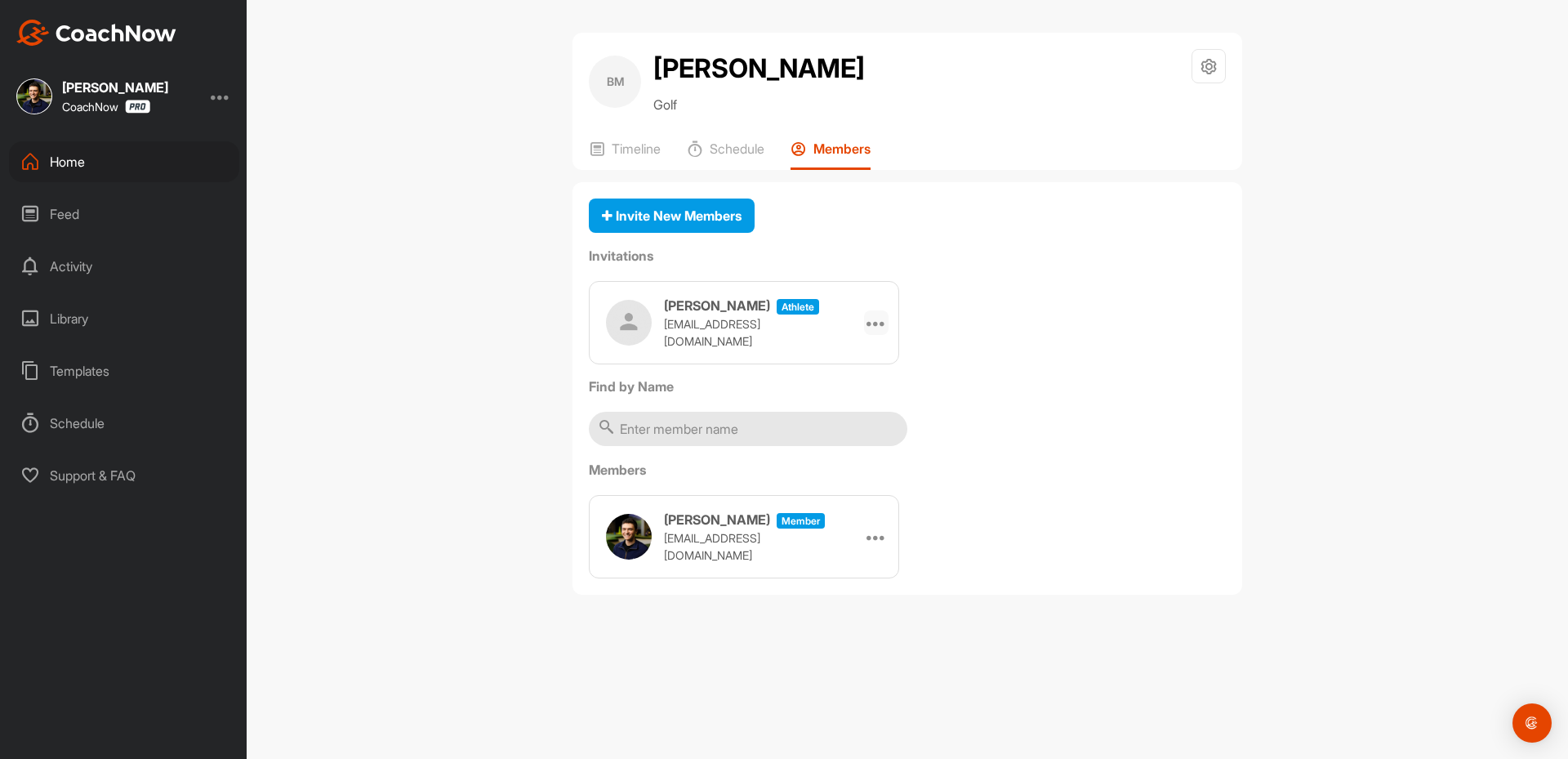
click at [883, 322] on div at bounding box center [876, 322] width 24 height 24
click at [829, 482] on li "Copy Link" at bounding box center [845, 470] width 87 height 51
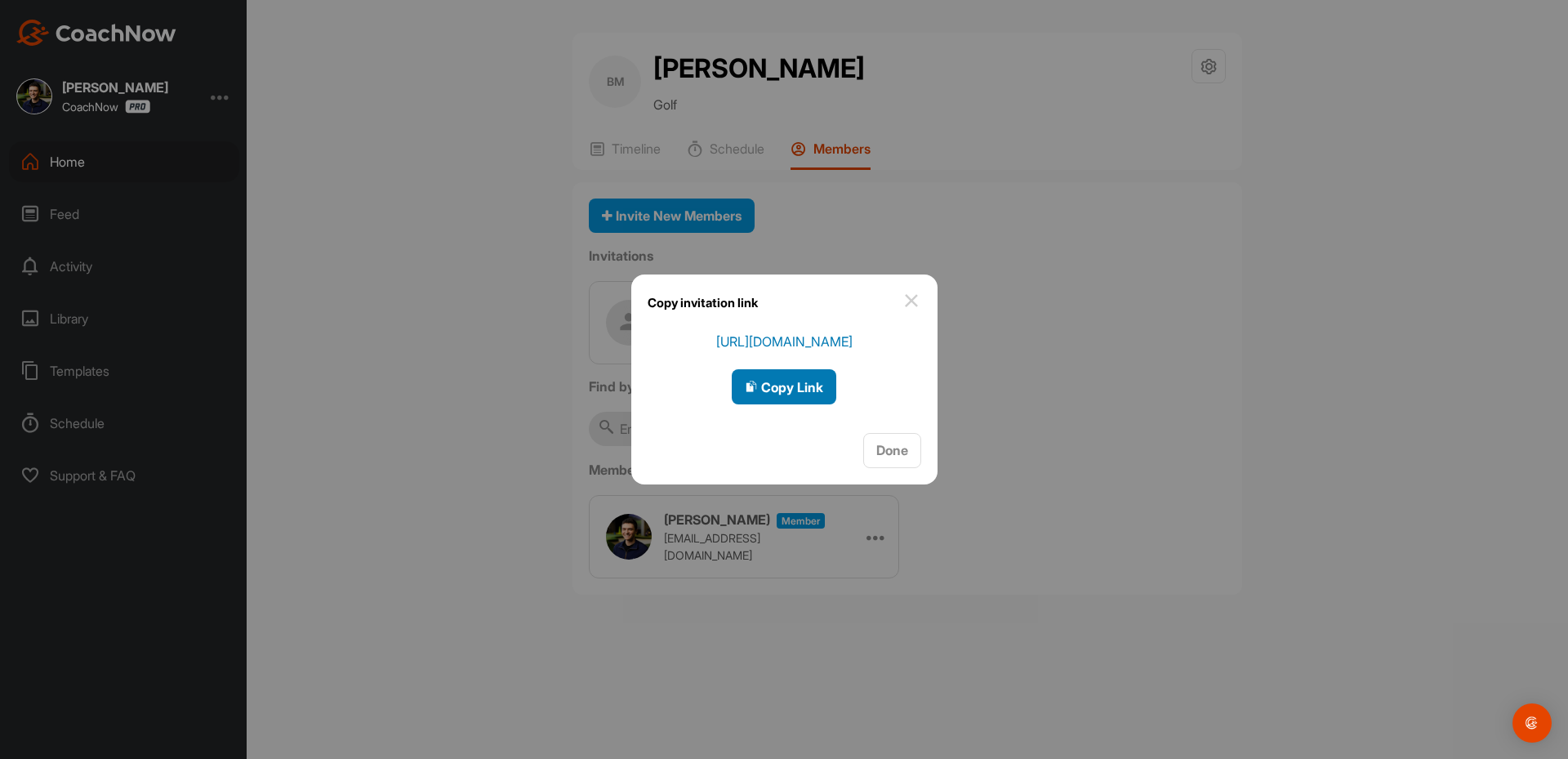
click at [764, 393] on span "Copy Link" at bounding box center [784, 387] width 78 height 17
click at [138, 158] on div at bounding box center [784, 379] width 1568 height 759
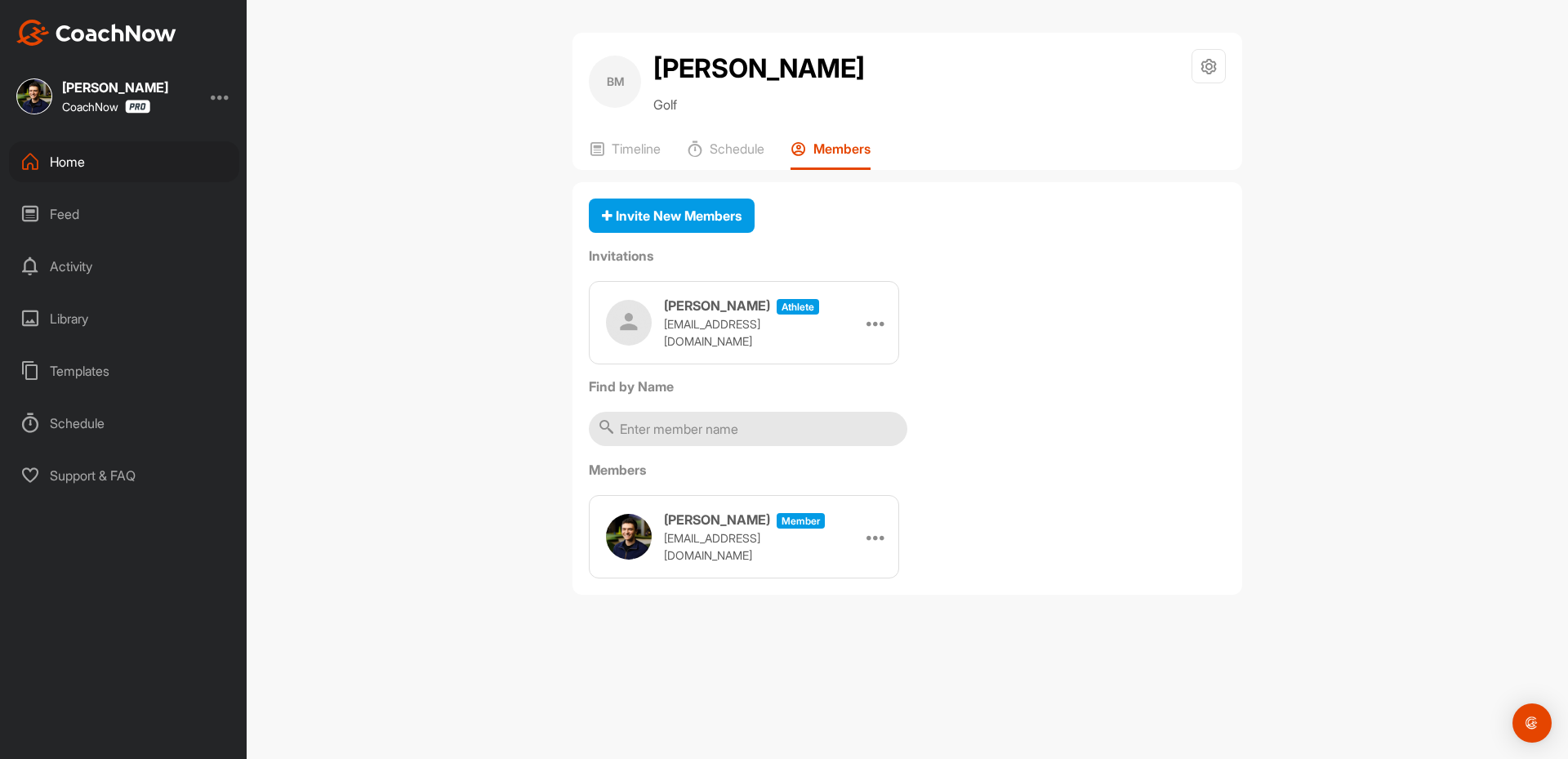
click at [137, 158] on div "Home" at bounding box center [124, 162] width 230 height 41
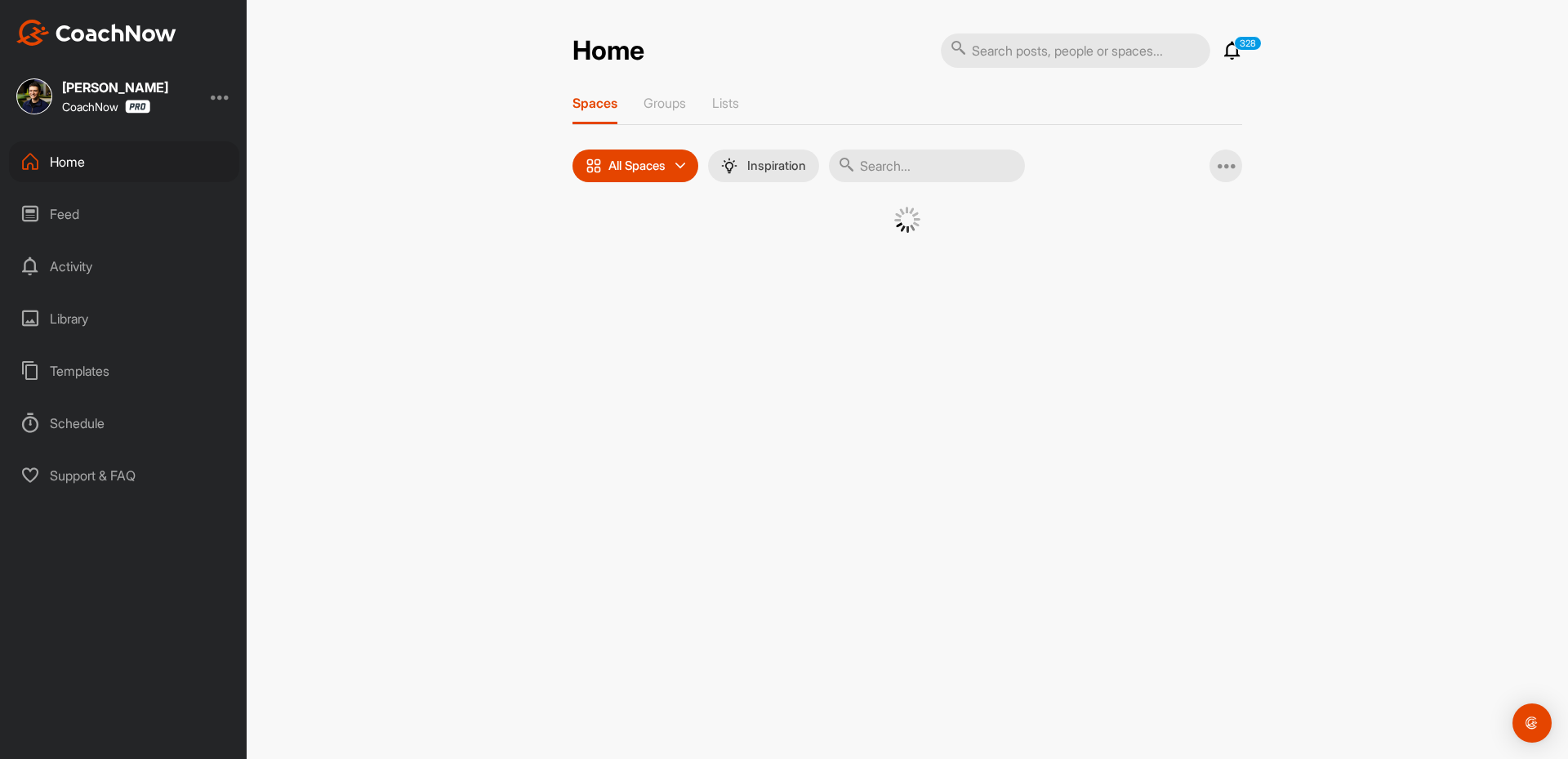
drag, startPoint x: 901, startPoint y: 164, endPoint x: 856, endPoint y: 190, distance: 52.0
click at [896, 164] on input "text" at bounding box center [926, 165] width 196 height 33
paste input "[PERSON_NAME]"
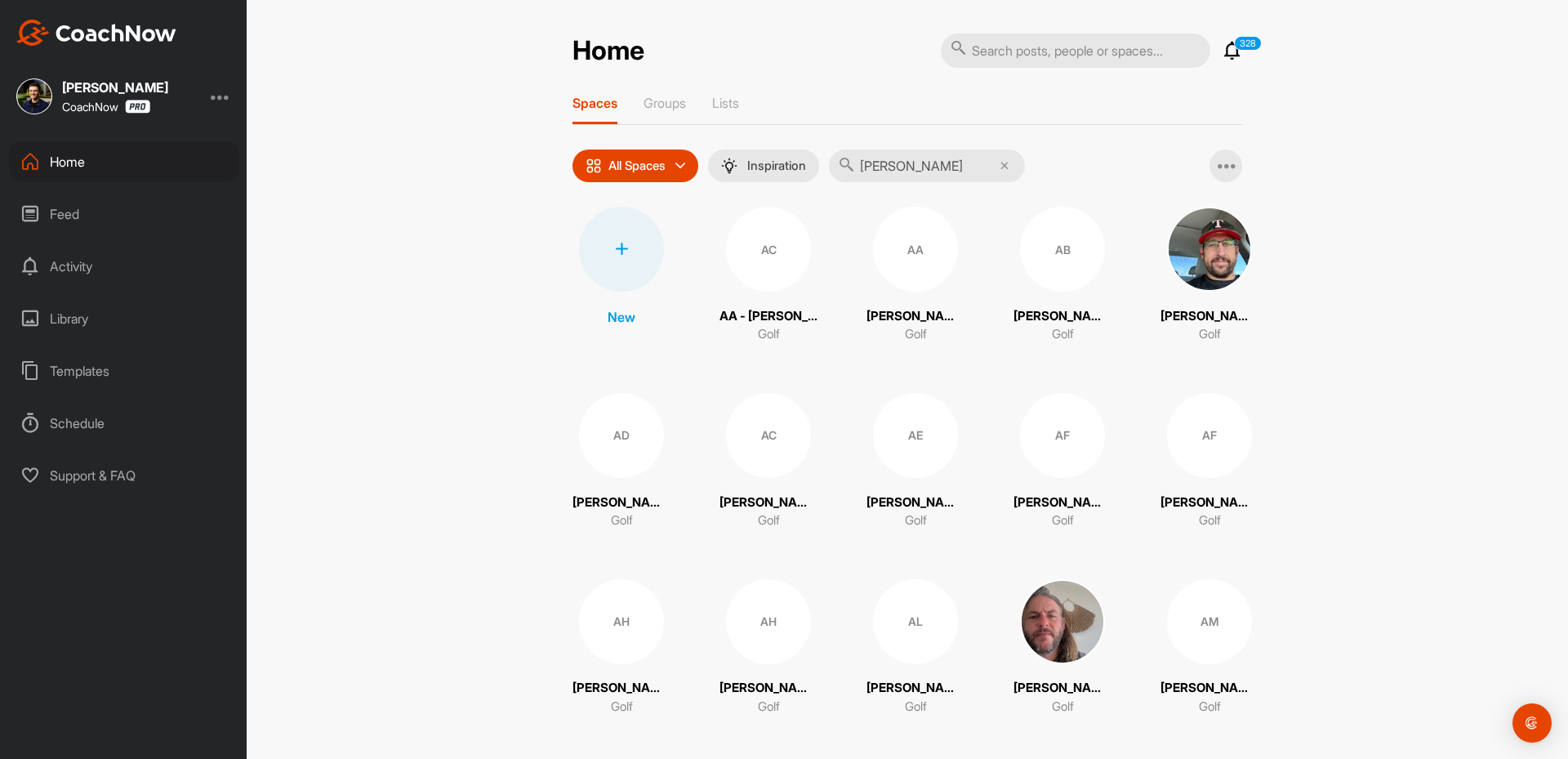
type input "[PERSON_NAME]"
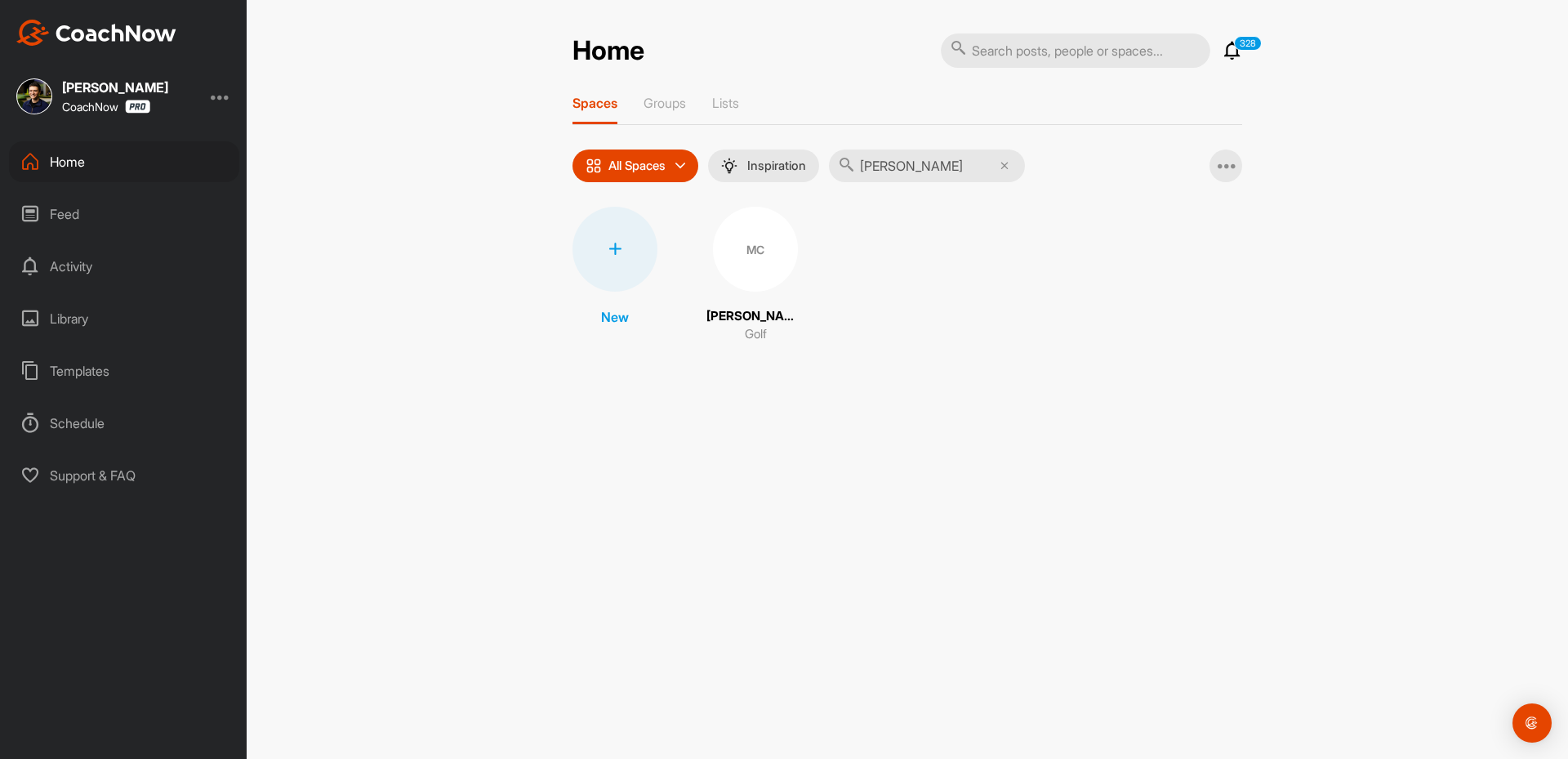
click at [754, 254] on div "MC" at bounding box center [755, 248] width 85 height 85
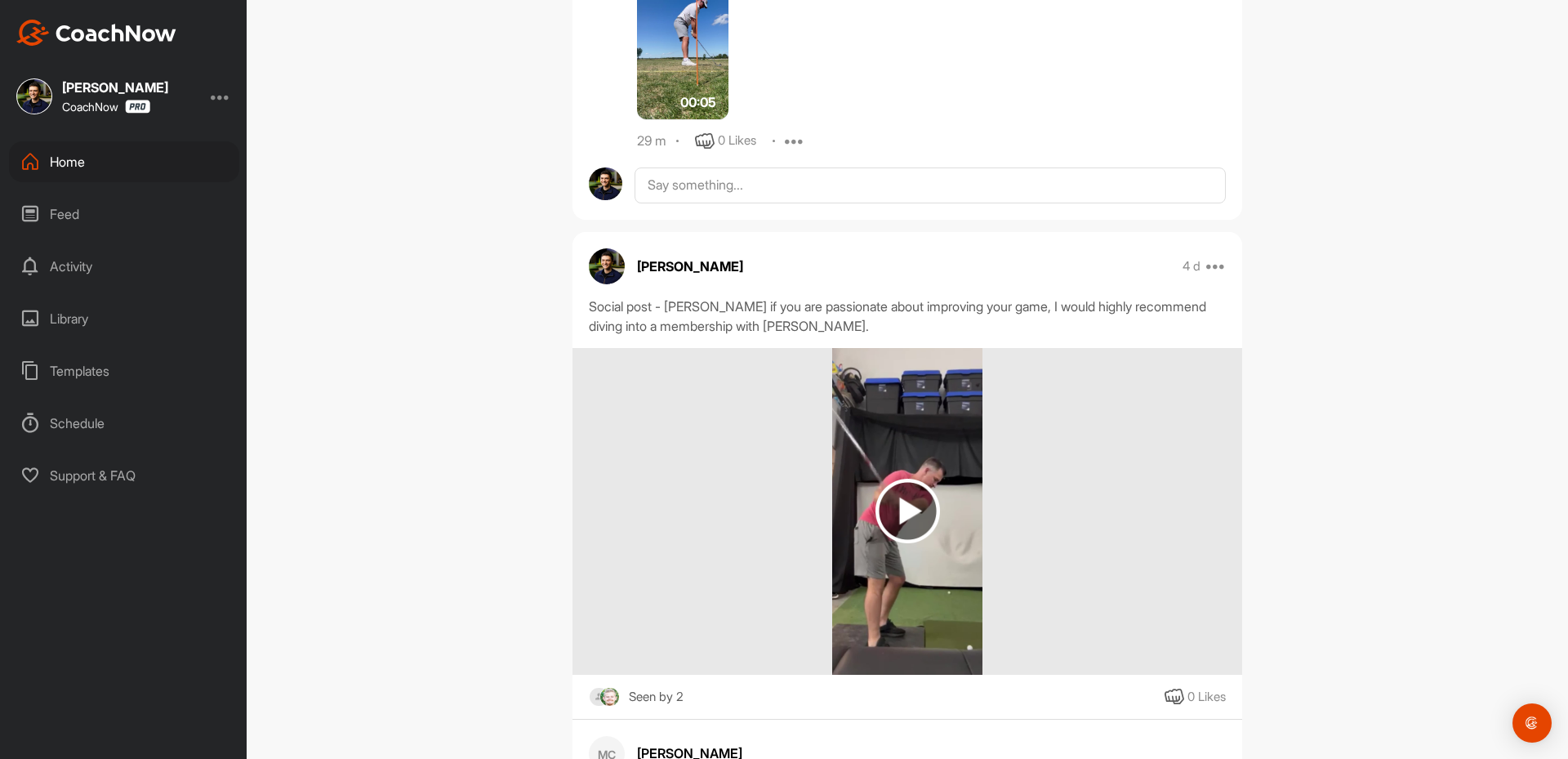
scroll to position [653, 0]
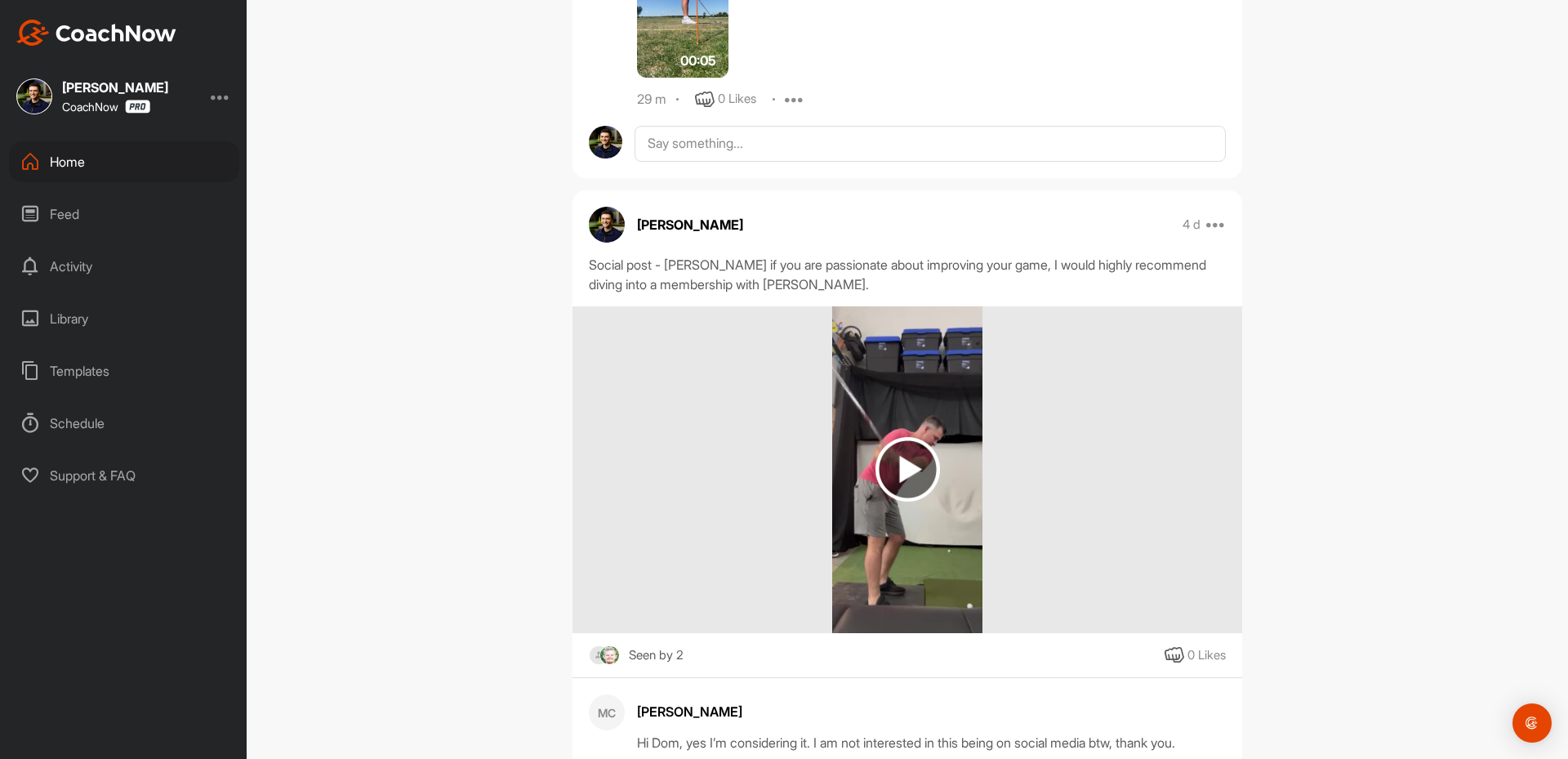
click at [222, 97] on div at bounding box center [220, 96] width 20 height 20
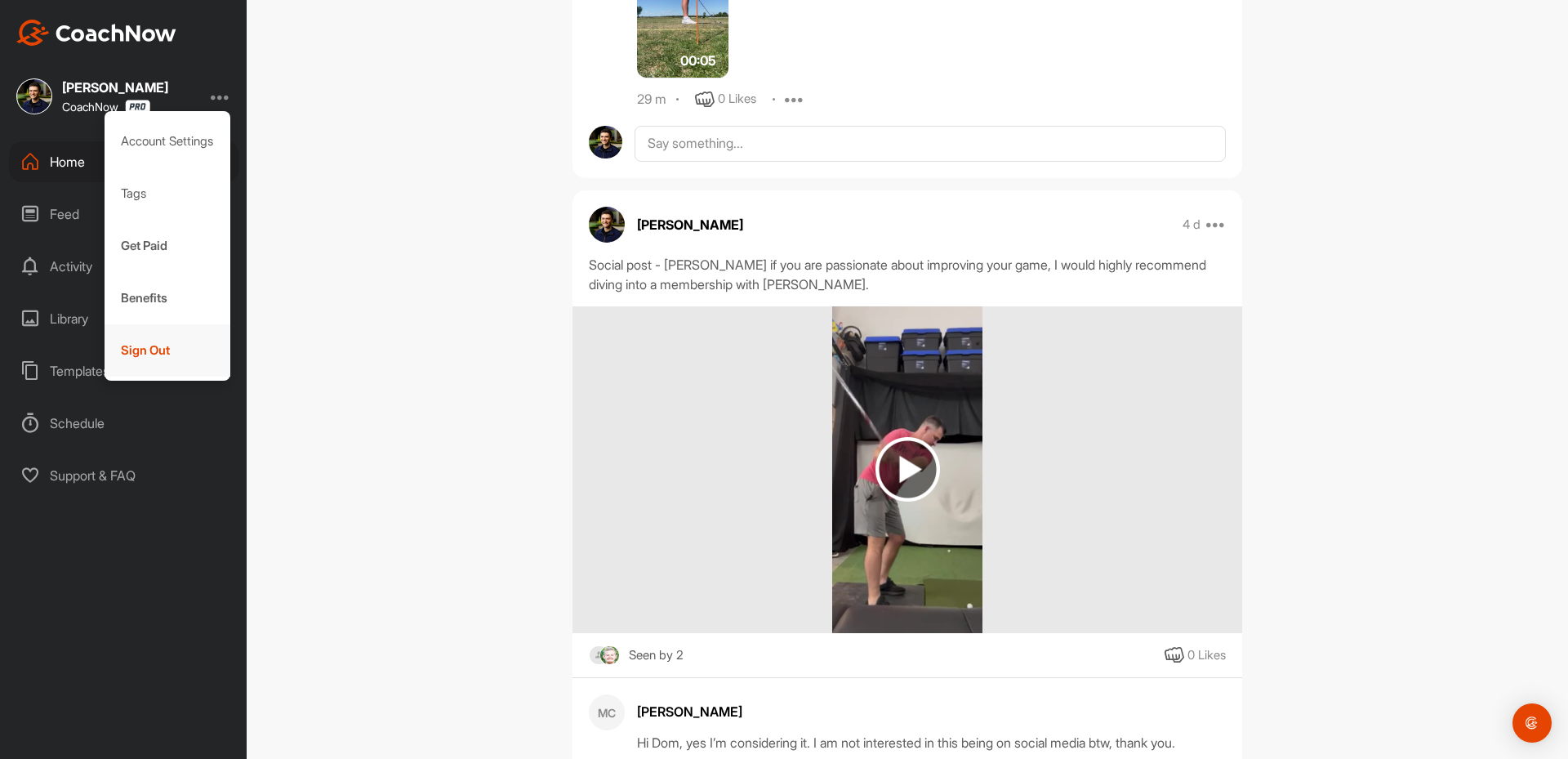
click at [152, 354] on div "Sign Out" at bounding box center [168, 350] width 126 height 52
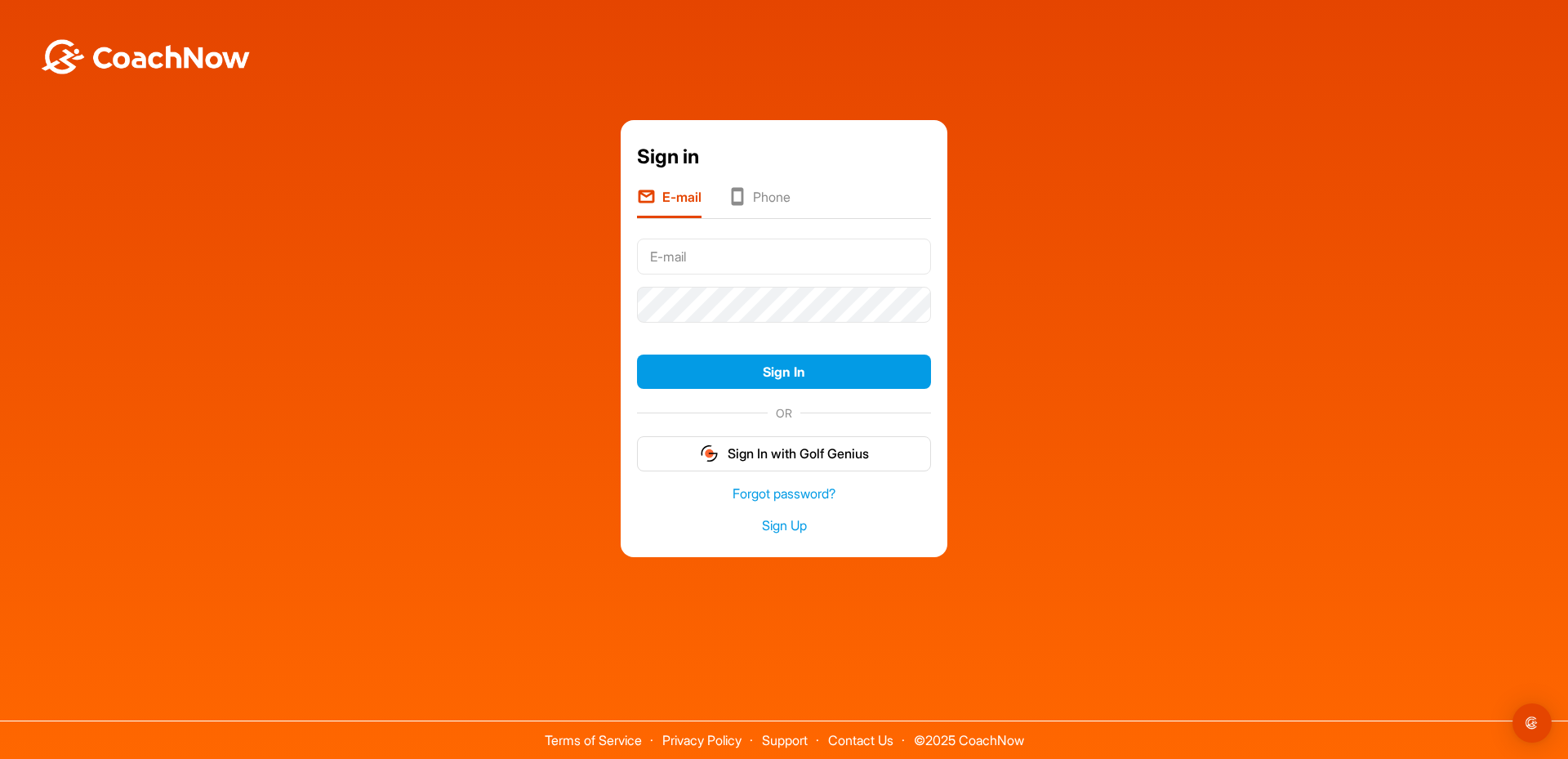
click at [728, 259] on input "text" at bounding box center [784, 256] width 294 height 36
click at [728, 259] on input "[EMAIL_ADDRESS][DOMAIN_NAME]" at bounding box center [784, 256] width 294 height 36
type input "[PERSON_NAME][EMAIL_ADDRESS][DOMAIN_NAME]"
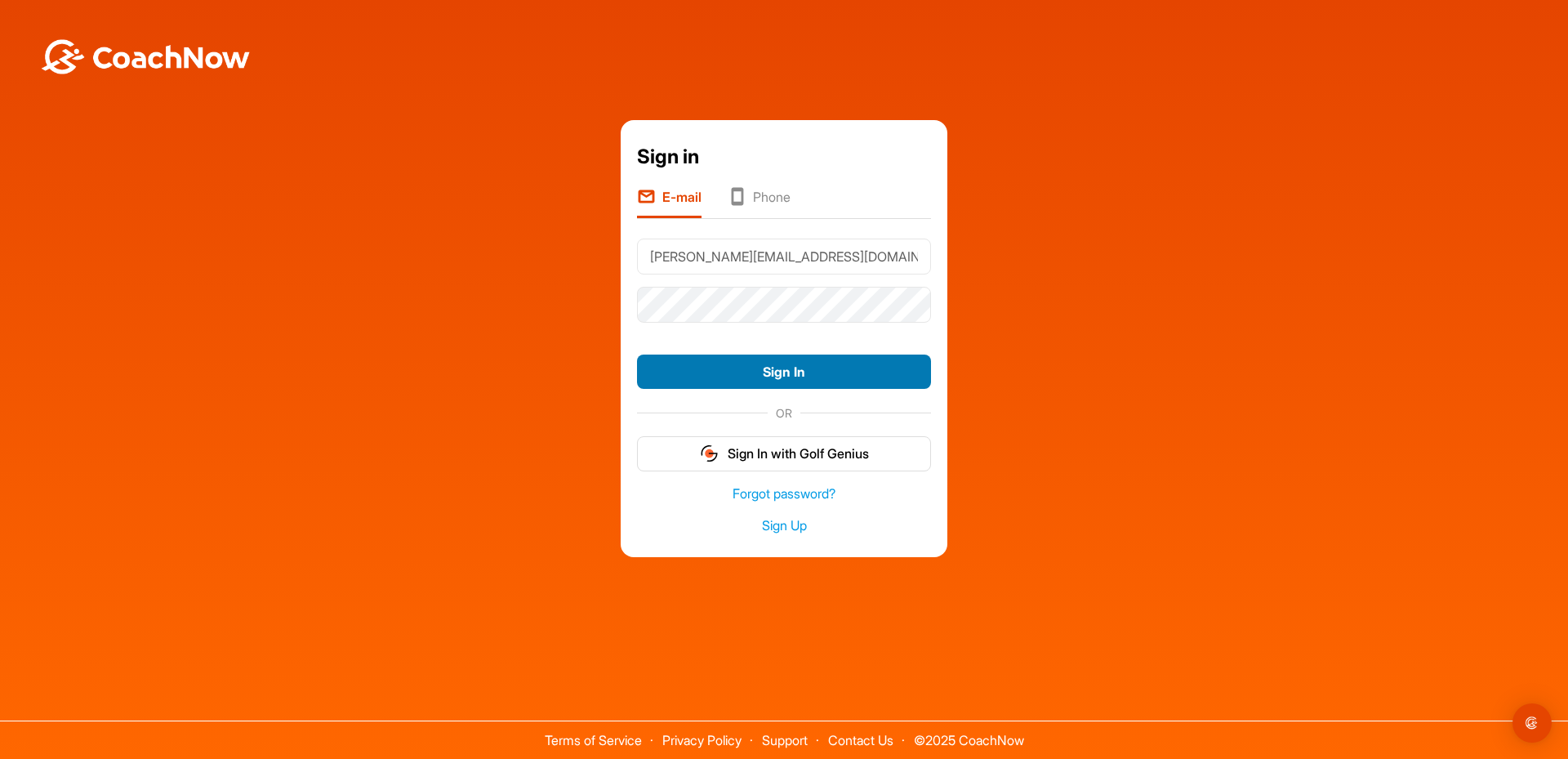
click at [762, 368] on button "Sign In" at bounding box center [784, 373] width 294 height 35
